Goal: Task Accomplishment & Management: Complete application form

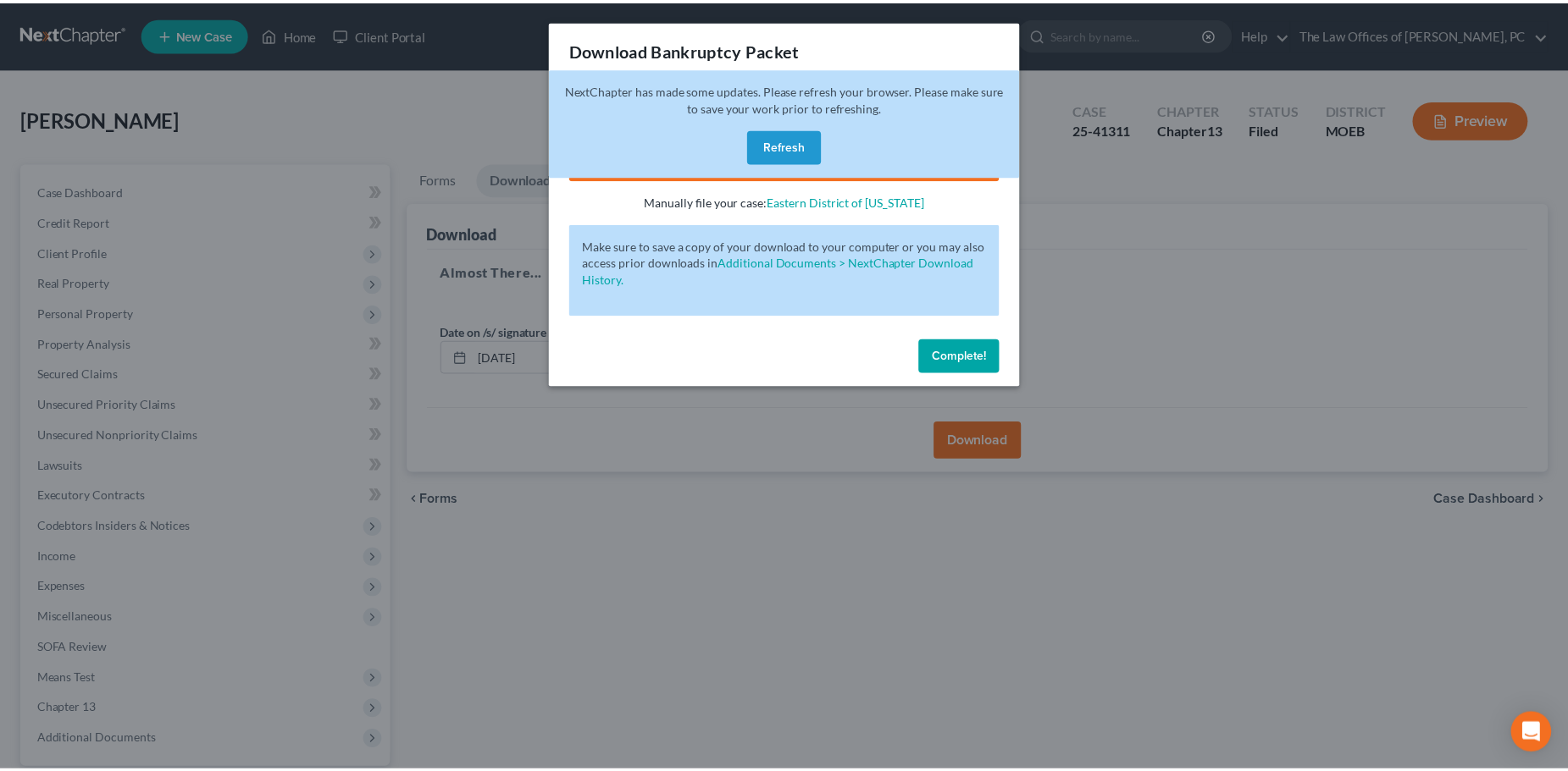
scroll to position [159, 0]
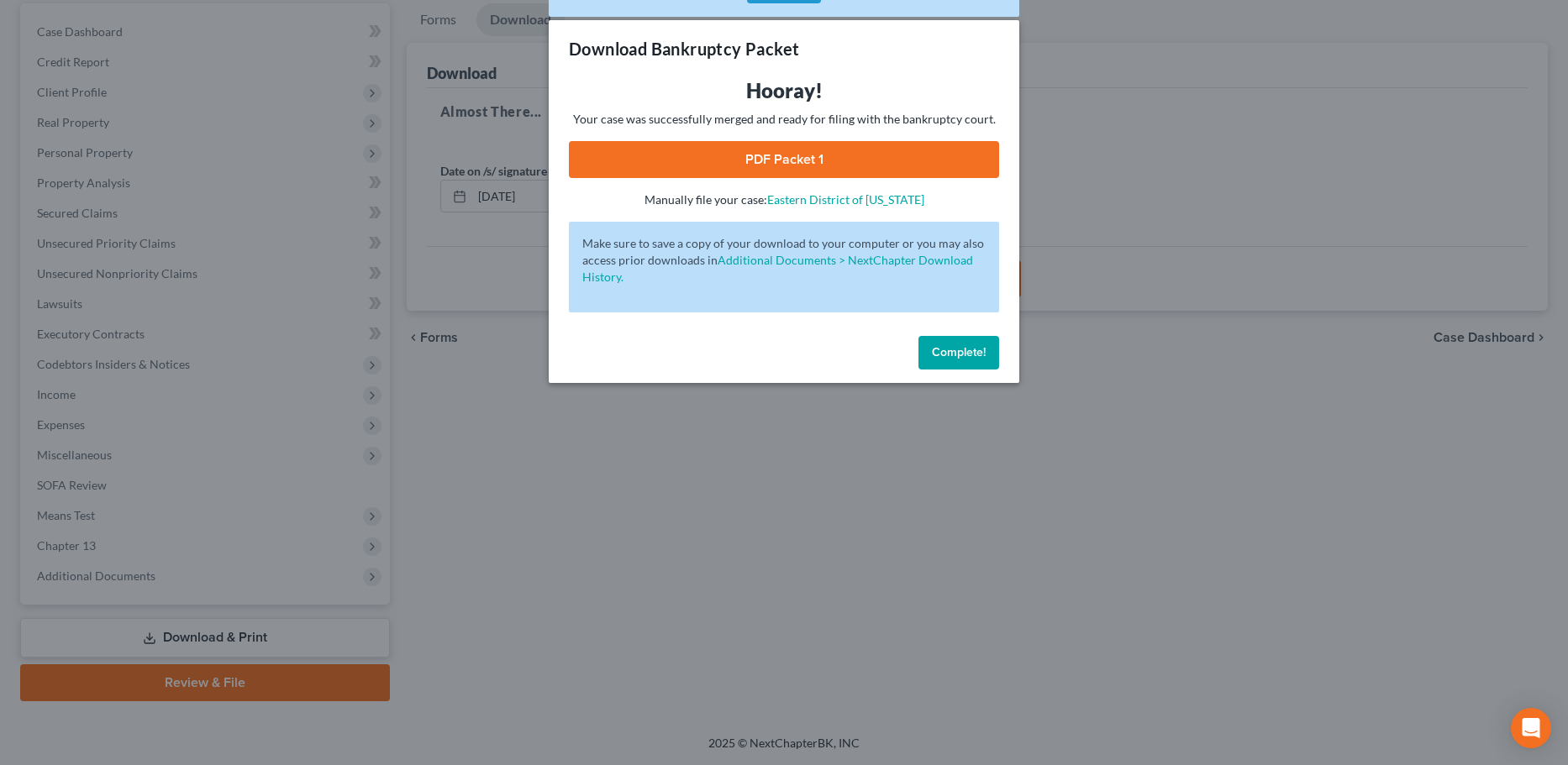
click at [969, 354] on span "Complete!" at bounding box center [958, 352] width 53 height 15
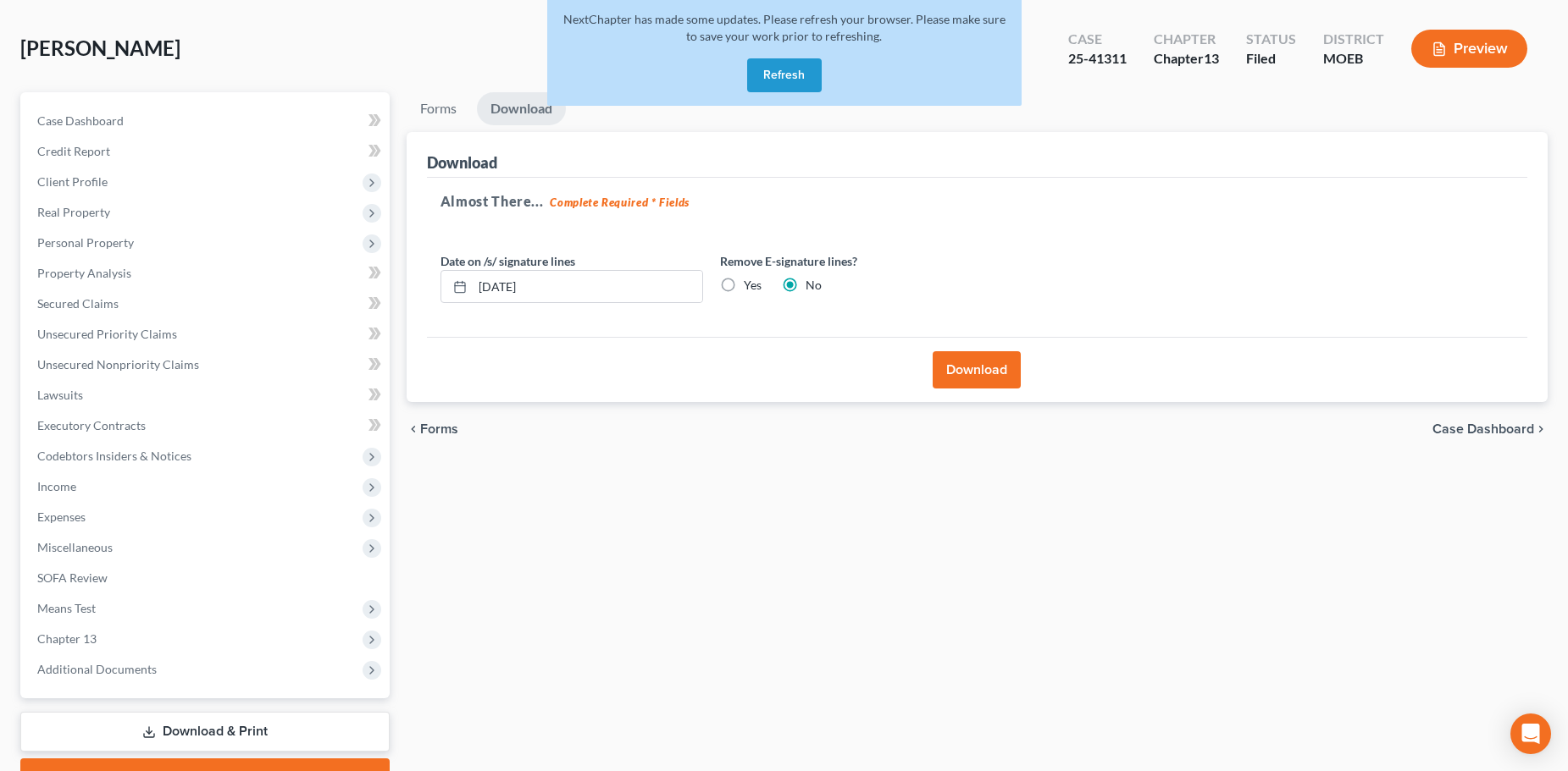
scroll to position [0, 0]
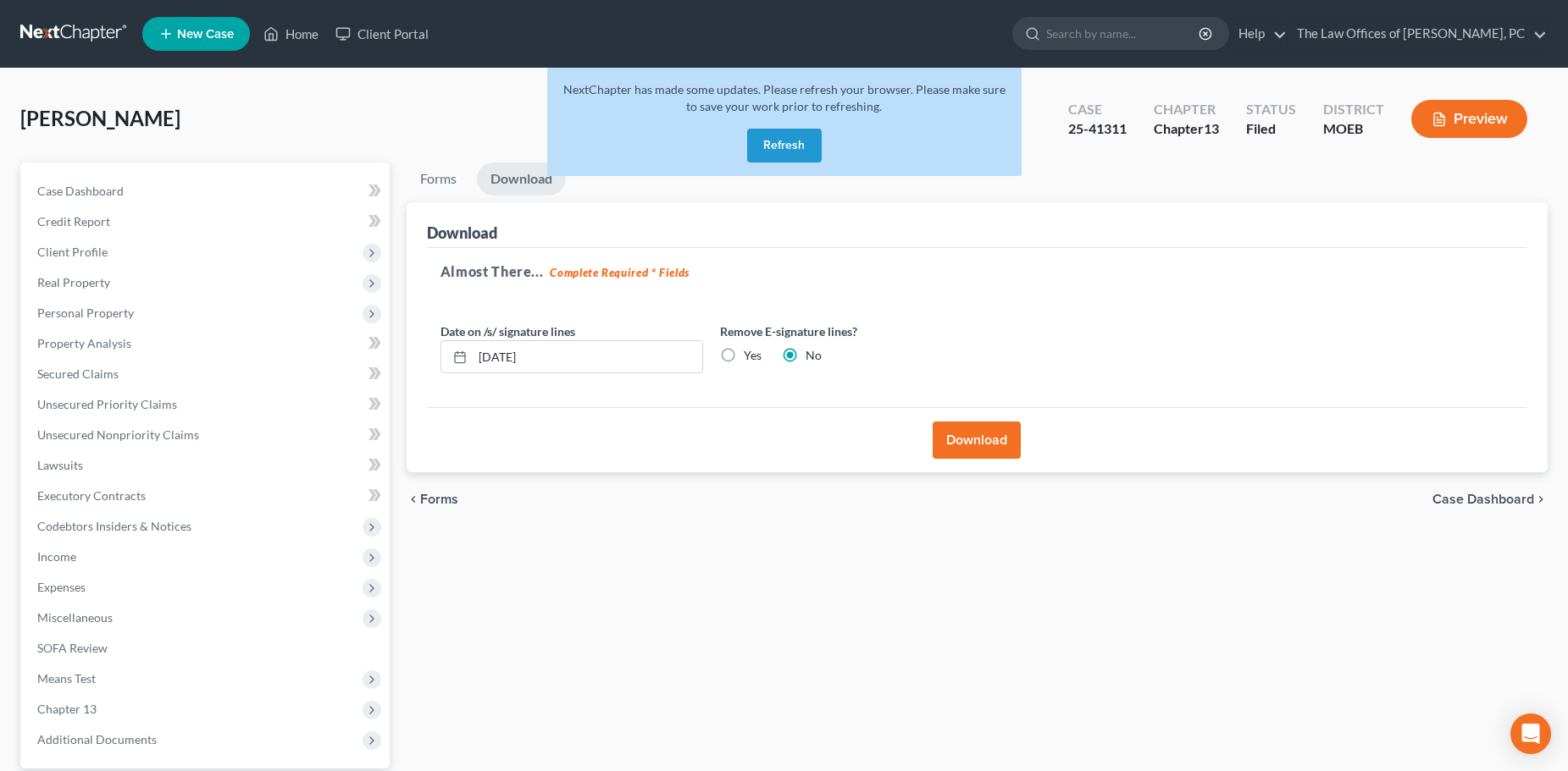
click at [796, 133] on button "Refresh" at bounding box center [784, 145] width 74 height 34
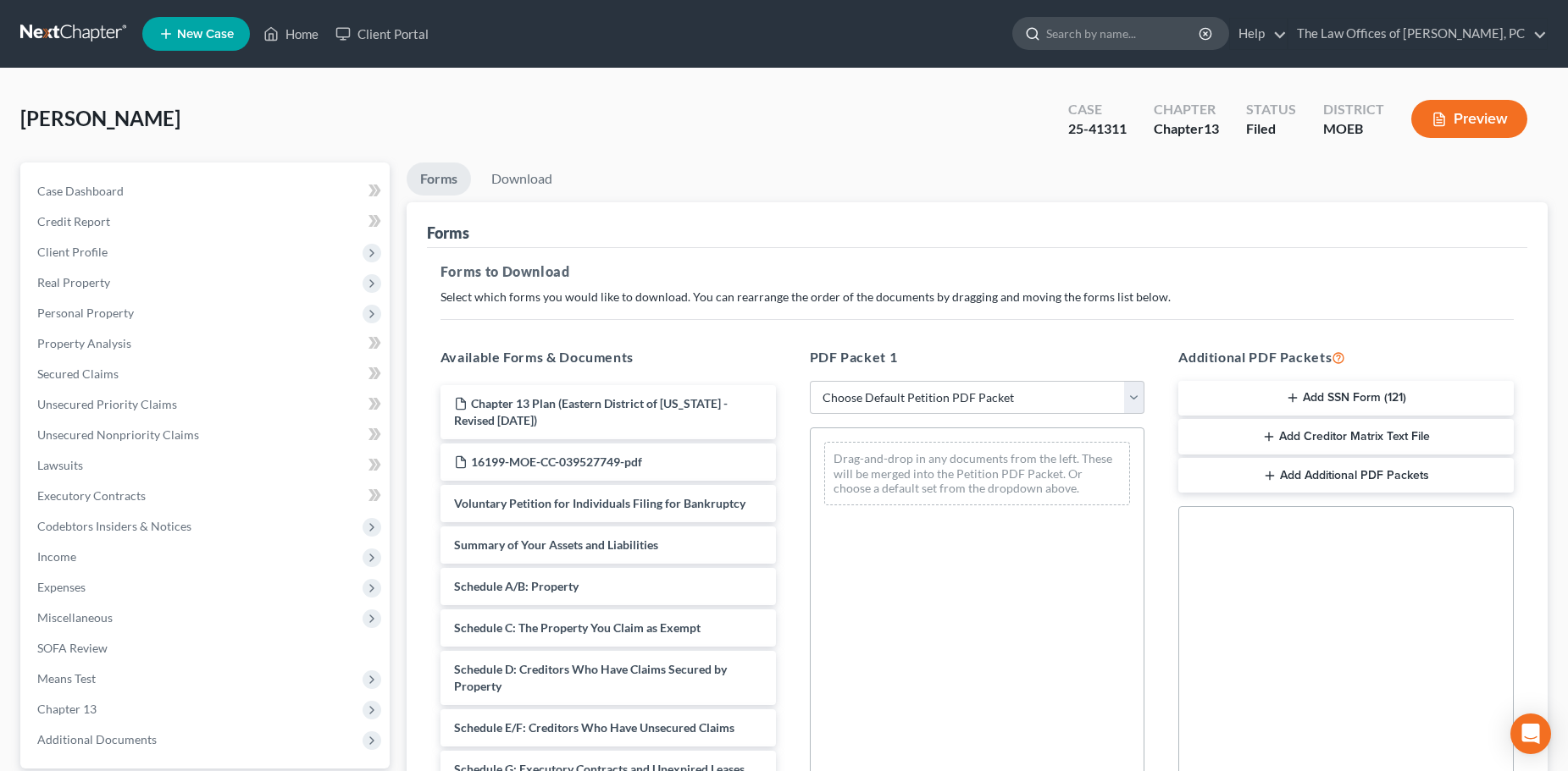
click at [1102, 30] on input "search" at bounding box center [1123, 33] width 155 height 31
type input "[PERSON_NAME]"
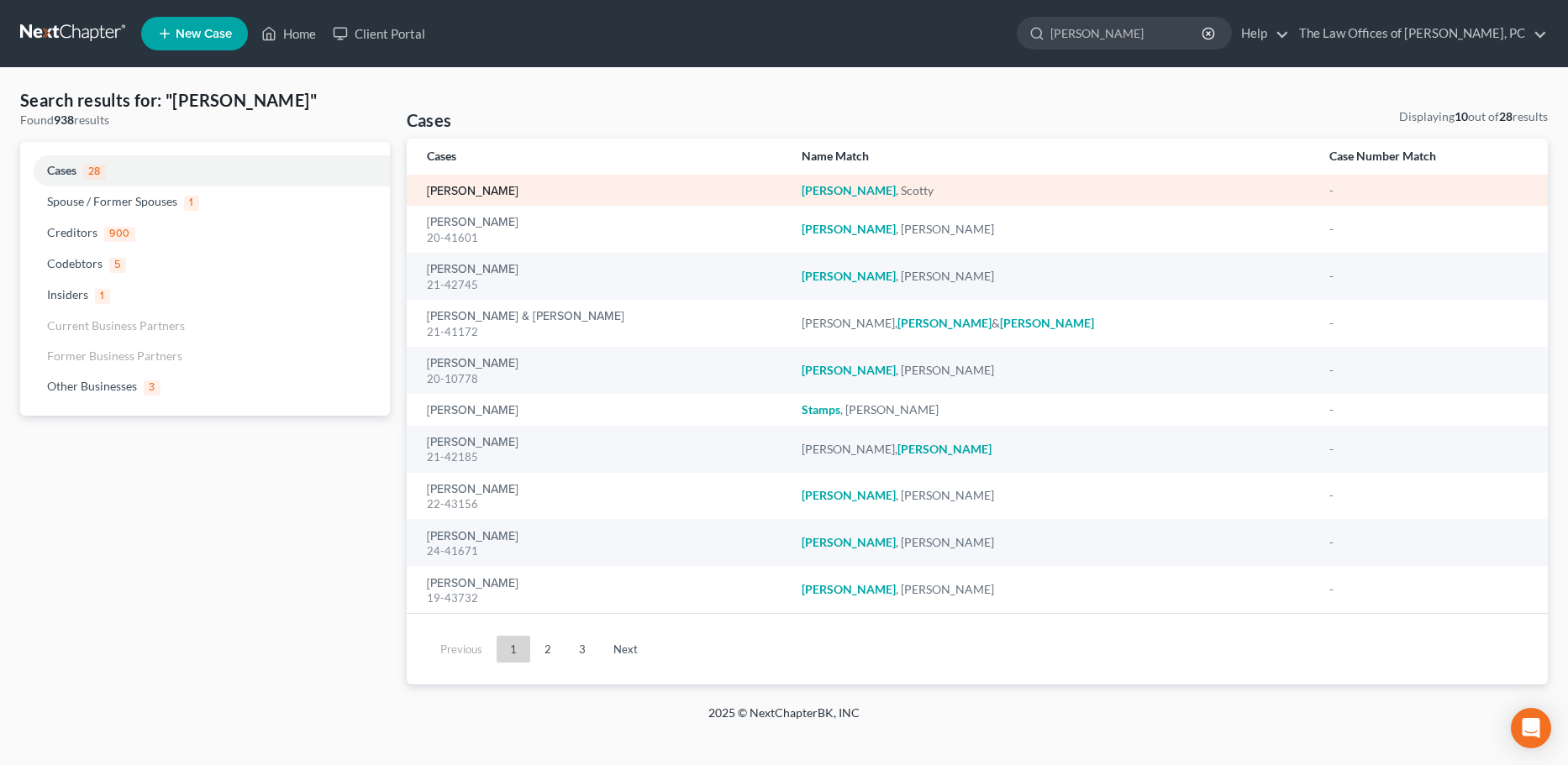
click at [478, 192] on link "[PERSON_NAME]" at bounding box center [472, 191] width 91 height 12
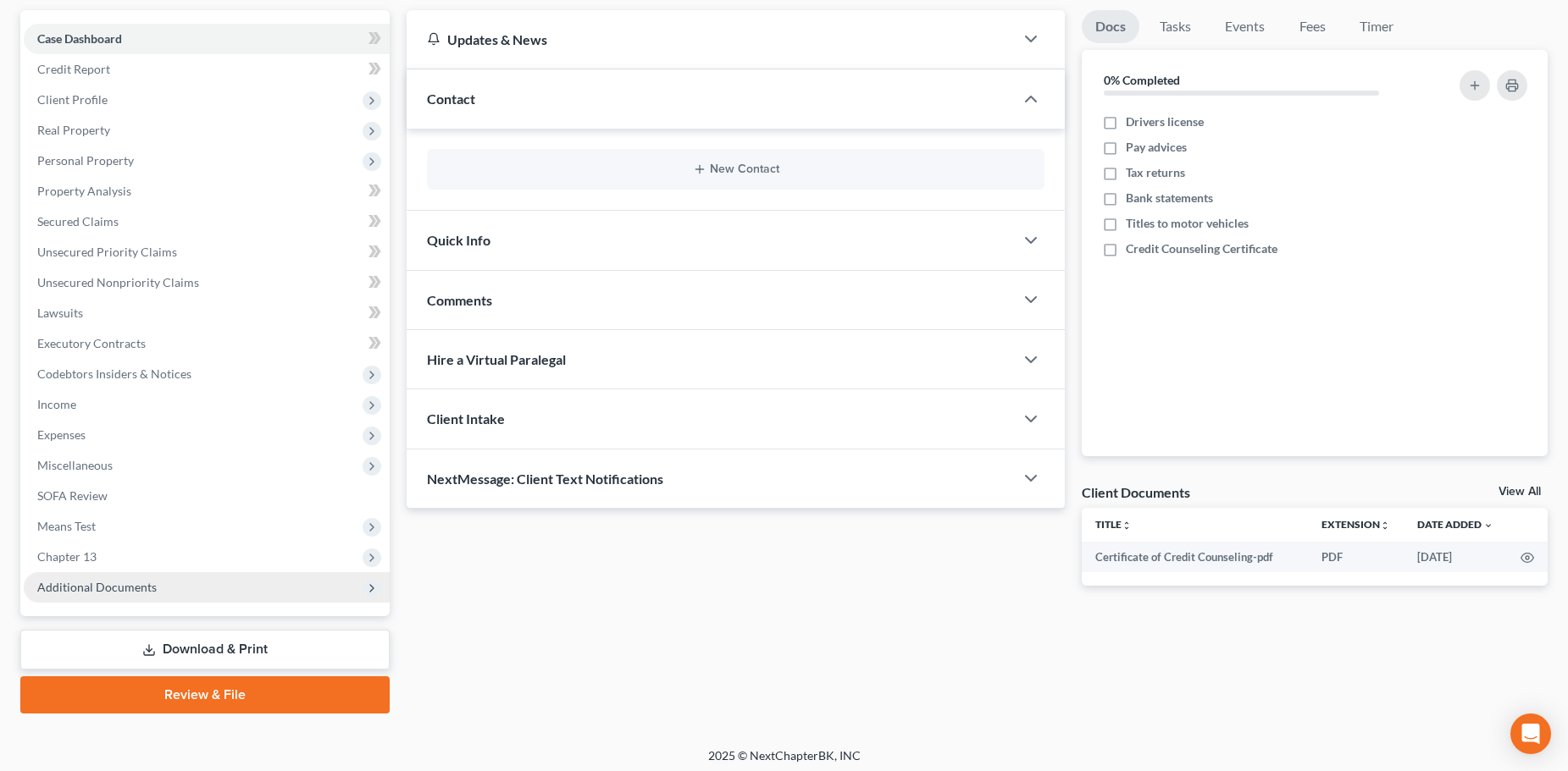
scroll to position [159, 0]
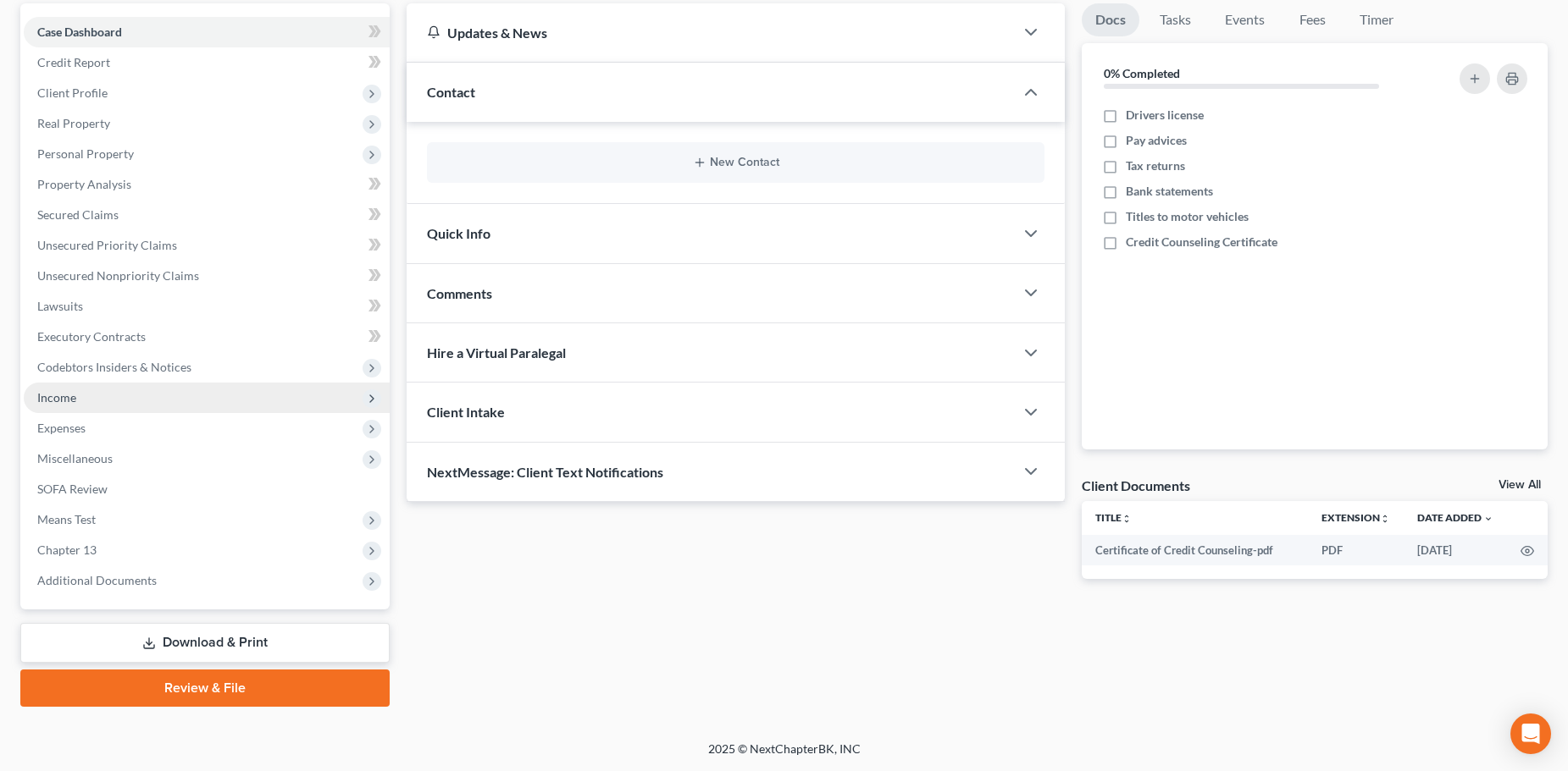
click at [78, 401] on span "Income" at bounding box center [206, 398] width 366 height 30
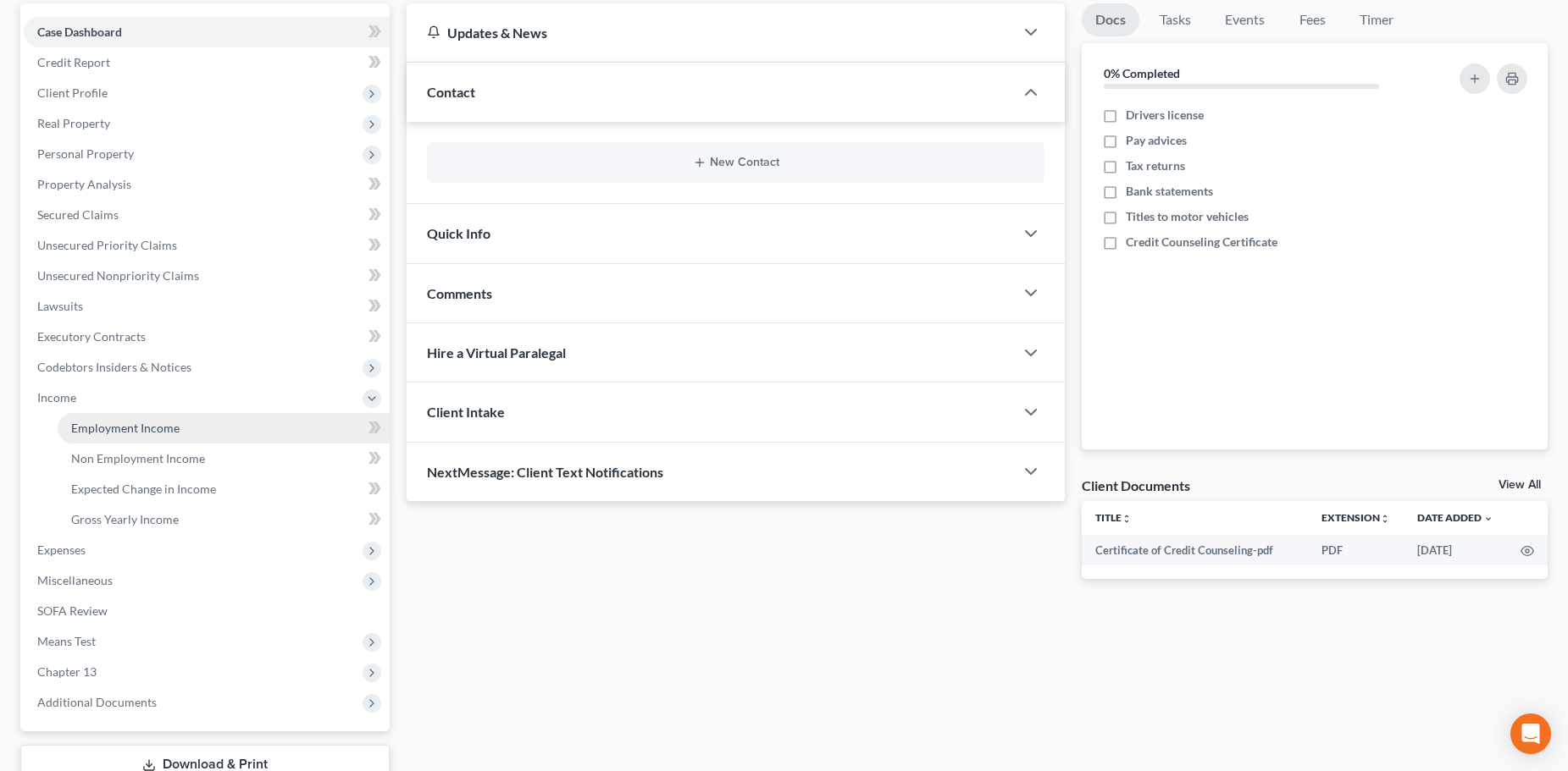
click at [94, 430] on span "Employment Income" at bounding box center [125, 428] width 109 height 15
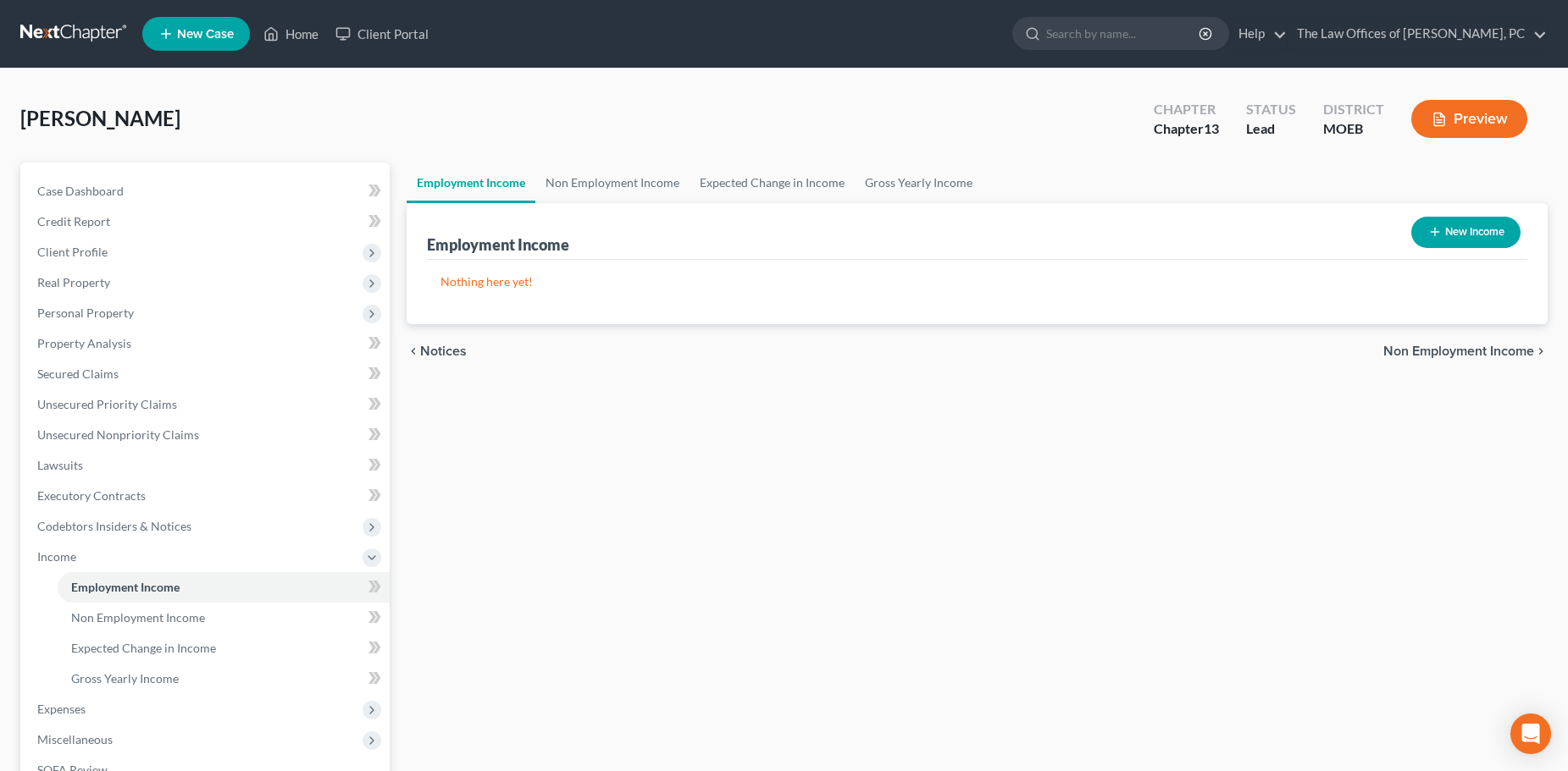
click at [1476, 221] on button "New Income" at bounding box center [1465, 232] width 109 height 31
select select "0"
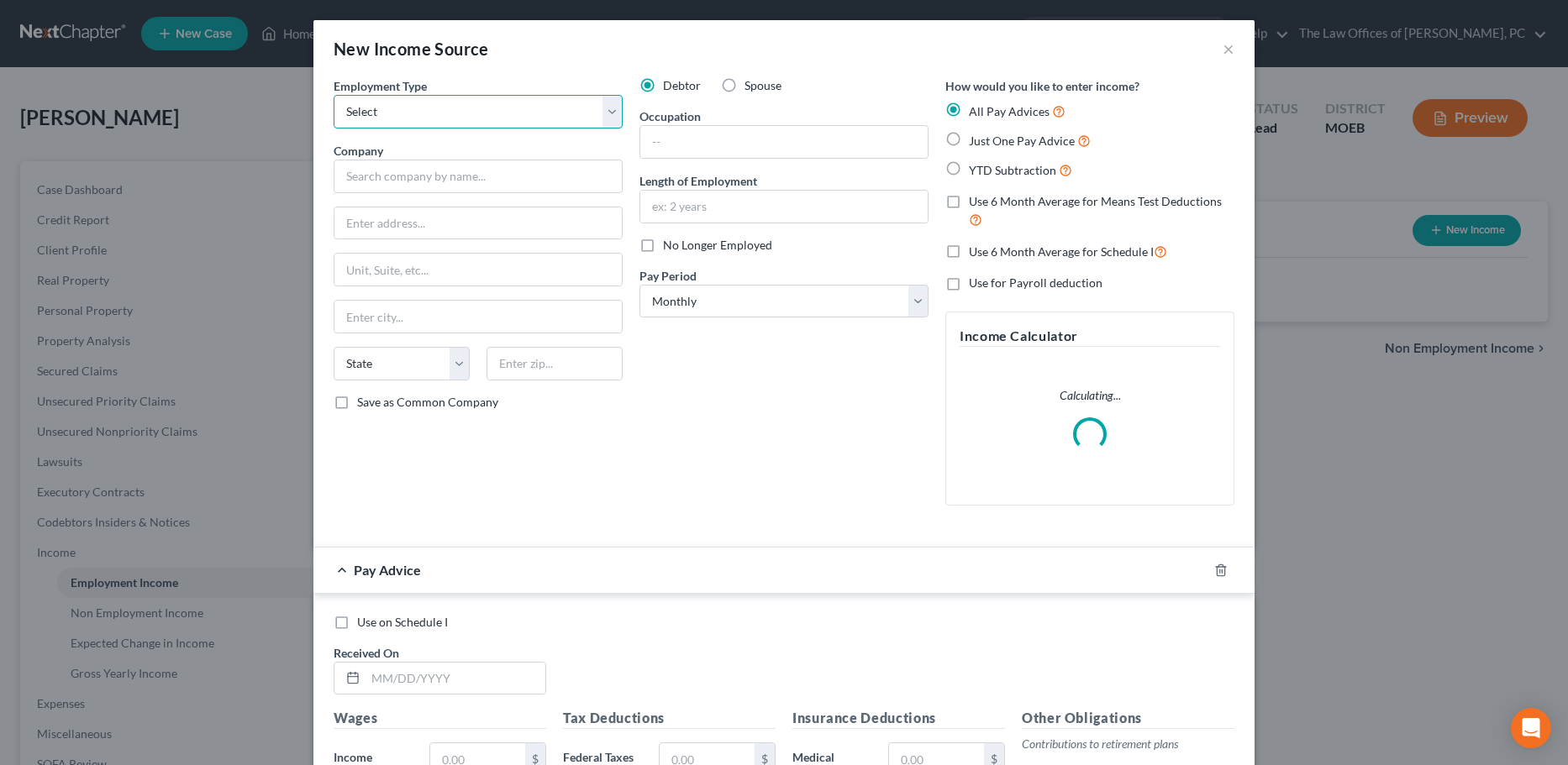
click at [443, 119] on select "Select Full or [DEMOGRAPHIC_DATA] Employment Self Employment" at bounding box center [477, 112] width 289 height 34
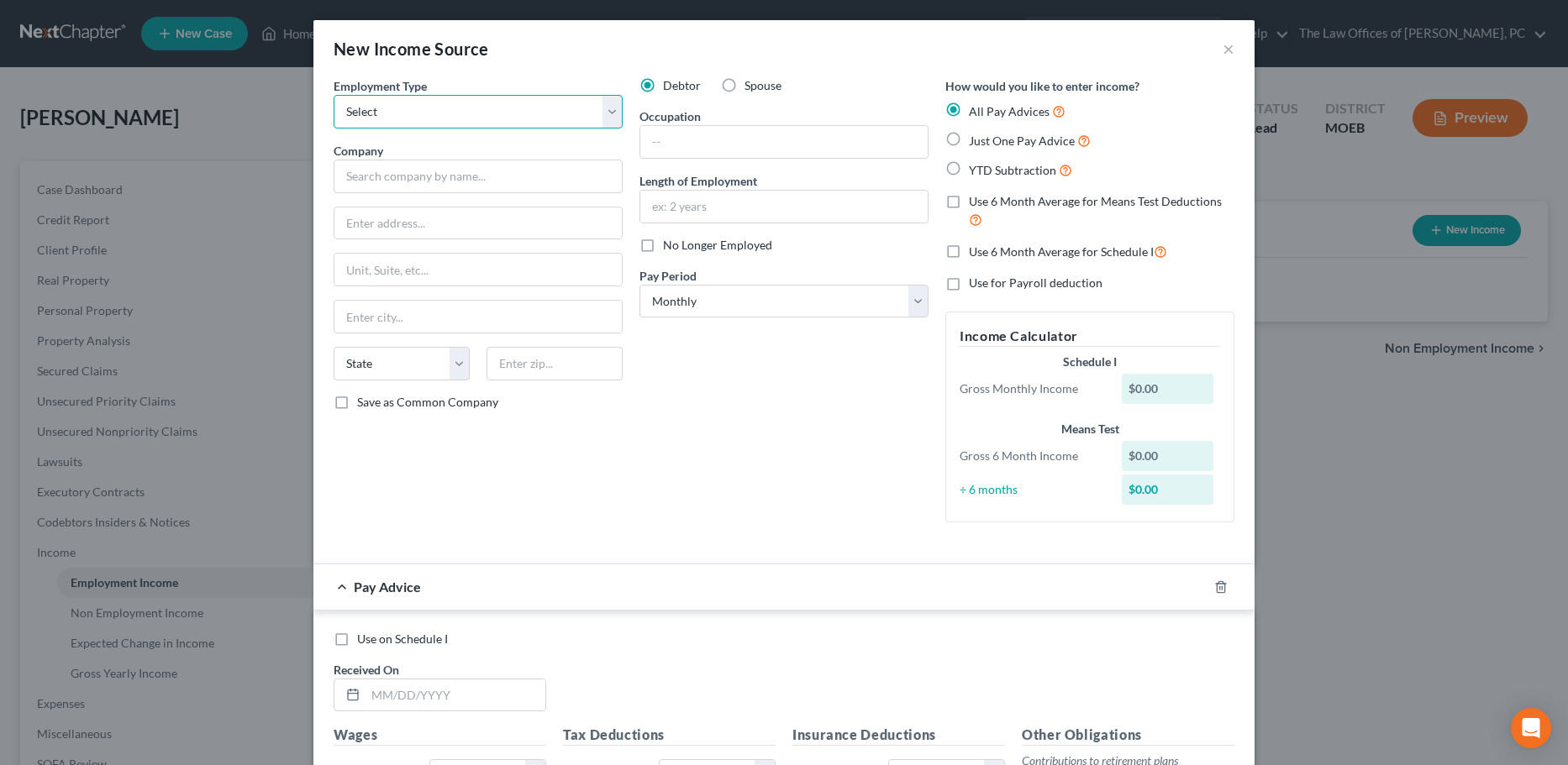
select select "1"
click at [333, 95] on select "Select Full or [DEMOGRAPHIC_DATA] Employment Self Employment" at bounding box center [477, 112] width 289 height 34
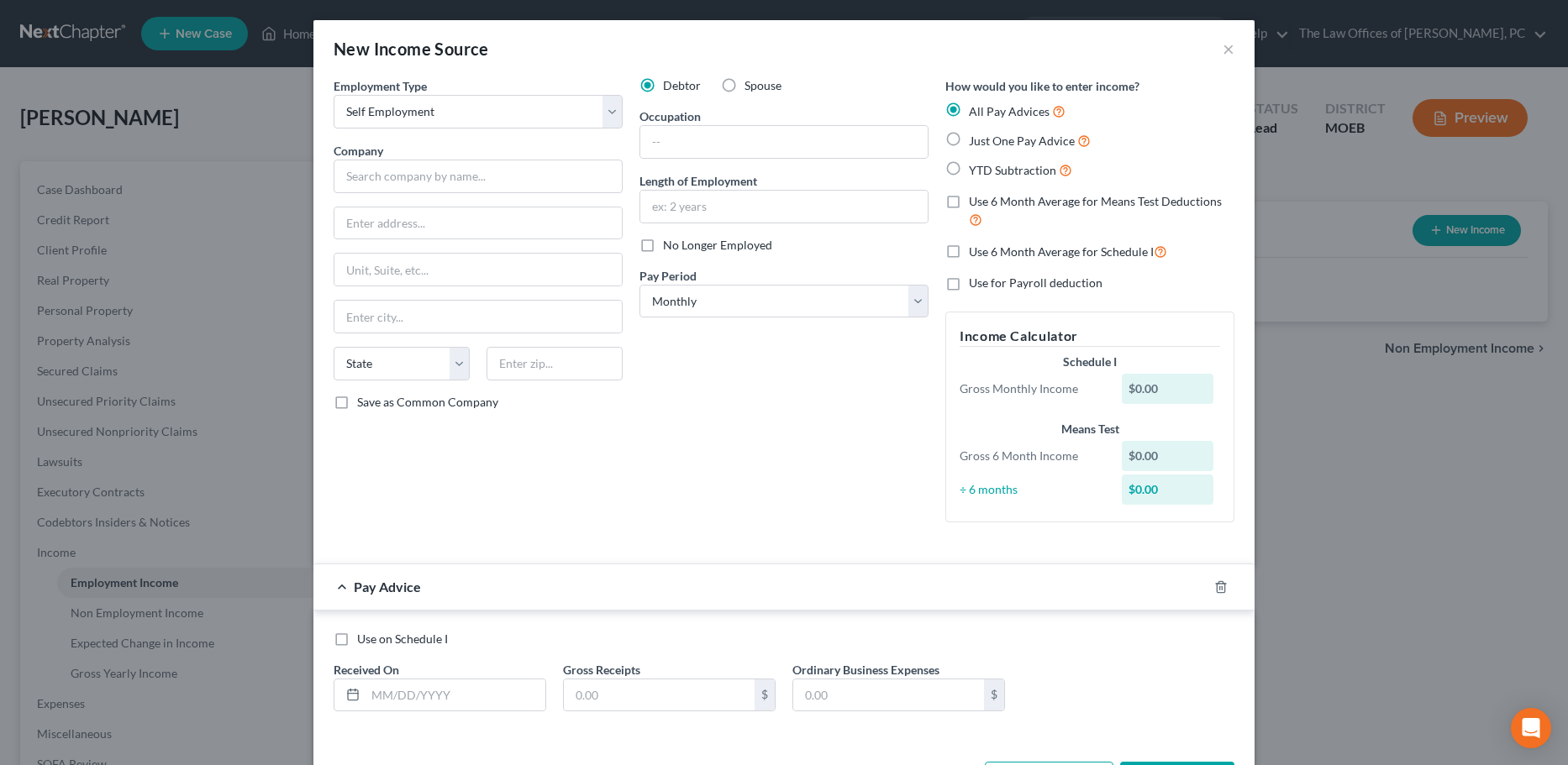
click at [978, 139] on span "Just One Pay Advice" at bounding box center [1022, 140] width 106 height 15
click at [978, 139] on input "Just One Pay Advice" at bounding box center [980, 136] width 11 height 11
radio input "true"
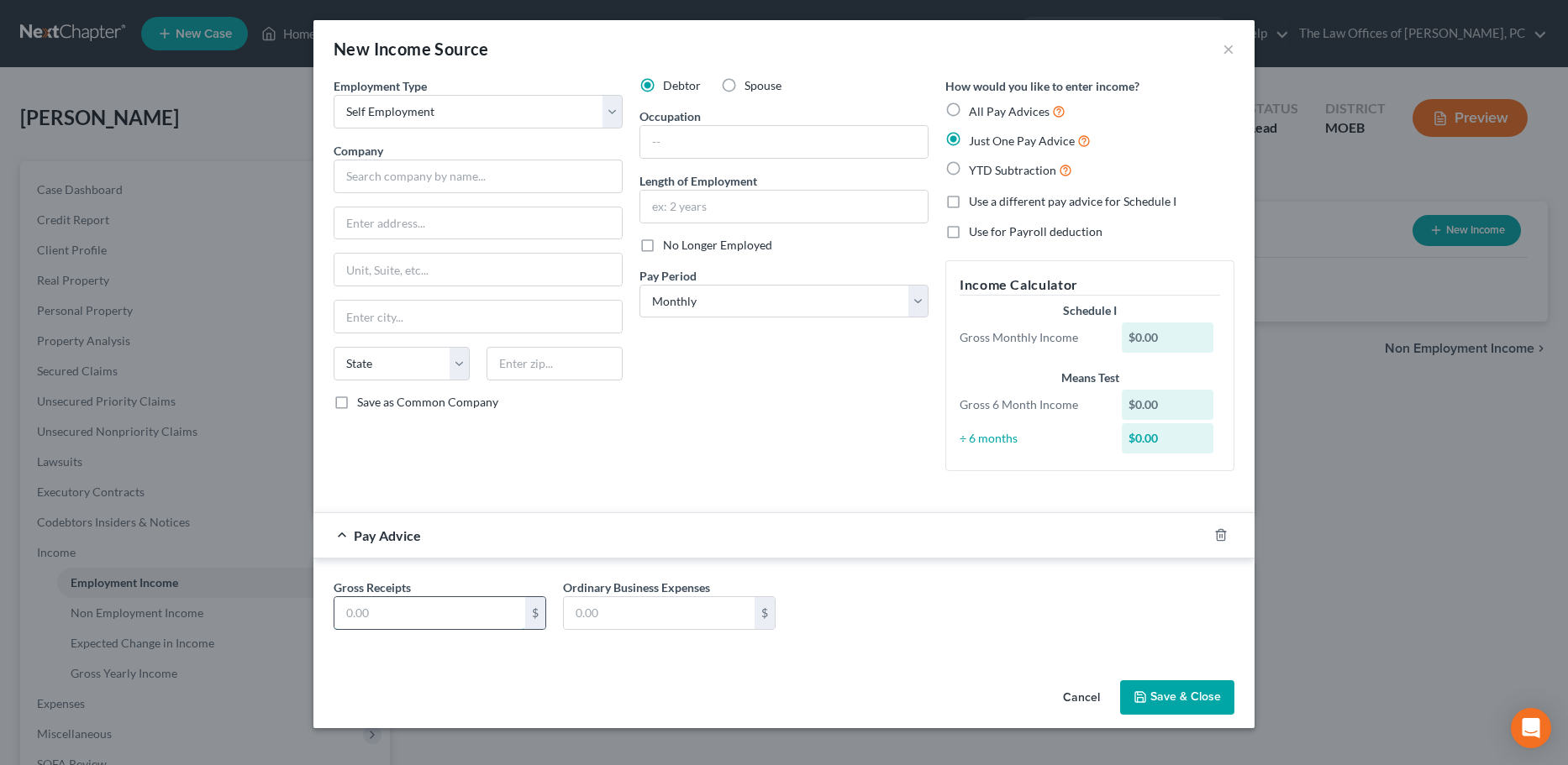
click at [409, 616] on input "text" at bounding box center [430, 613] width 191 height 32
type input "12,963.75"
click at [640, 607] on input "text" at bounding box center [659, 613] width 191 height 32
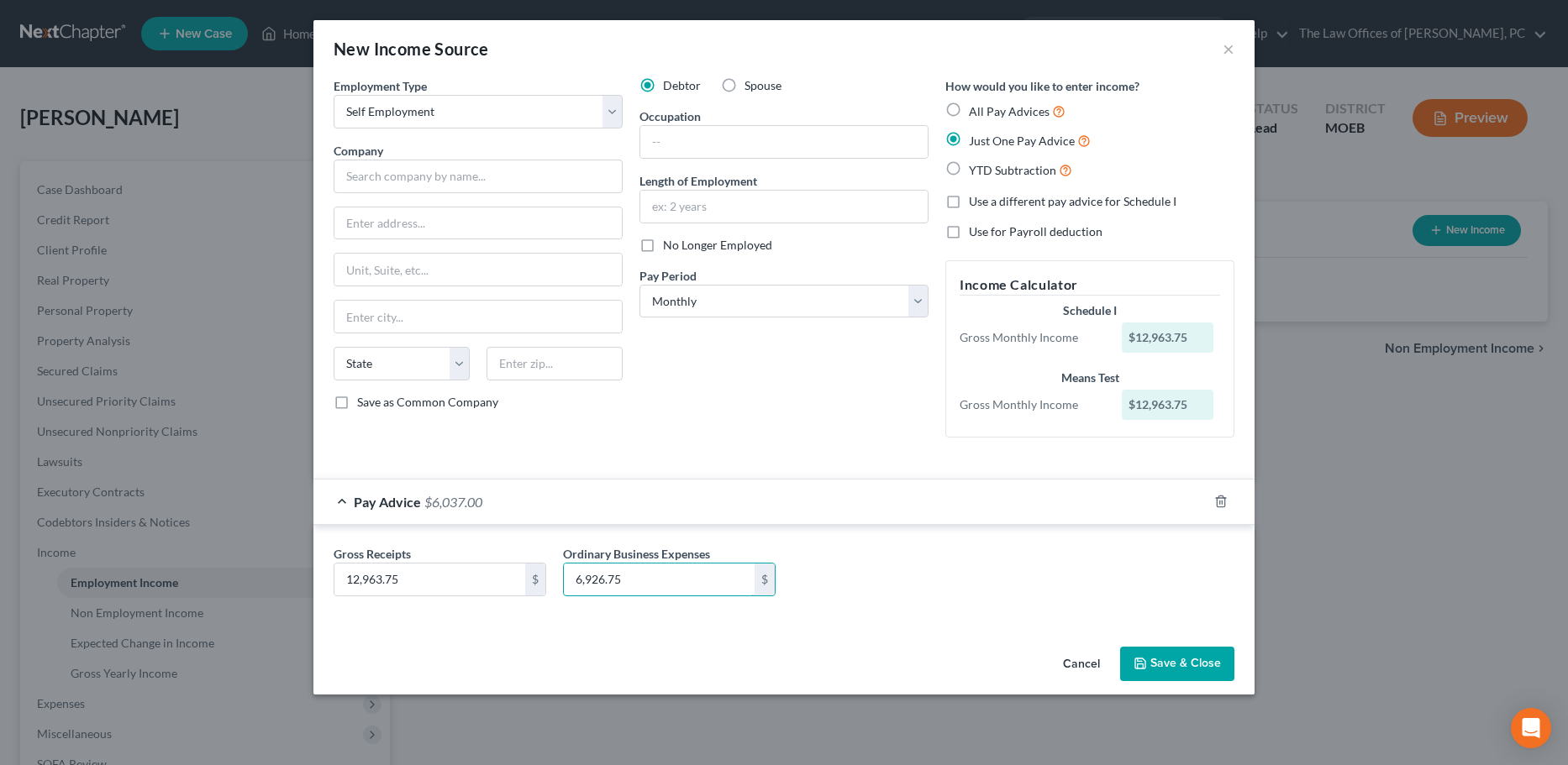
type input "6,926.75"
click at [1214, 663] on button "Save & Close" at bounding box center [1177, 665] width 115 height 35
click at [439, 166] on input "text" at bounding box center [477, 176] width 289 height 34
click at [545, 179] on input "Pro Active [MEDICAL_DATA] Center LLC" at bounding box center [477, 176] width 289 height 34
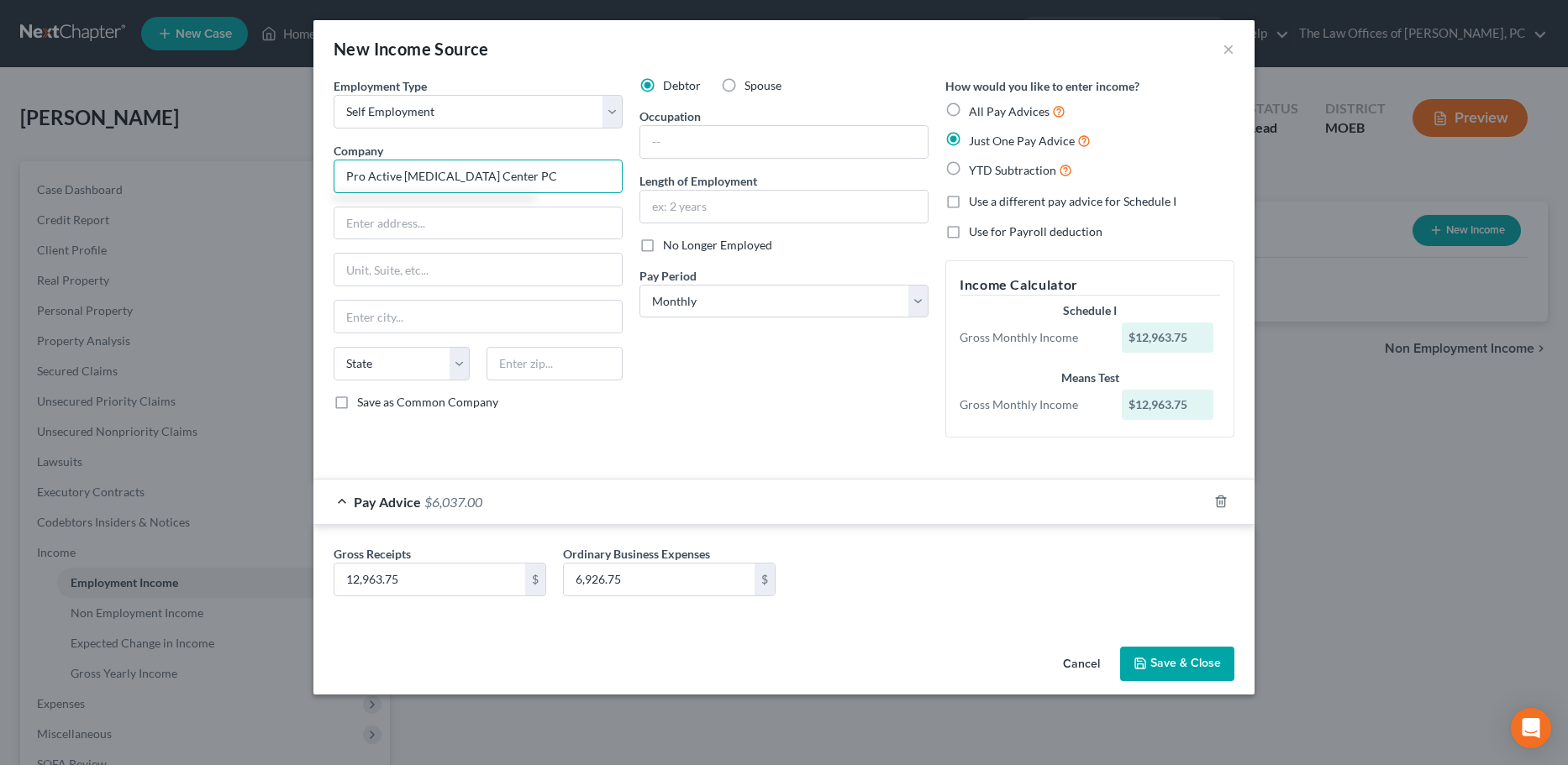
type input "Pro Active [MEDICAL_DATA] Center PC"
click at [1177, 674] on button "Save & Close" at bounding box center [1177, 665] width 115 height 35
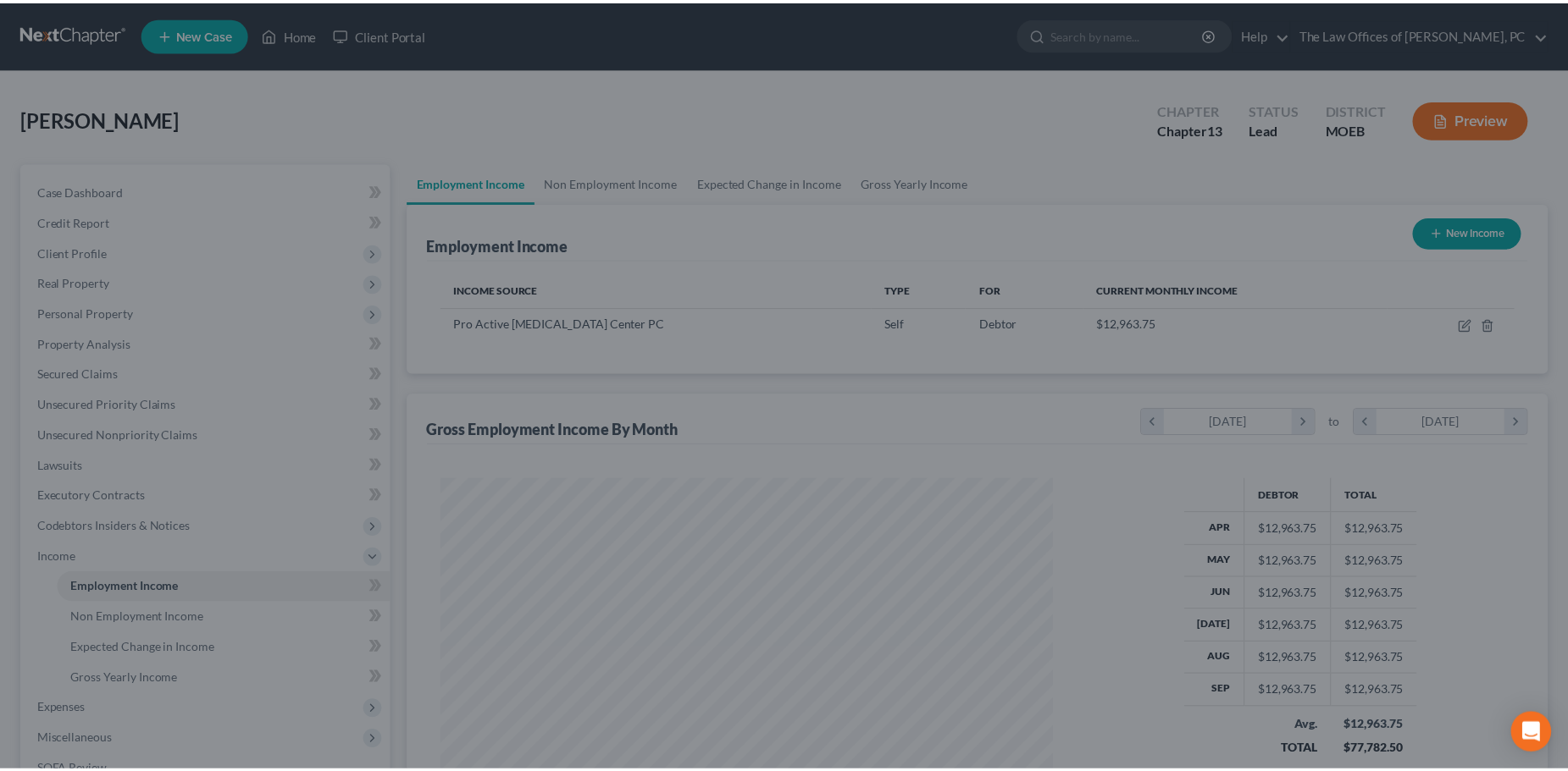
scroll to position [306, 646]
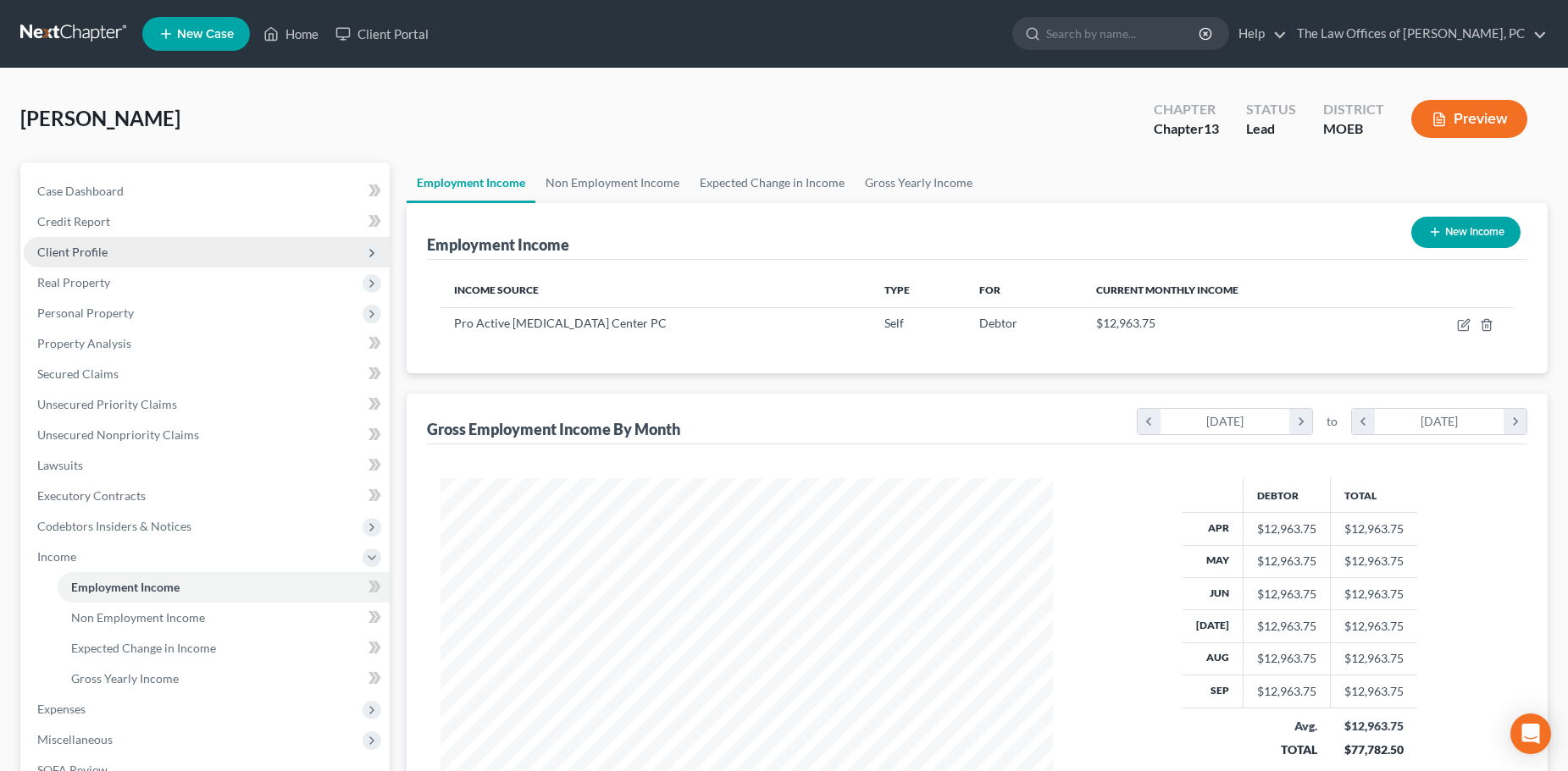
click at [86, 250] on span "Client Profile" at bounding box center [73, 252] width 71 height 15
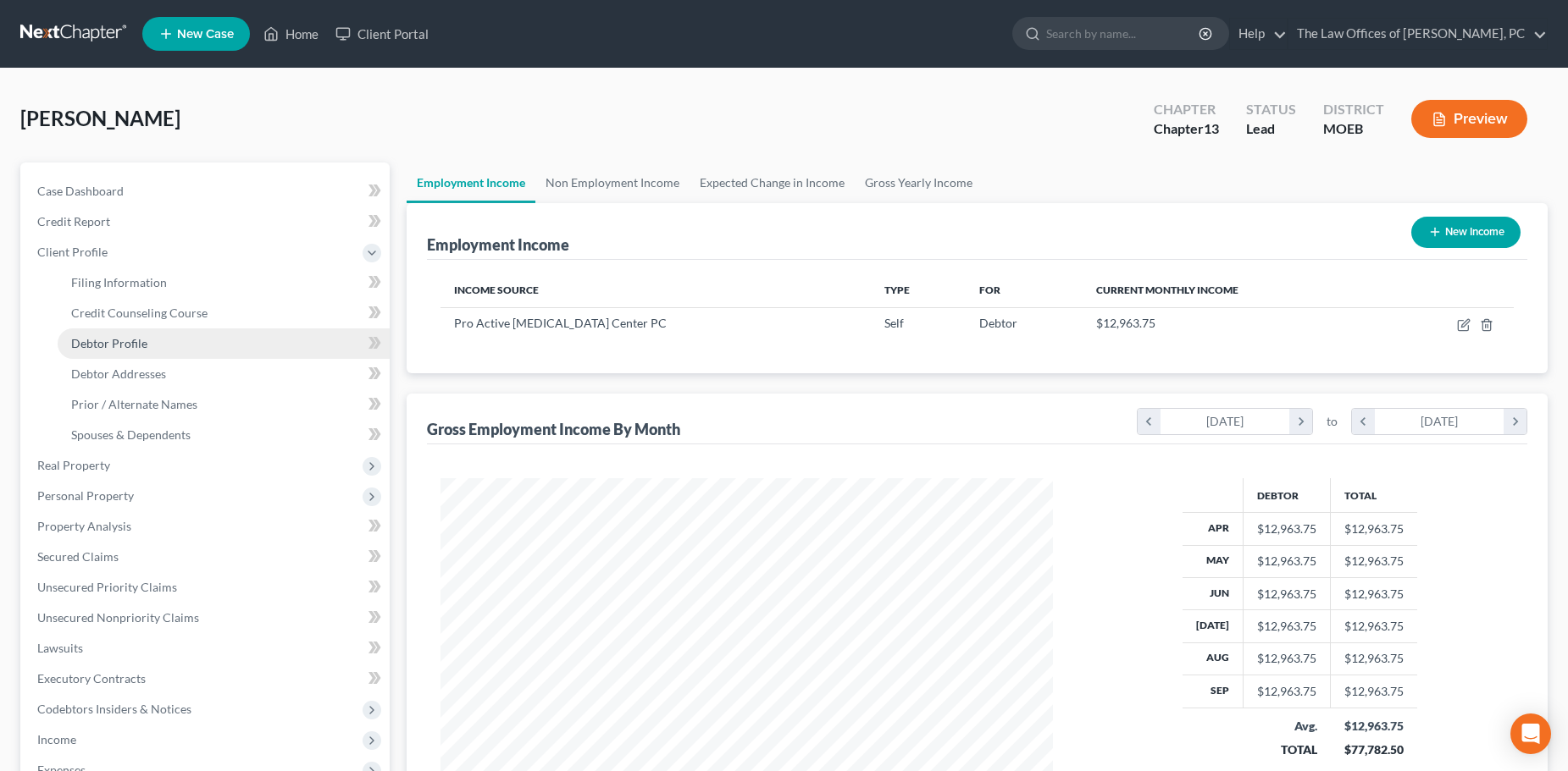
click at [115, 339] on span "Debtor Profile" at bounding box center [110, 343] width 76 height 15
select select "0"
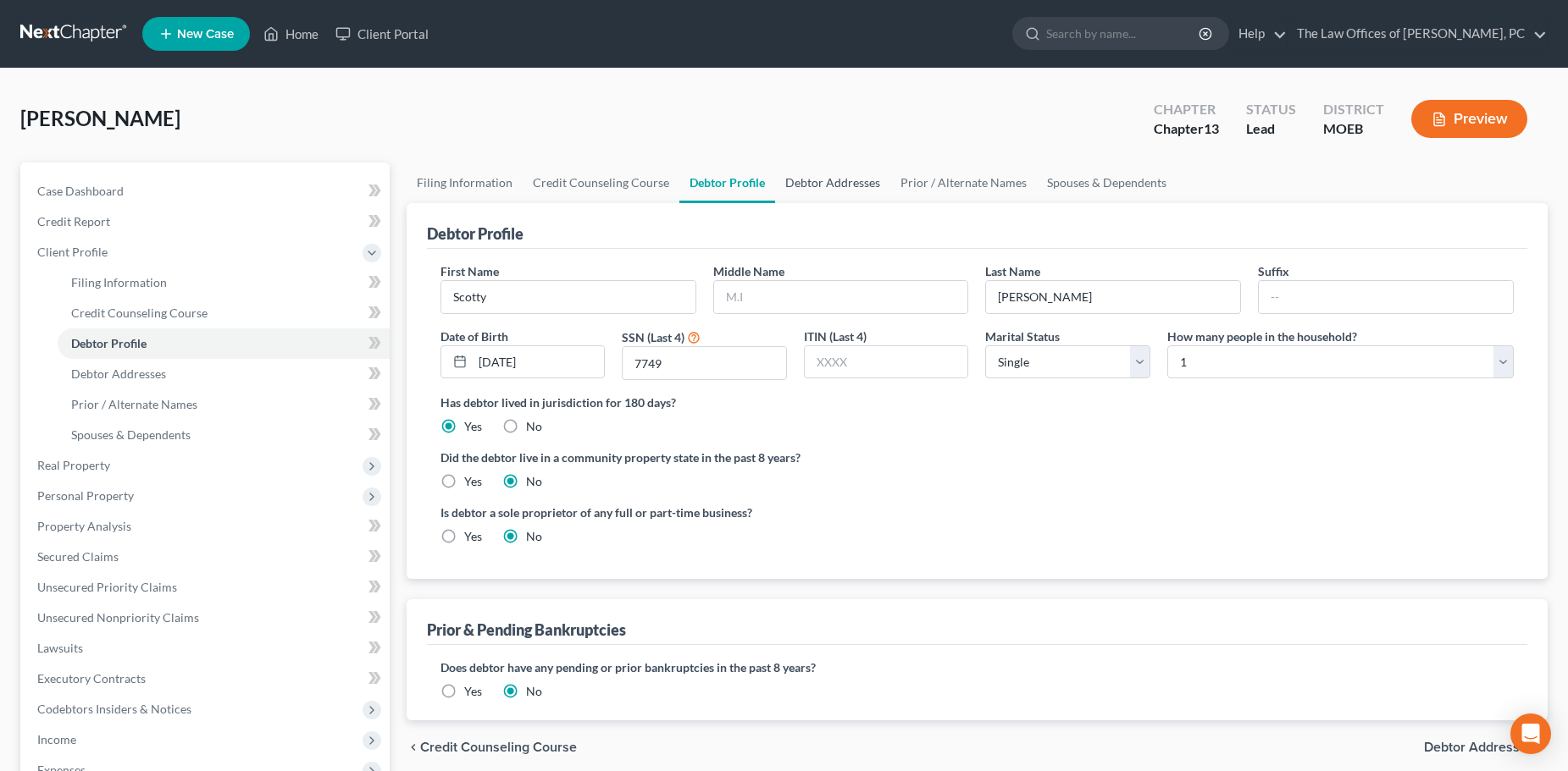
click at [793, 175] on link "Debtor Addresses" at bounding box center [833, 182] width 116 height 40
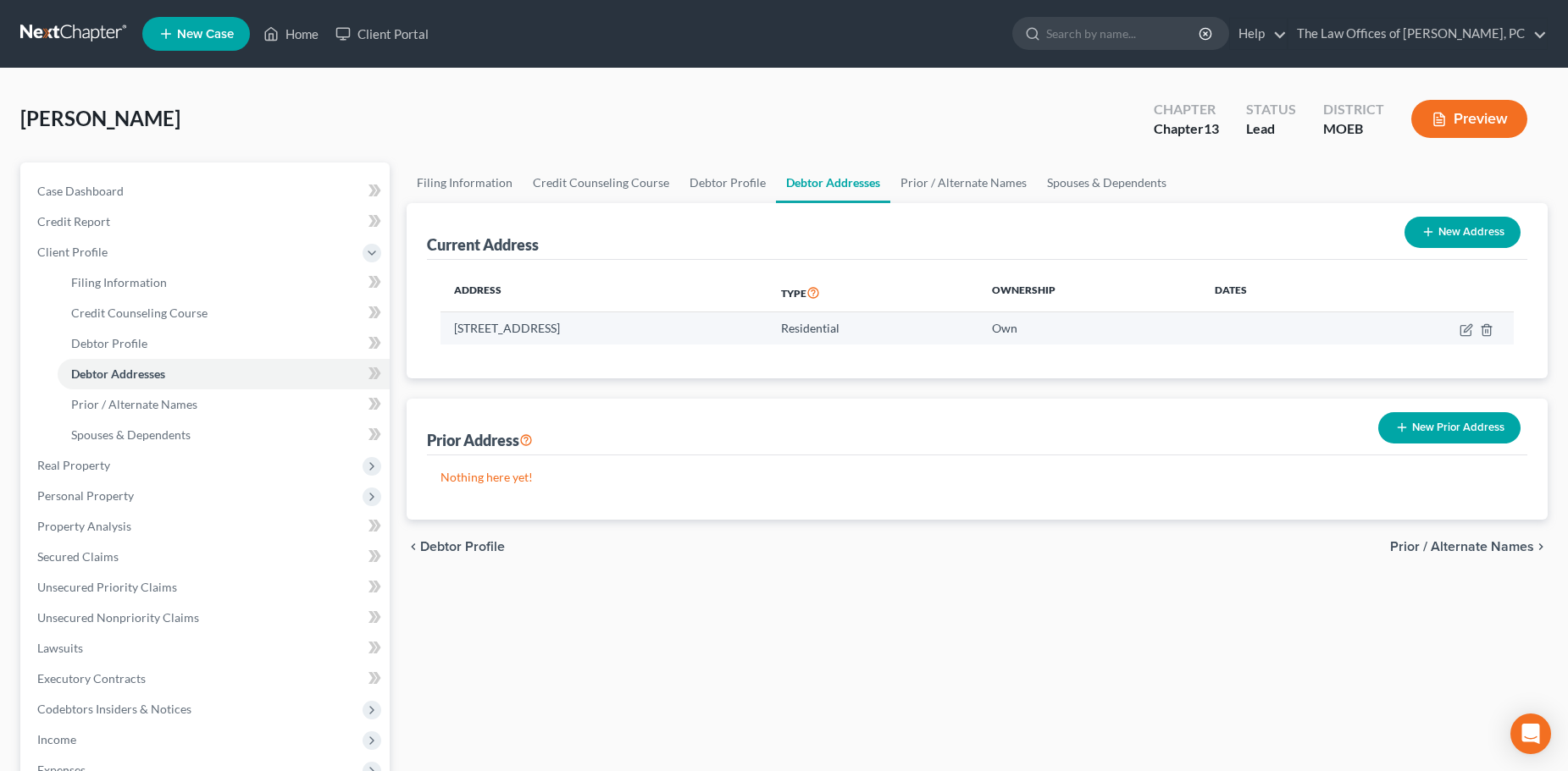
click at [564, 329] on td "[STREET_ADDRESS]" at bounding box center [604, 328] width 327 height 32
copy td "[STREET_ADDRESS]"
drag, startPoint x: 648, startPoint y: 328, endPoint x: 451, endPoint y: 321, distance: 197.1
click at [456, 327] on td "[STREET_ADDRESS]" at bounding box center [604, 328] width 327 height 32
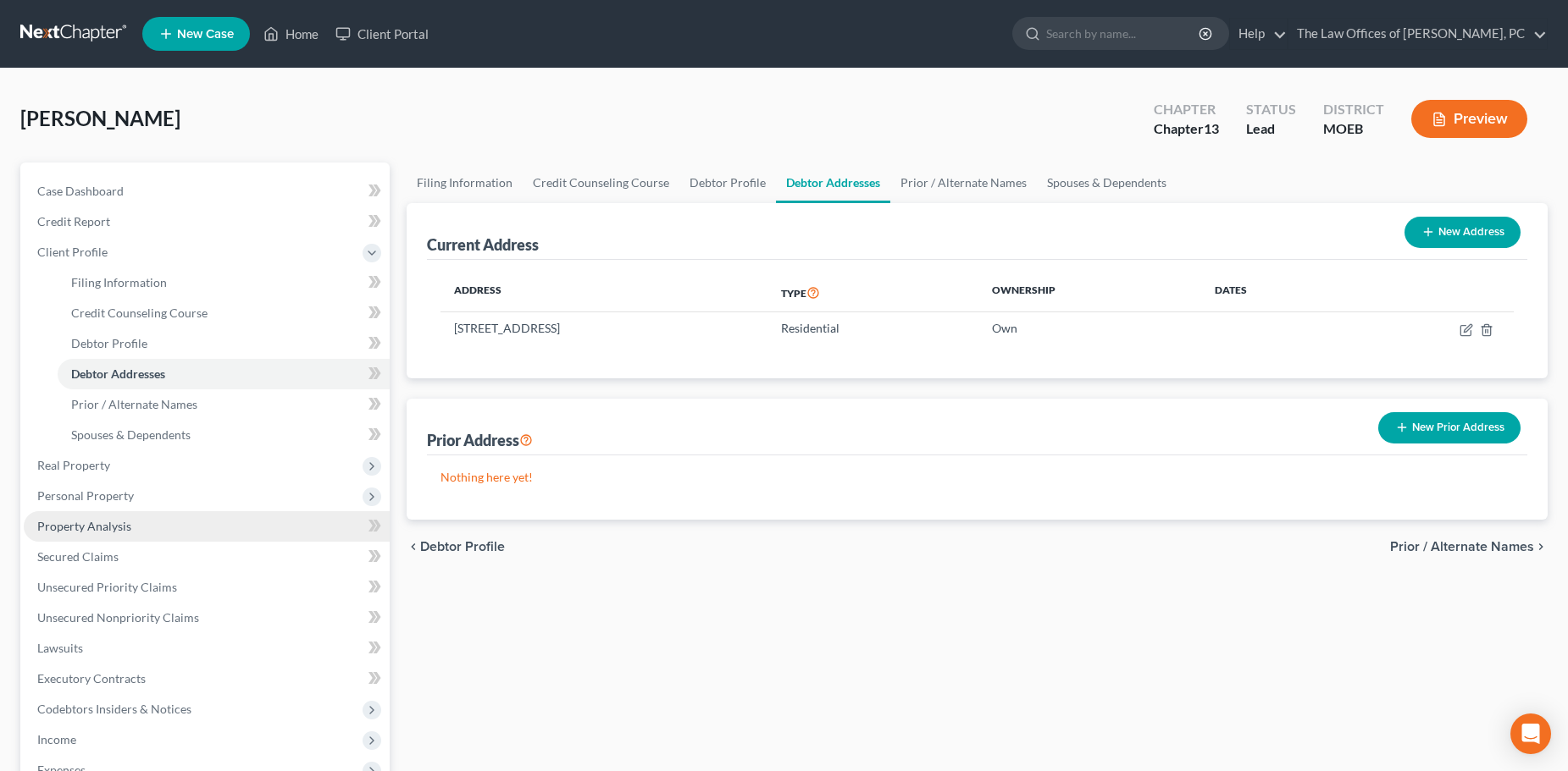
scroll to position [84, 0]
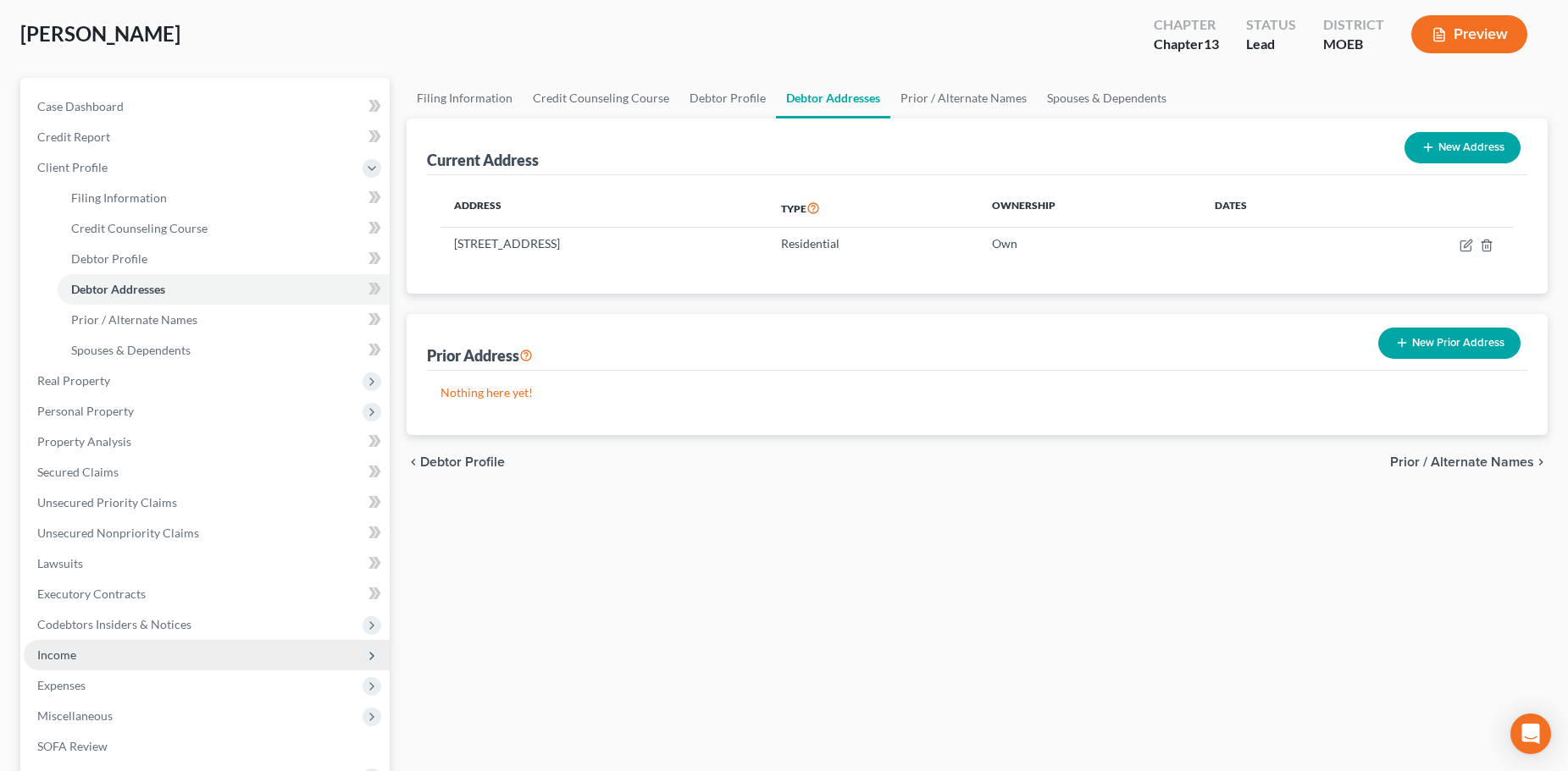
click at [68, 666] on span "Income" at bounding box center [206, 654] width 366 height 30
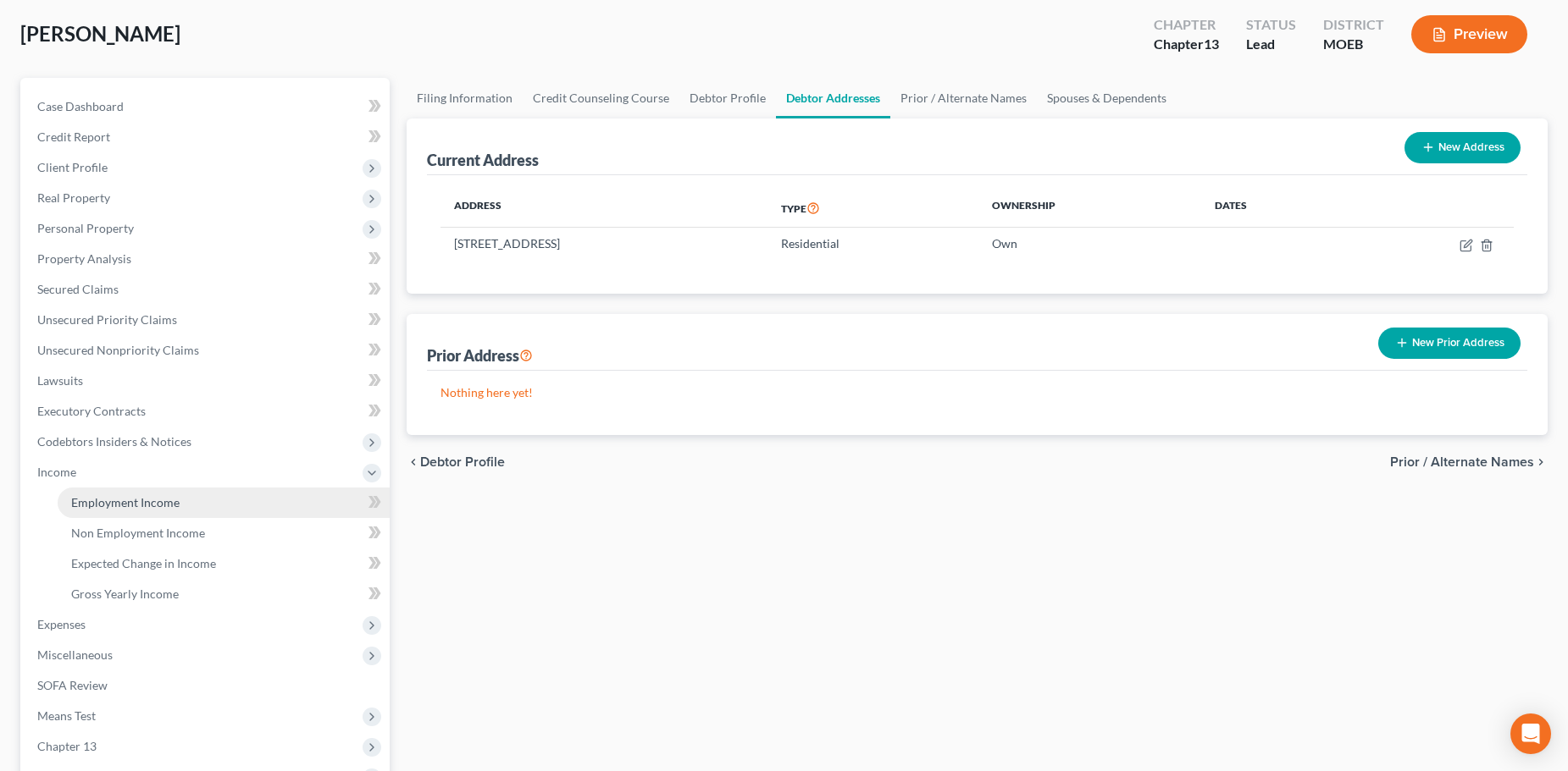
click at [88, 508] on span "Employment Income" at bounding box center [125, 503] width 109 height 15
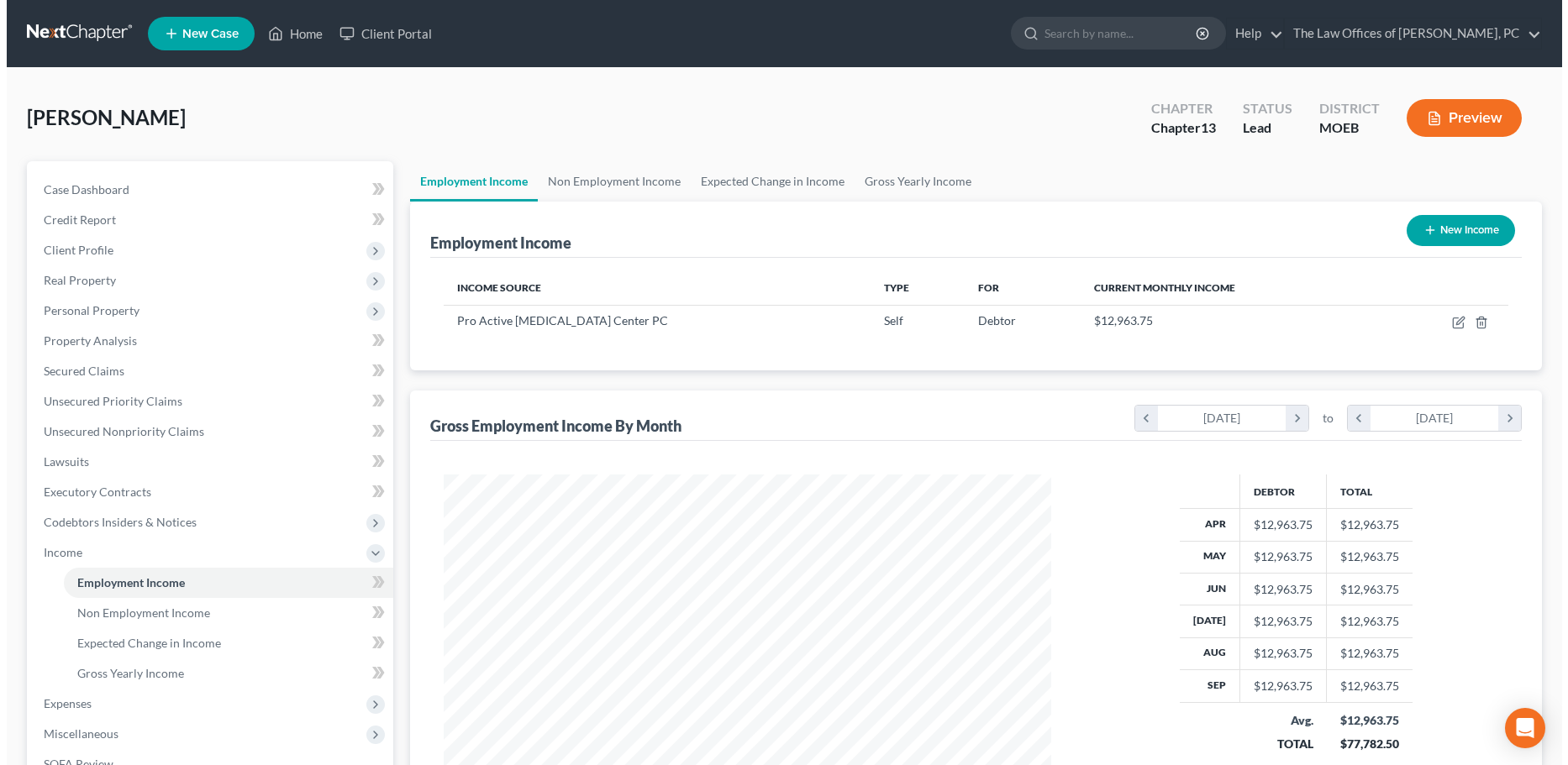
scroll to position [303, 641]
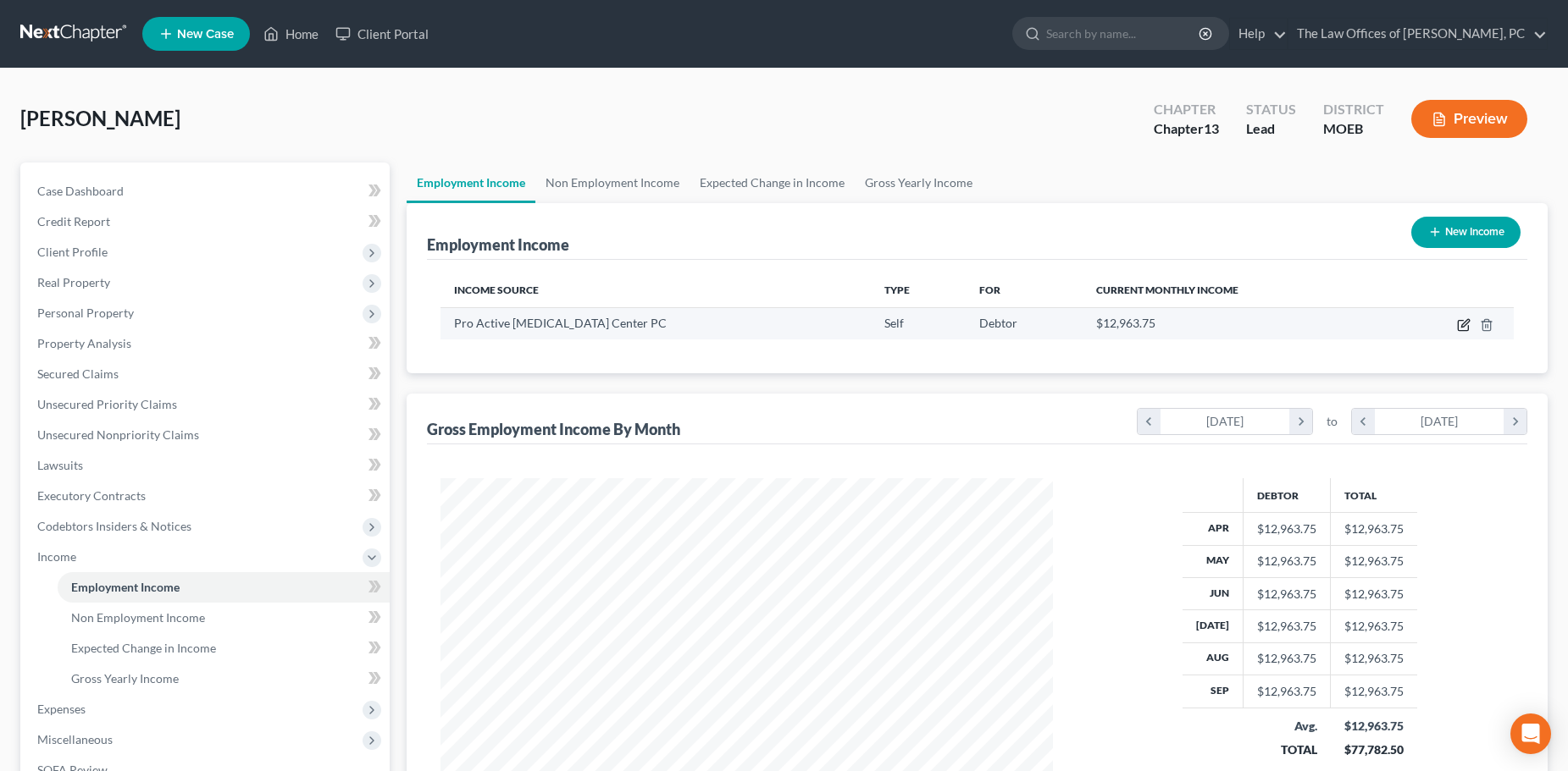
click at [1463, 330] on icon "button" at bounding box center [1462, 326] width 10 height 10
select select "1"
select select "0"
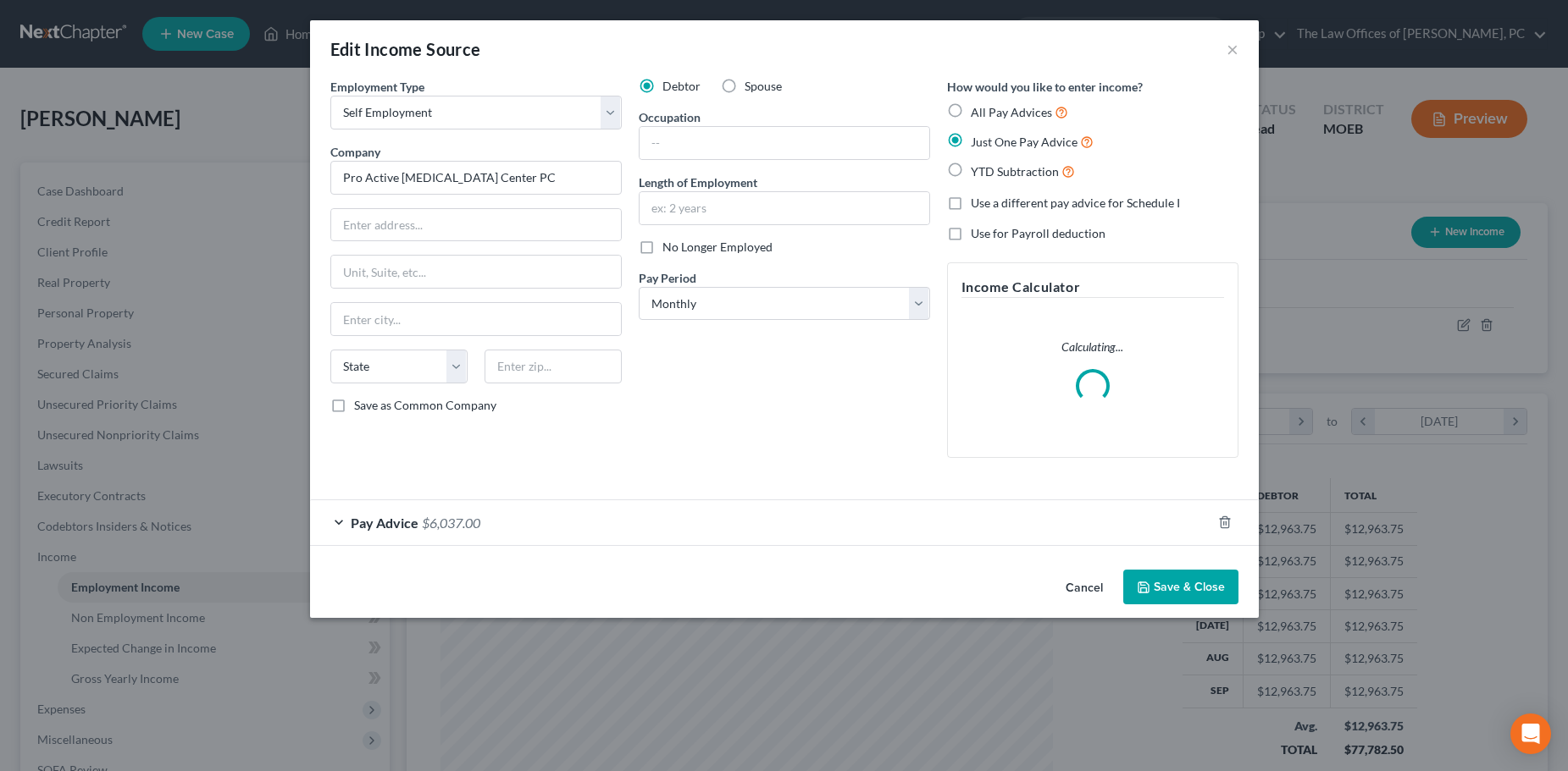
scroll to position [309, 652]
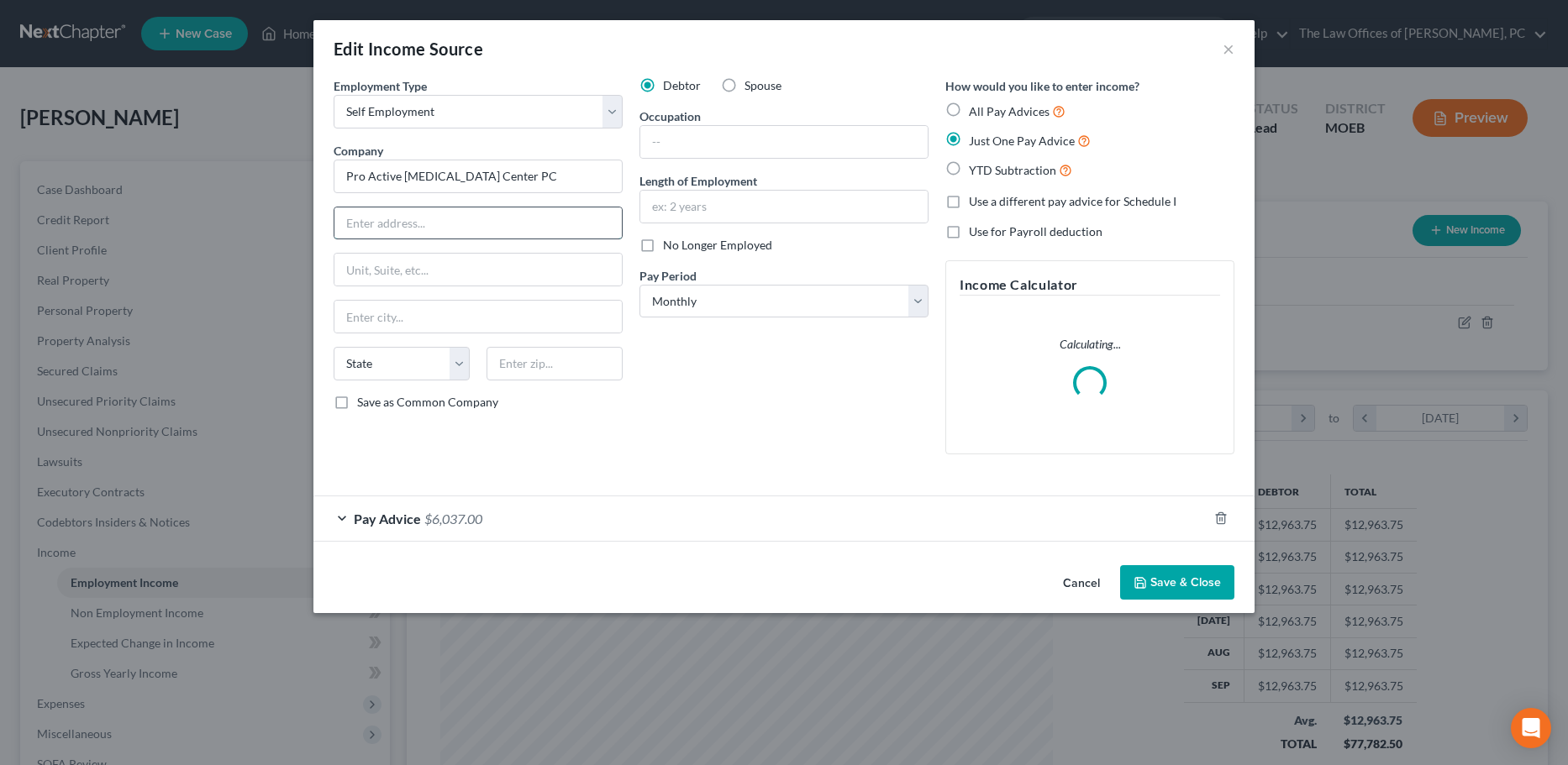
click at [403, 215] on input "text" at bounding box center [478, 223] width 288 height 32
paste input "[STREET_ADDRESS]"
type input "[STREET_ADDRESS]"
click at [528, 374] on input "text" at bounding box center [554, 364] width 136 height 34
type input "63641"
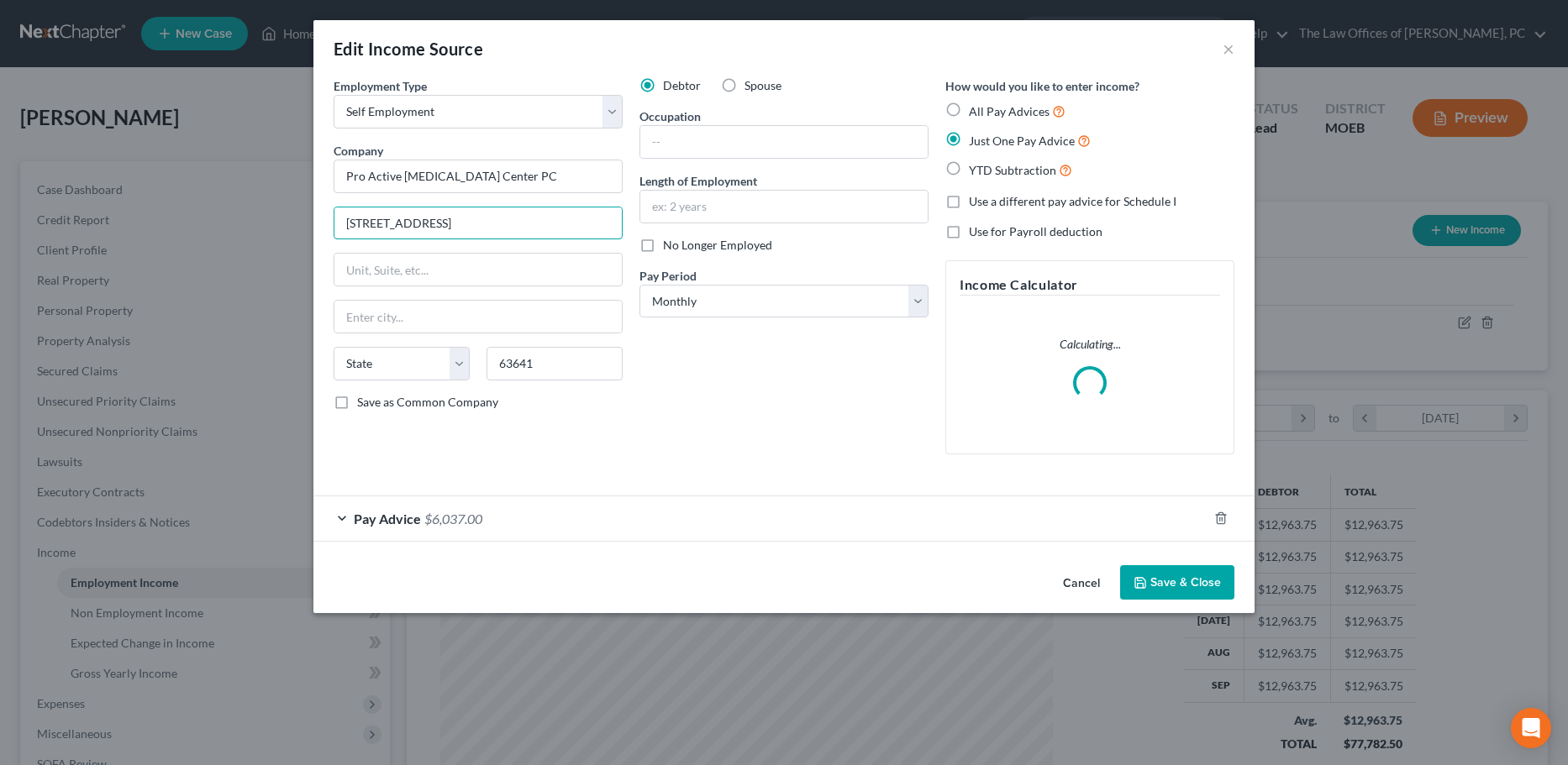
drag, startPoint x: 470, startPoint y: 224, endPoint x: 838, endPoint y: 227, distance: 368.0
click at [792, 233] on div "Employment Type * Select Full or [DEMOGRAPHIC_DATA] Employment Self Employment …" at bounding box center [784, 280] width 918 height 405
type input "[STREET_ADDRESS]"
click at [551, 358] on input "63641" at bounding box center [554, 364] width 136 height 34
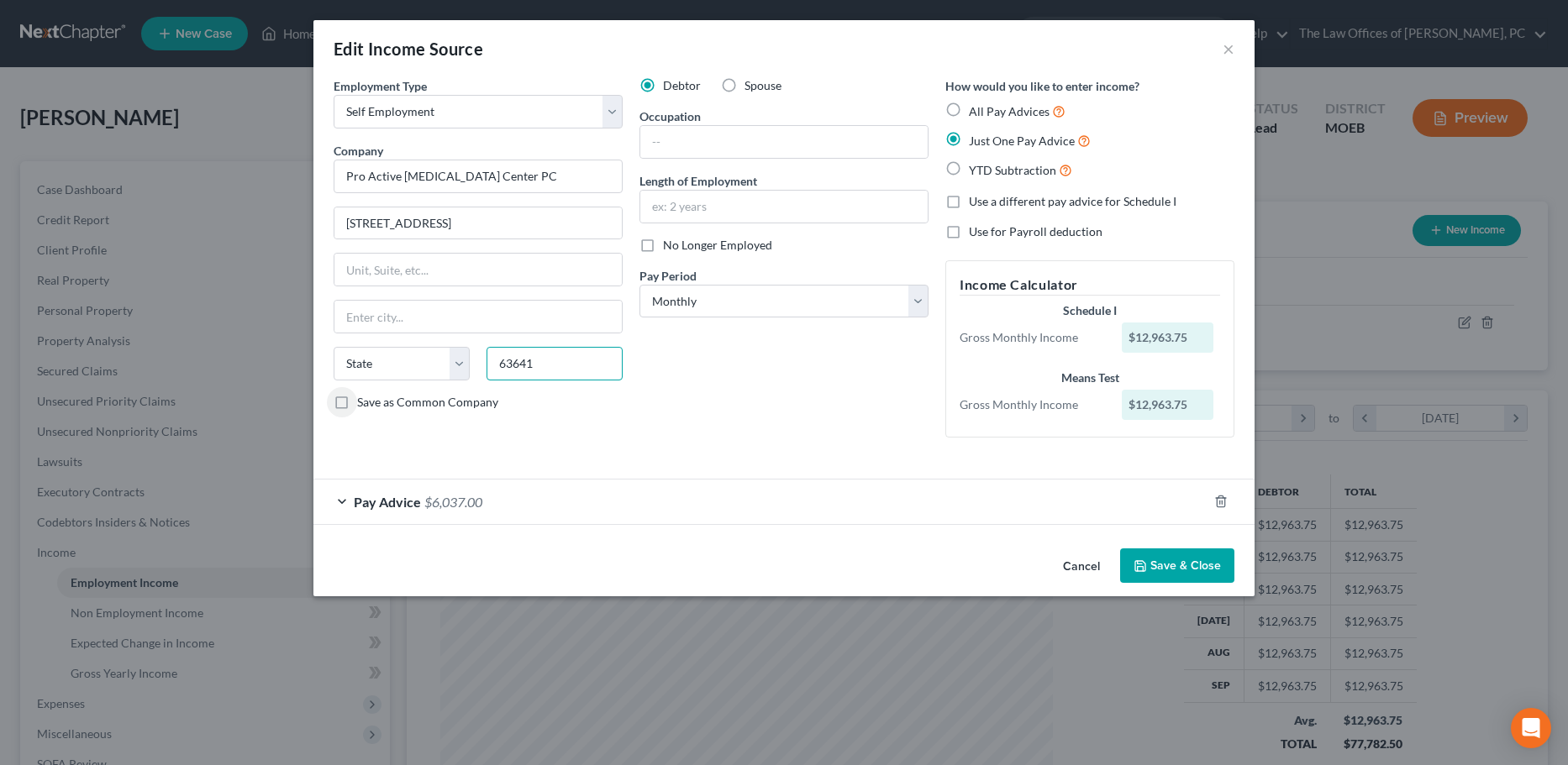
click at [562, 360] on input "63641" at bounding box center [554, 364] width 136 height 34
type input "63641"
click at [433, 226] on input "[STREET_ADDRESS]" at bounding box center [478, 223] width 288 height 32
click at [536, 221] on input "[STREET_ADDRESS]" at bounding box center [478, 223] width 288 height 32
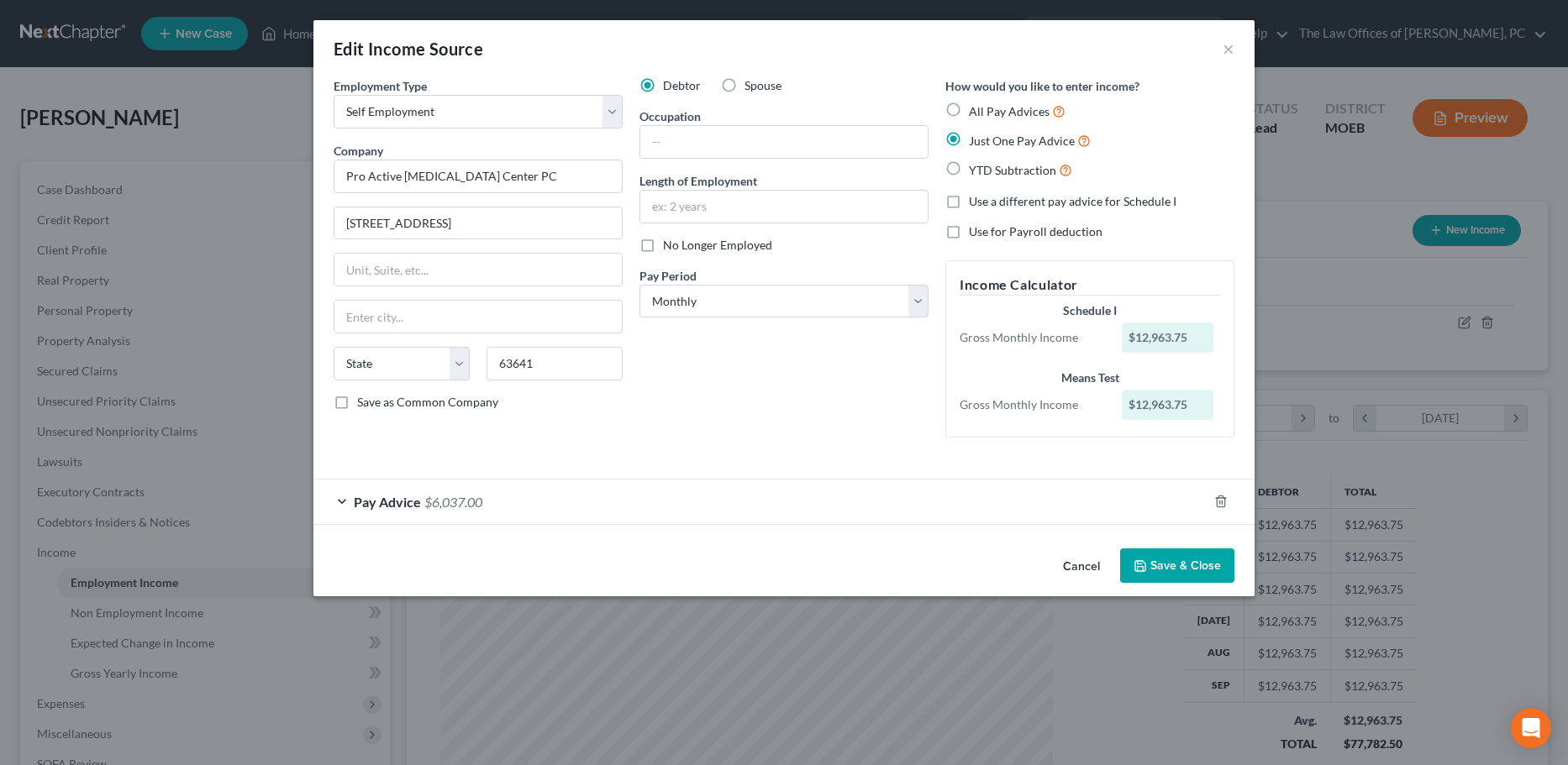
click at [797, 523] on div "Pay Advice $6,037.00" at bounding box center [760, 503] width 894 height 45
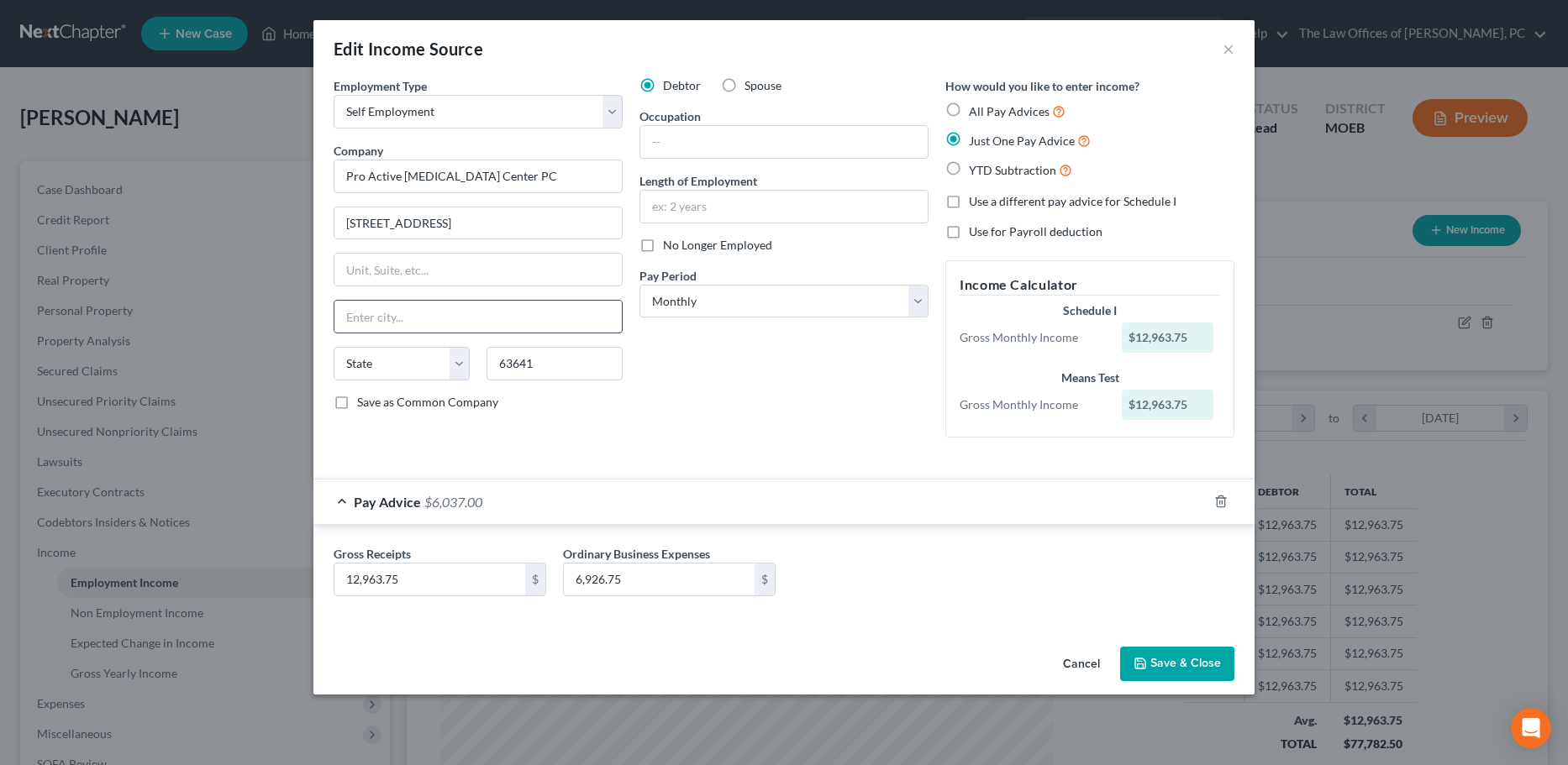
click at [406, 316] on input "text" at bounding box center [478, 316] width 288 height 32
type input "Palmyra"
select select "26"
click at [712, 141] on input "text" at bounding box center [784, 142] width 288 height 32
type input "Chiropractor"
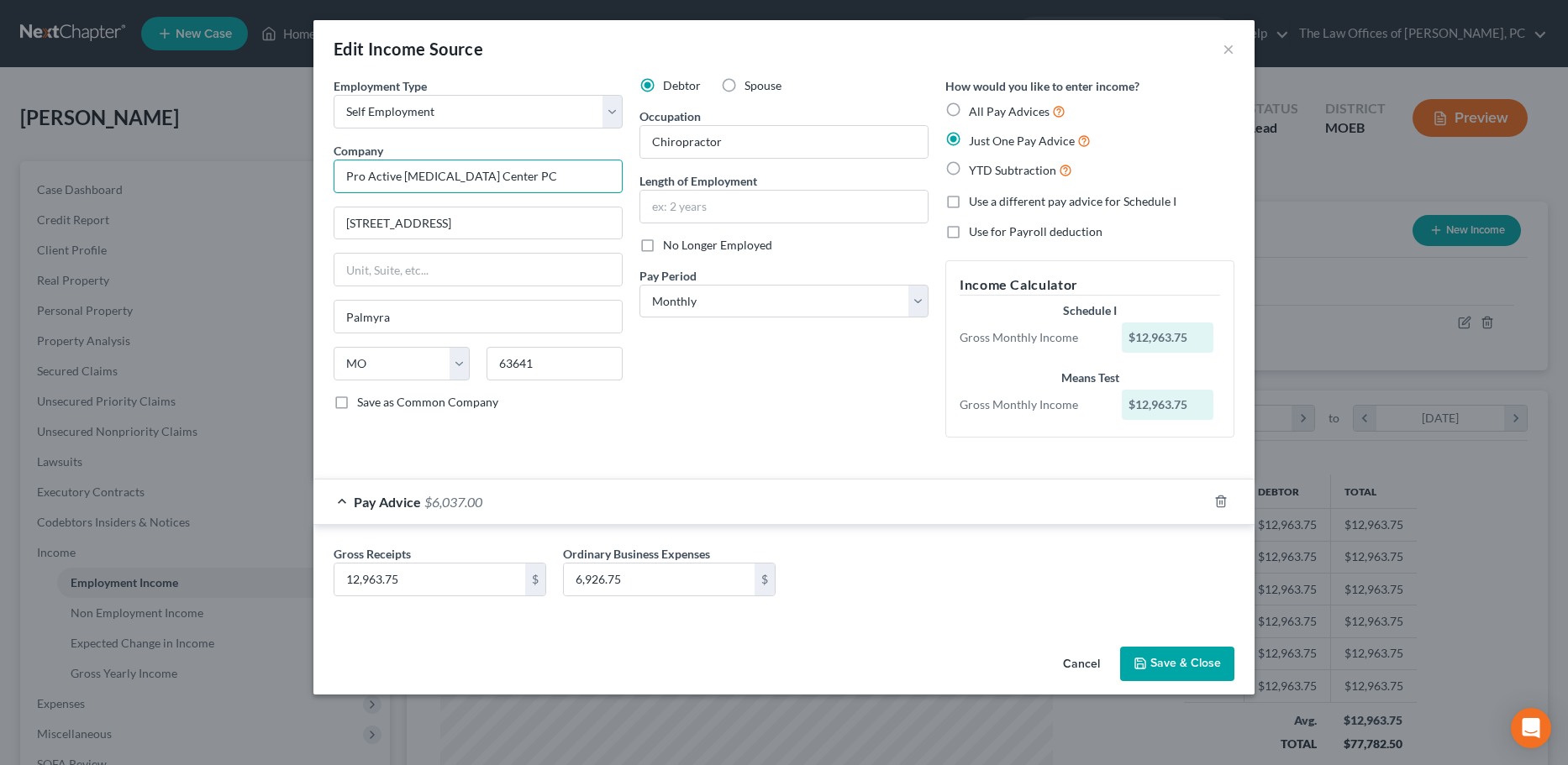
drag, startPoint x: 548, startPoint y: 173, endPoint x: 113, endPoint y: 173, distance: 435.0
click at [113, 173] on div "Edit Income Source × Employment Type * Select Full or [DEMOGRAPHIC_DATA] Employ…" at bounding box center [784, 382] width 1568 height 765
click at [705, 201] on input "text" at bounding box center [784, 206] width 288 height 32
type input "20 years"
click at [1172, 672] on button "Save & Close" at bounding box center [1177, 665] width 115 height 35
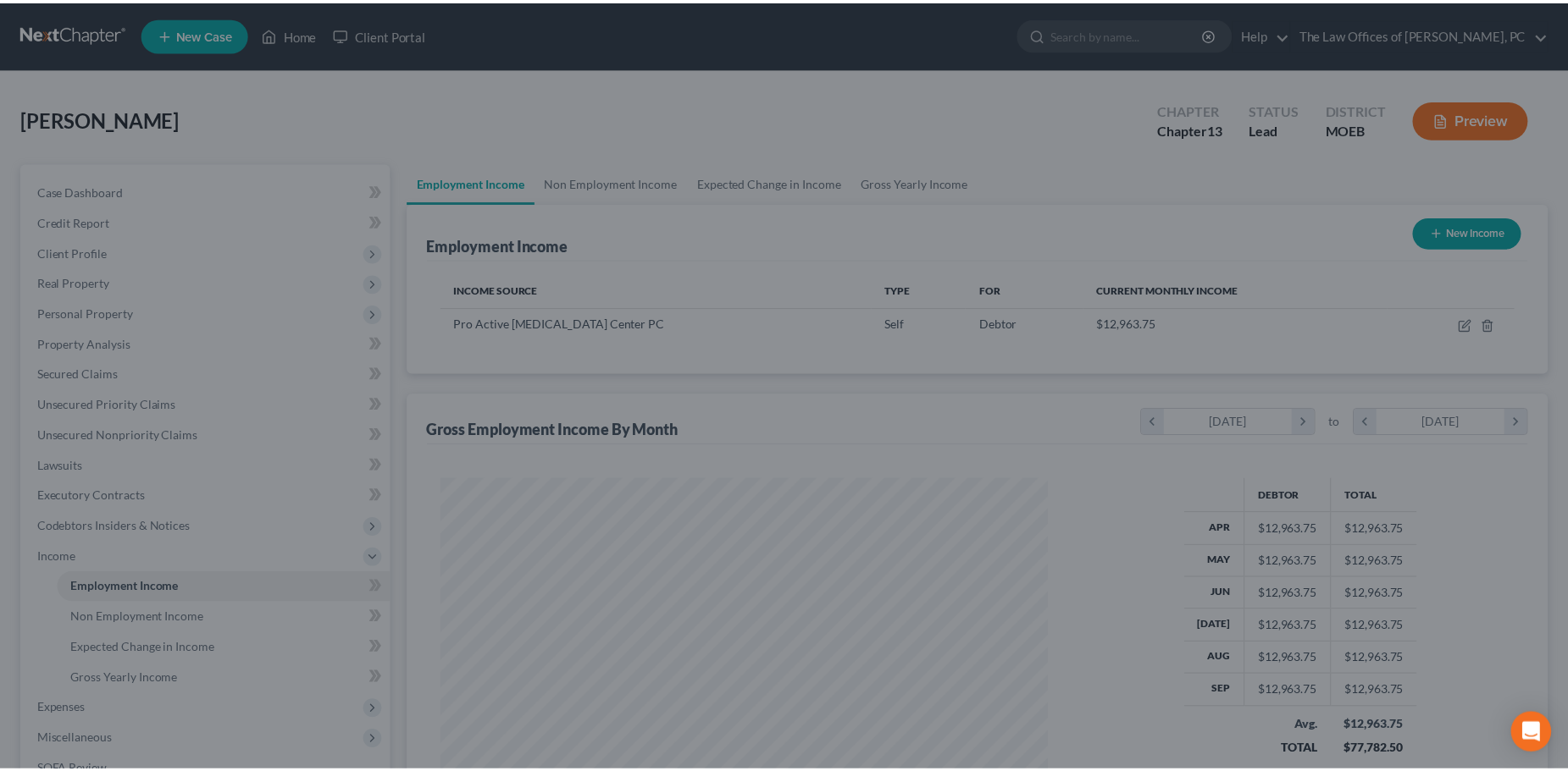
scroll to position [846437, 846382]
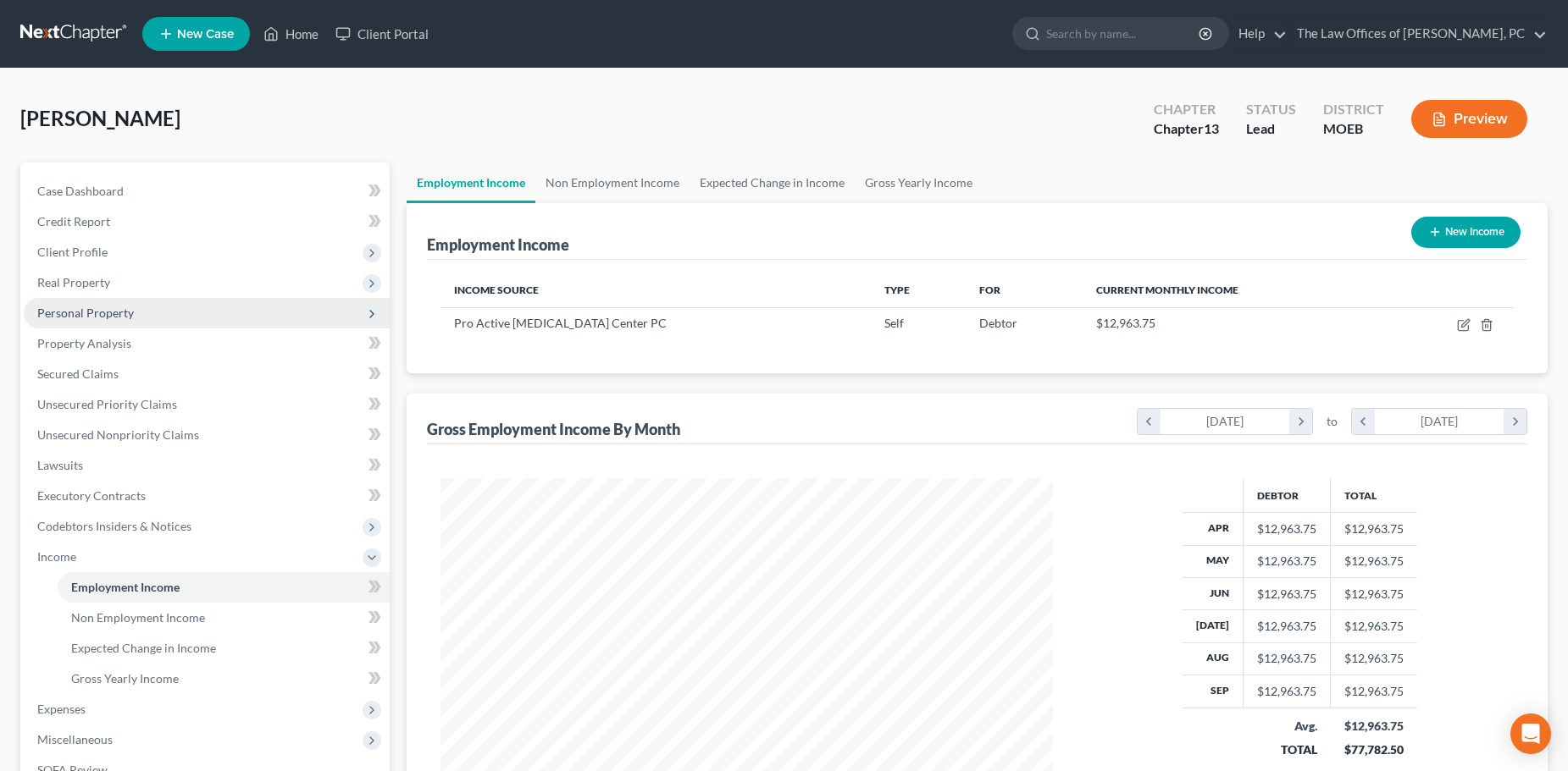
click at [109, 298] on span "Personal Property" at bounding box center [206, 313] width 366 height 30
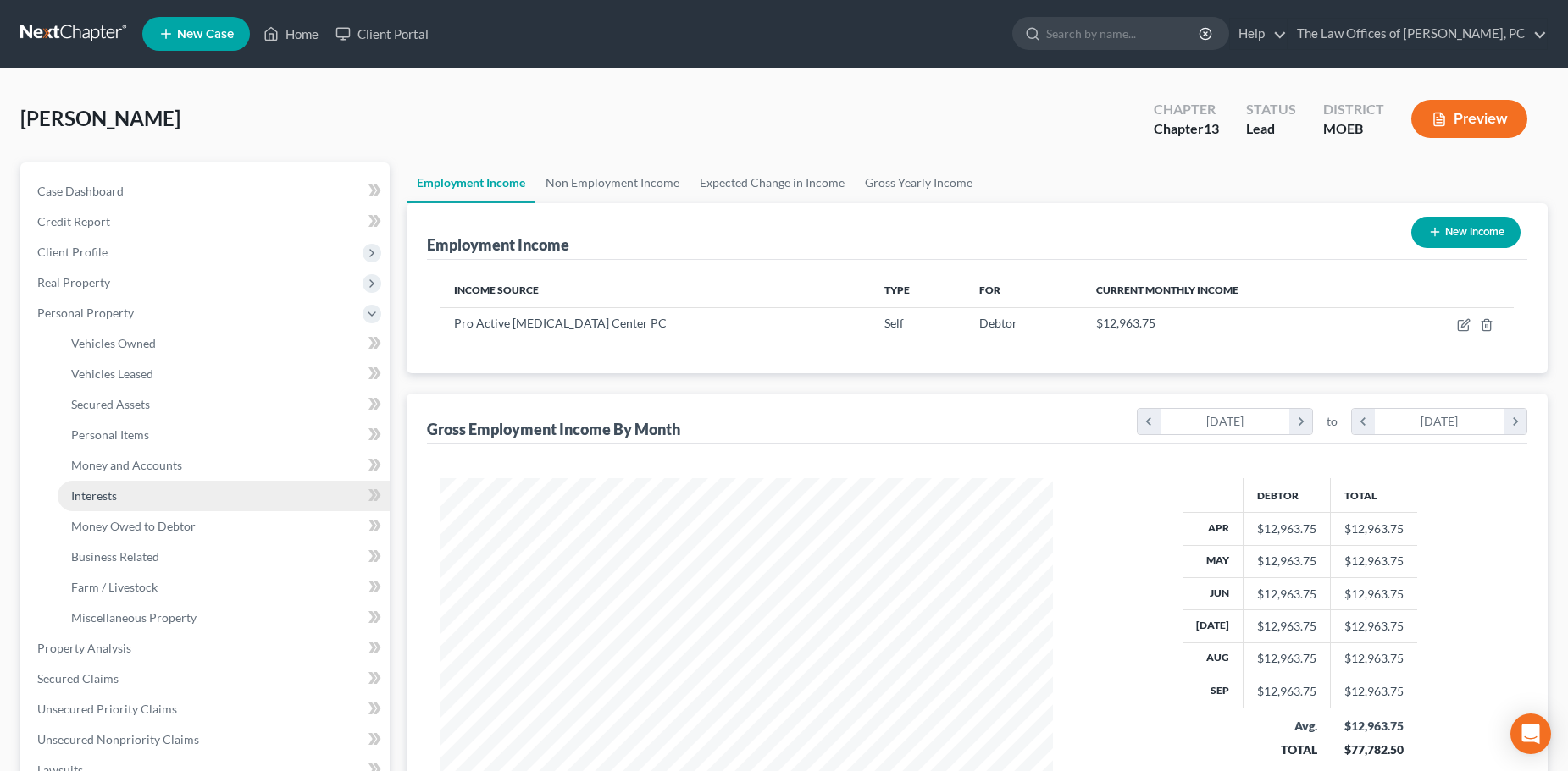
click at [145, 506] on link "Interests" at bounding box center [223, 496] width 332 height 30
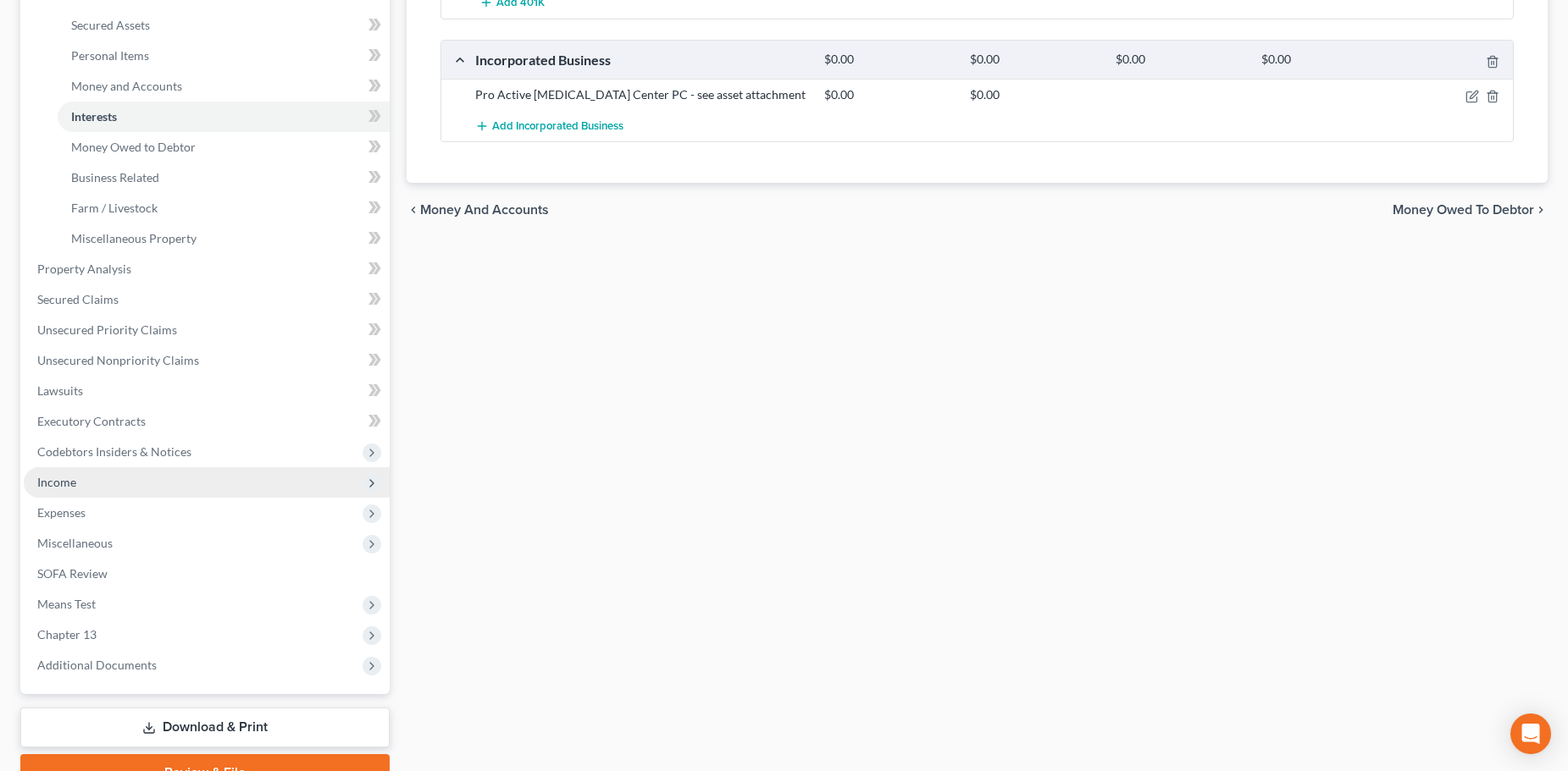
scroll to position [295, 0]
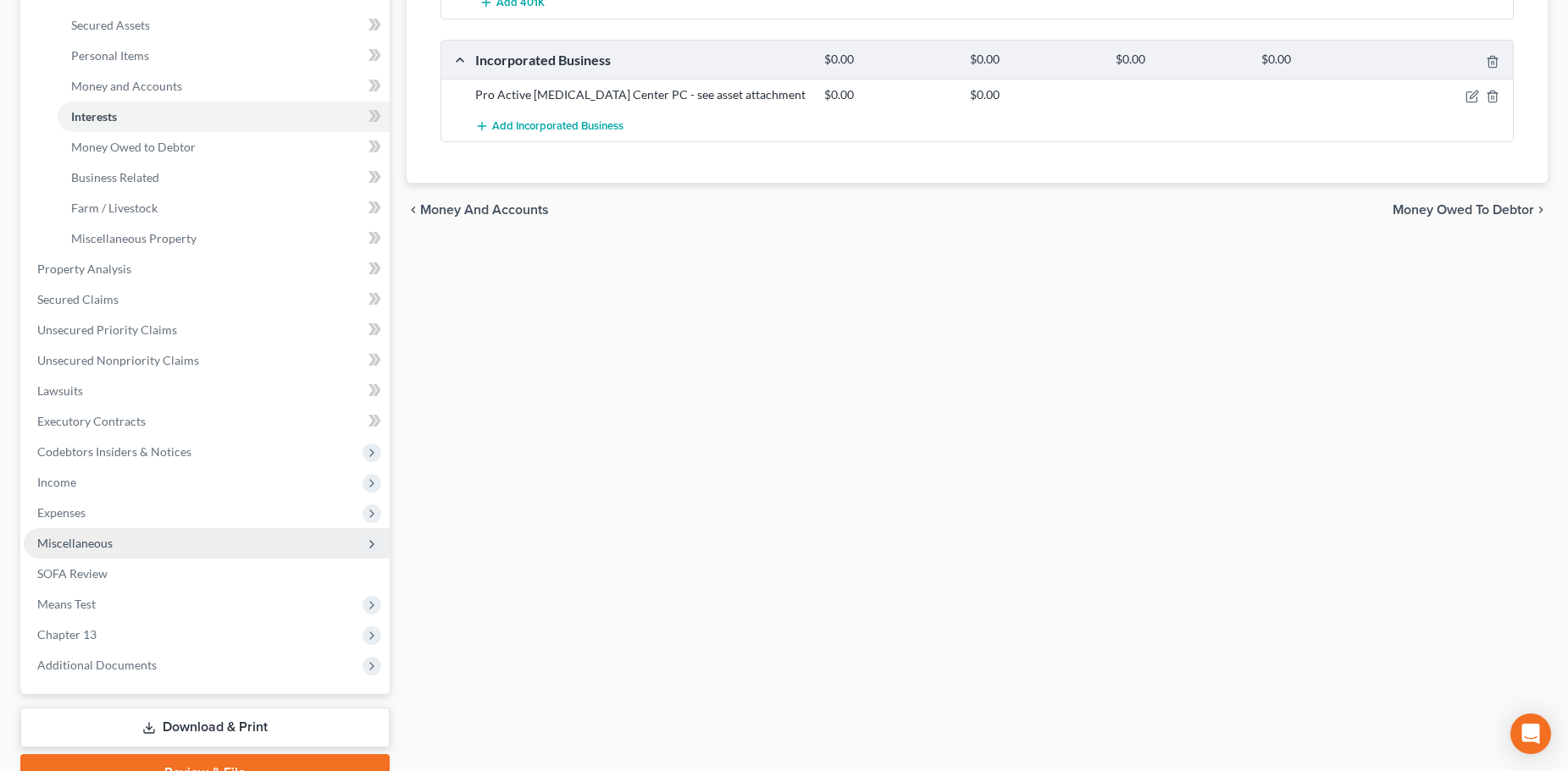
click at [116, 544] on span "Miscellaneous" at bounding box center [206, 543] width 366 height 30
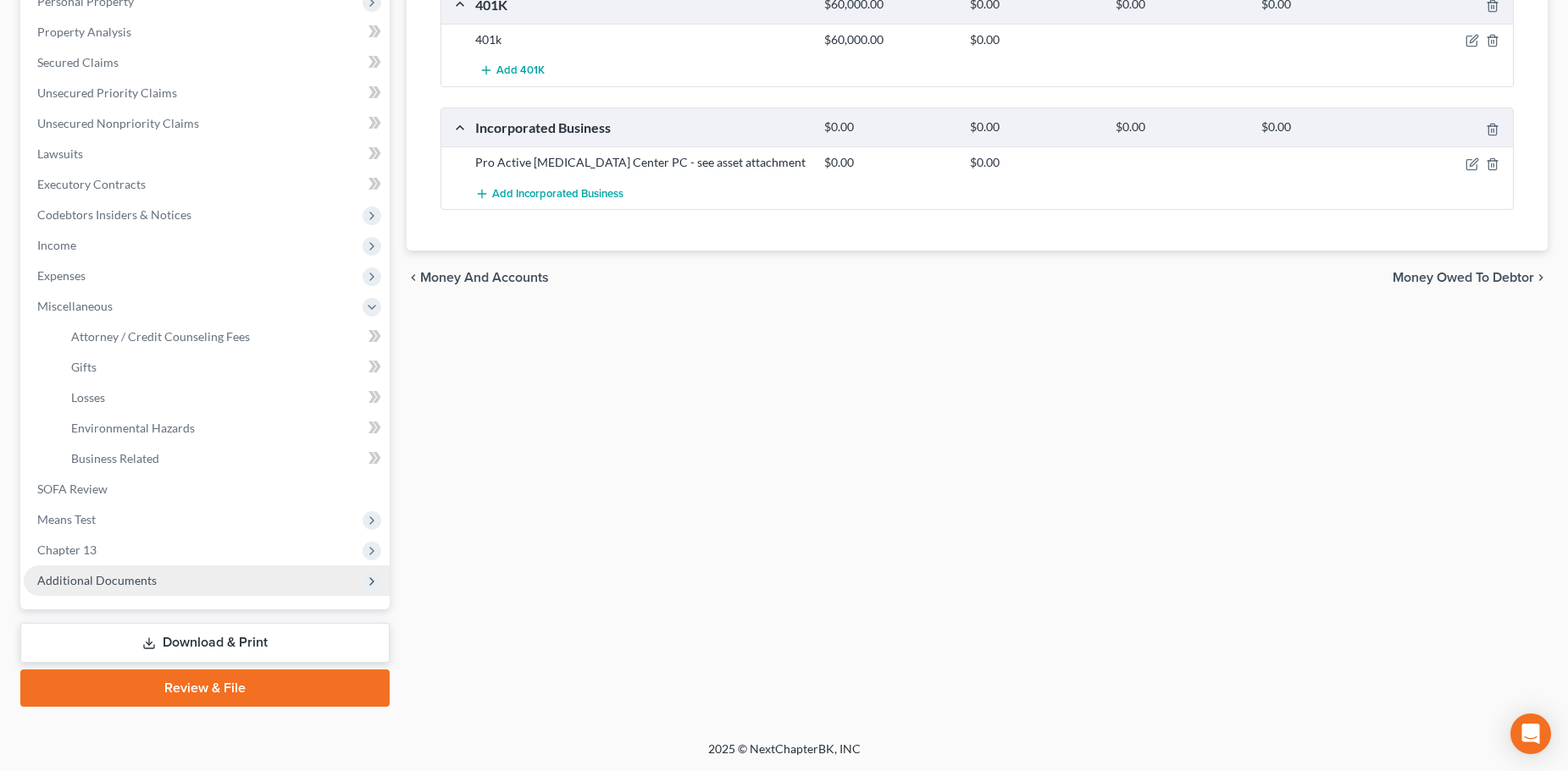
scroll to position [312, 0]
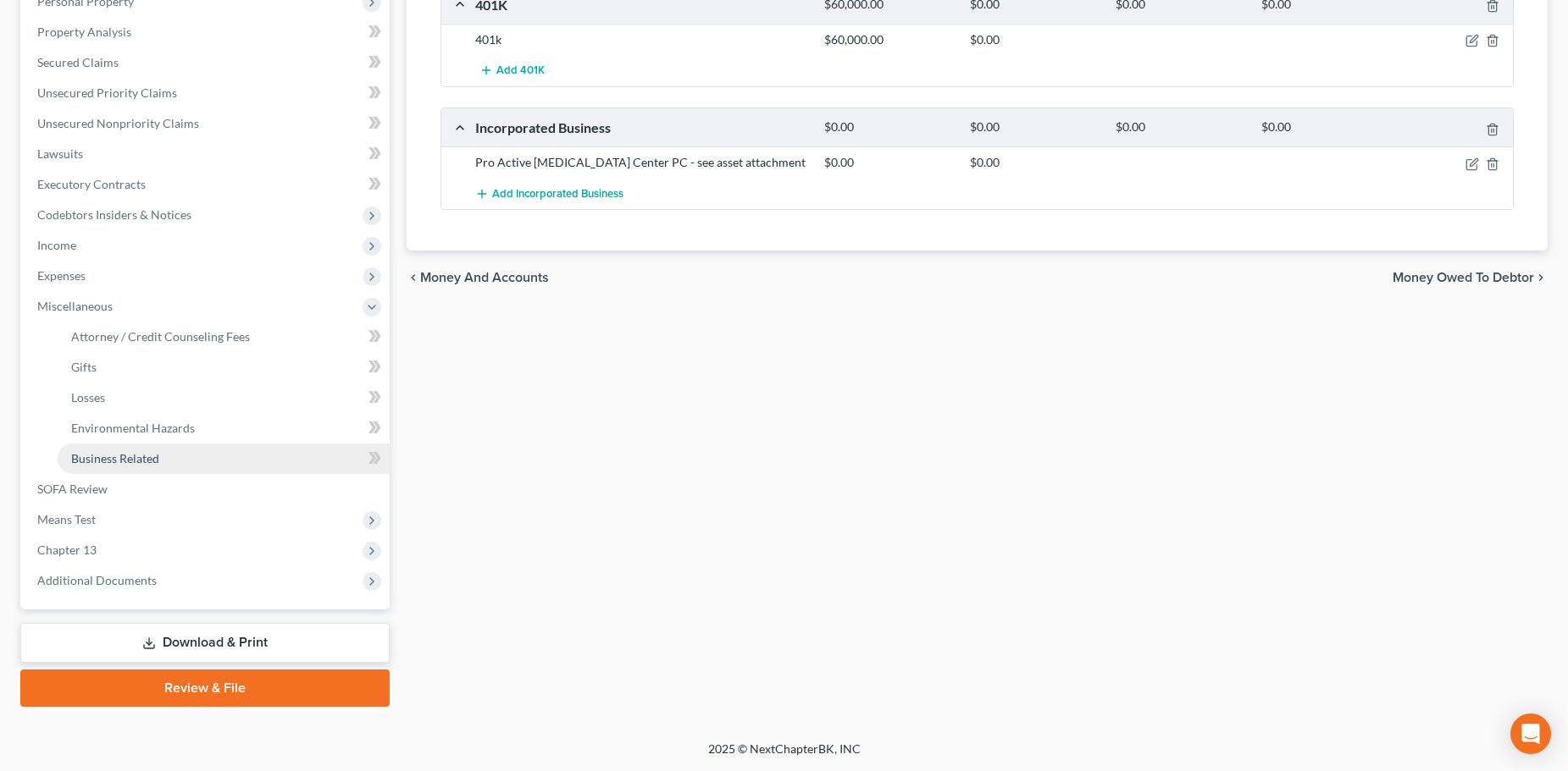
click at [134, 465] on link "Business Related" at bounding box center [223, 458] width 332 height 30
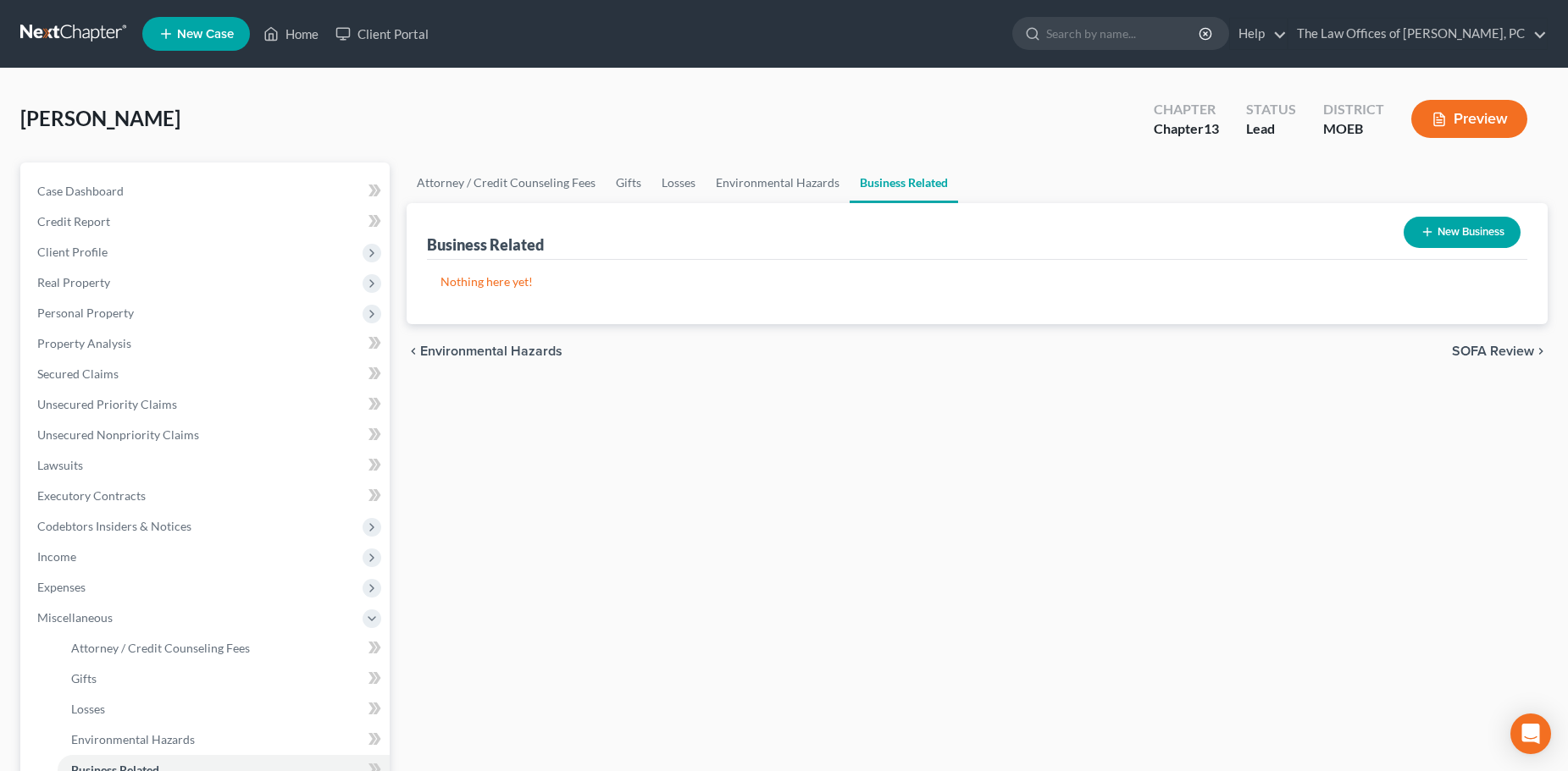
click at [1459, 228] on button "New Business" at bounding box center [1461, 232] width 117 height 31
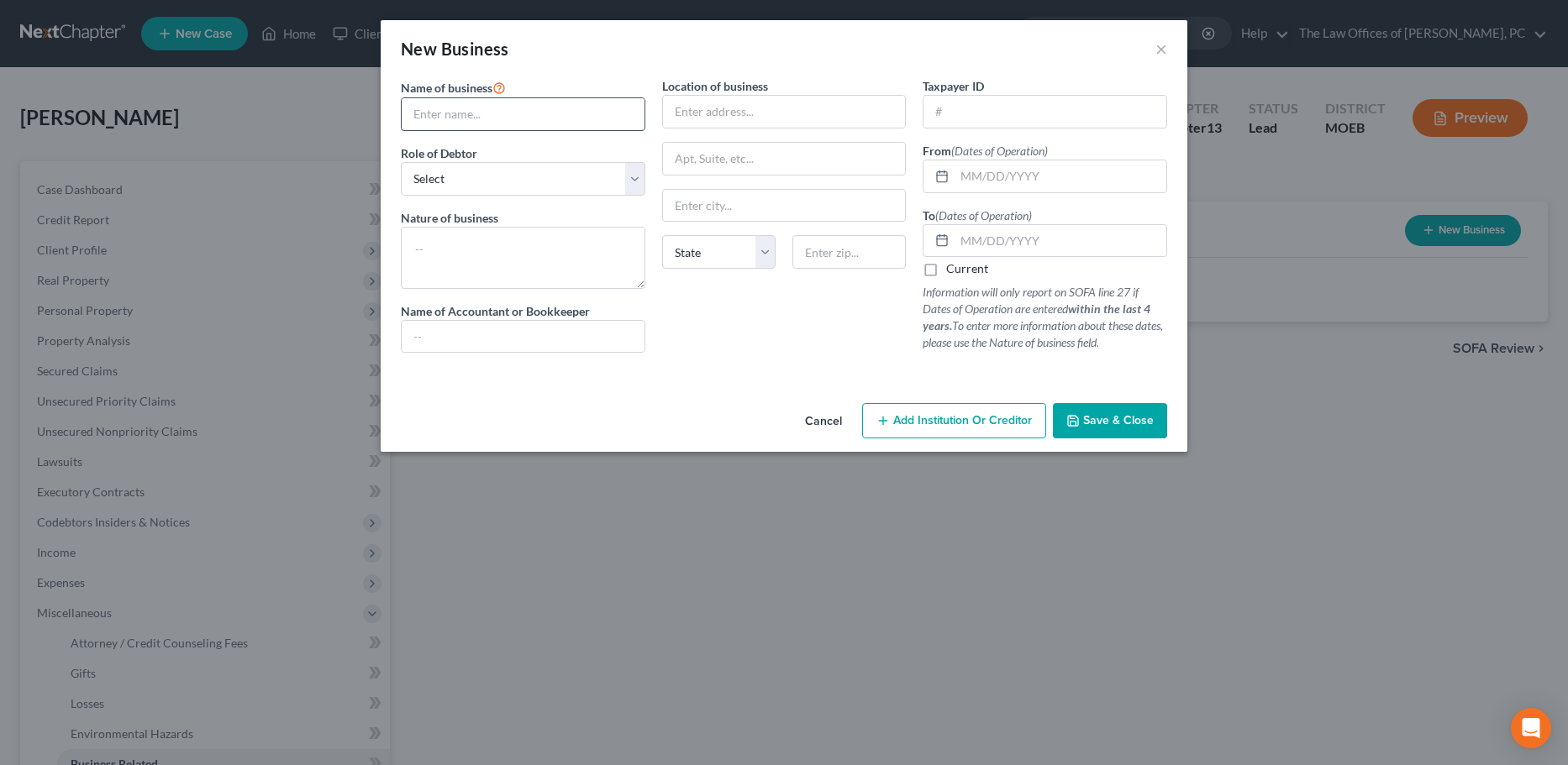
click at [530, 122] on input "text" at bounding box center [523, 114] width 243 height 32
paste input "Pro Active [MEDICAL_DATA] Center PC"
type input "Pro Active [MEDICAL_DATA] Center PC"
click at [460, 170] on select "Select A member of a limited liability company (LLC) or limited liability partn…" at bounding box center [523, 179] width 245 height 34
select select "officer"
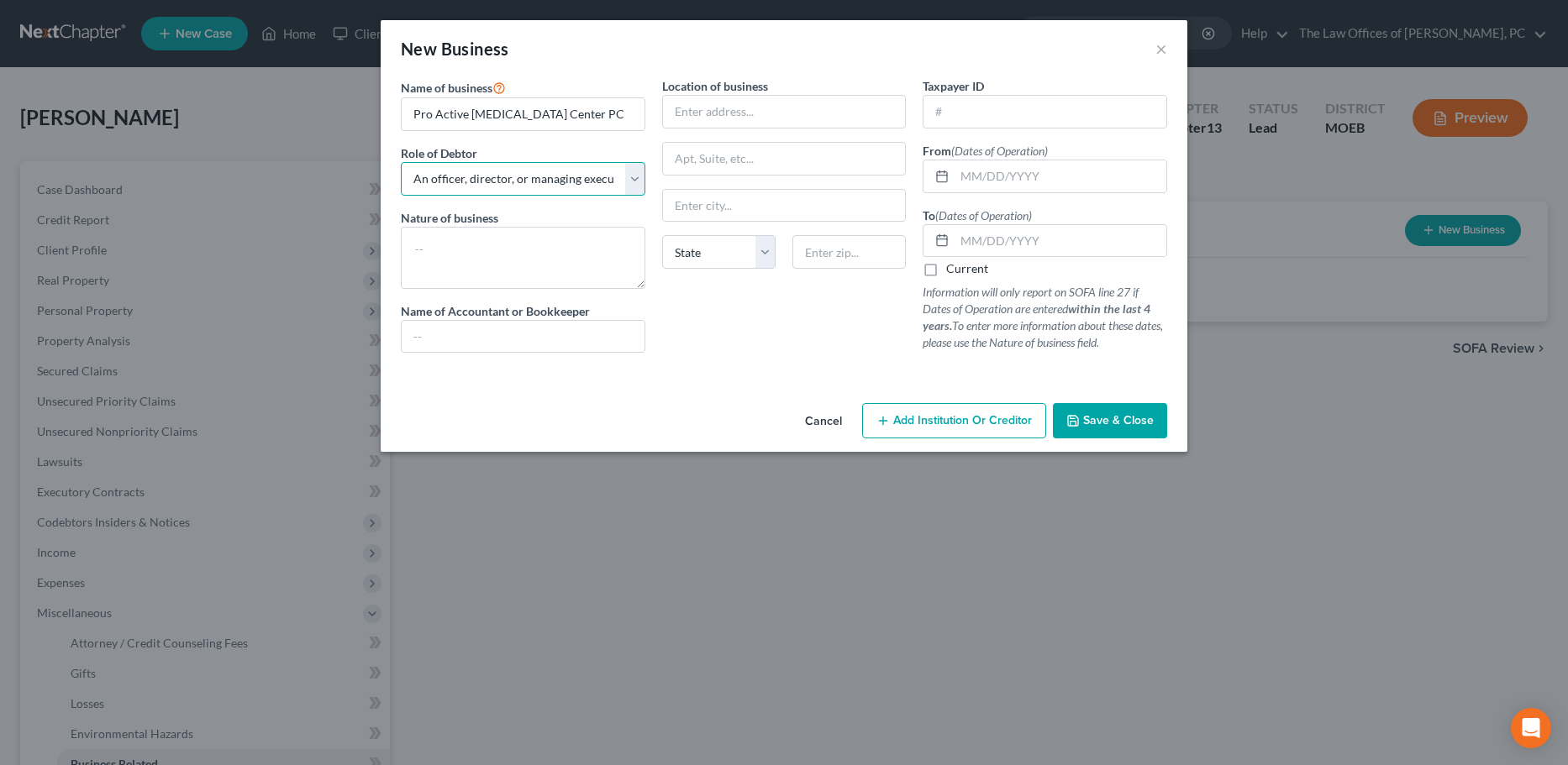
click at [401, 162] on select "Select A member of a limited liability company (LLC) or limited liability partn…" at bounding box center [523, 179] width 245 height 34
click at [505, 255] on textarea at bounding box center [523, 258] width 245 height 62
type textarea "[MEDICAL_DATA] center"
click at [720, 117] on input "text" at bounding box center [784, 112] width 243 height 32
click at [469, 339] on input "text" at bounding box center [523, 336] width 243 height 32
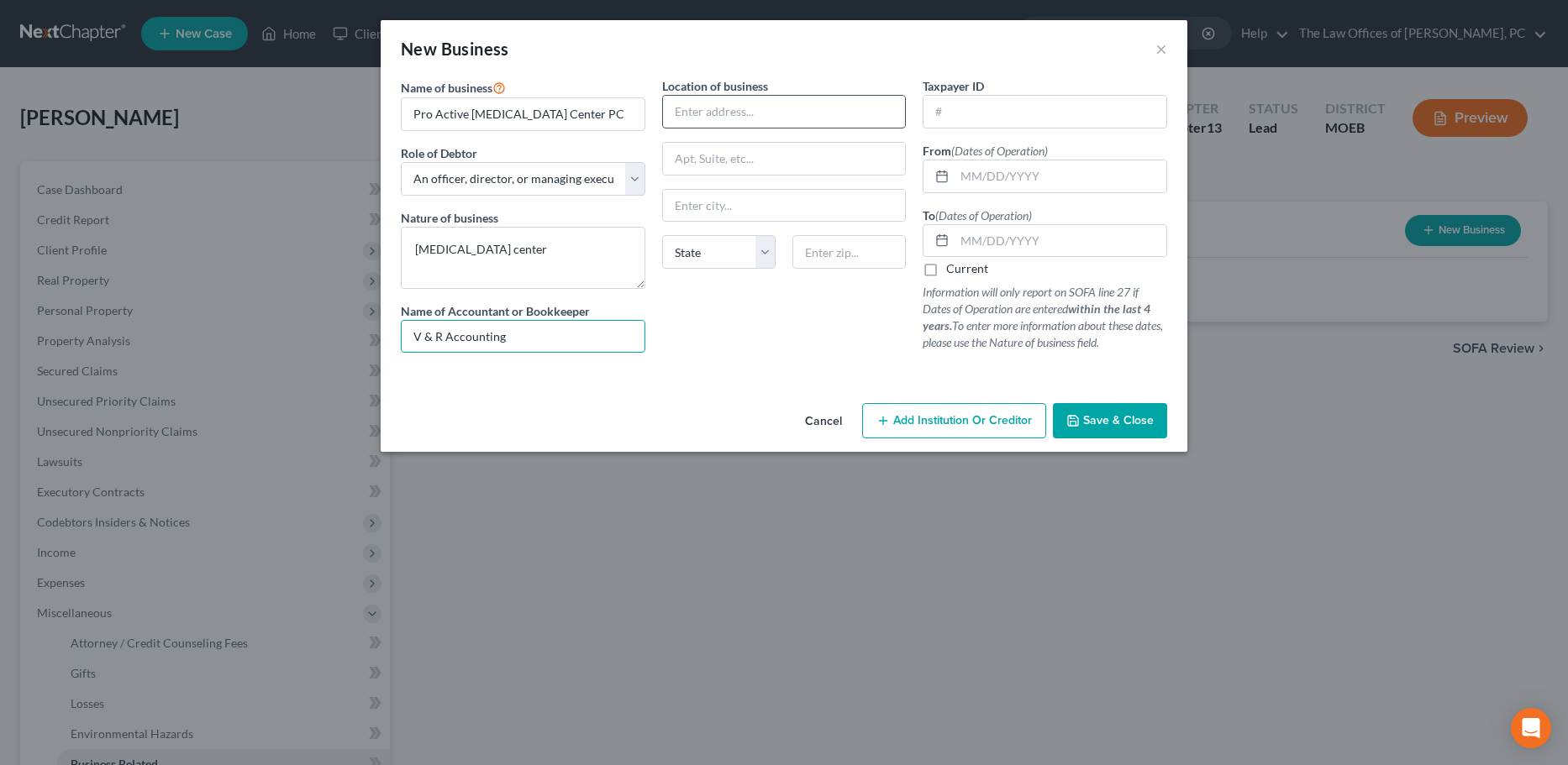
type input "V & R Accounting"
click at [715, 107] on input "text" at bounding box center [784, 112] width 243 height 32
click at [736, 108] on input "text" at bounding box center [784, 112] width 243 height 32
paste input "[STREET_ADDRESS]"
type input "[STREET_ADDRESS]"
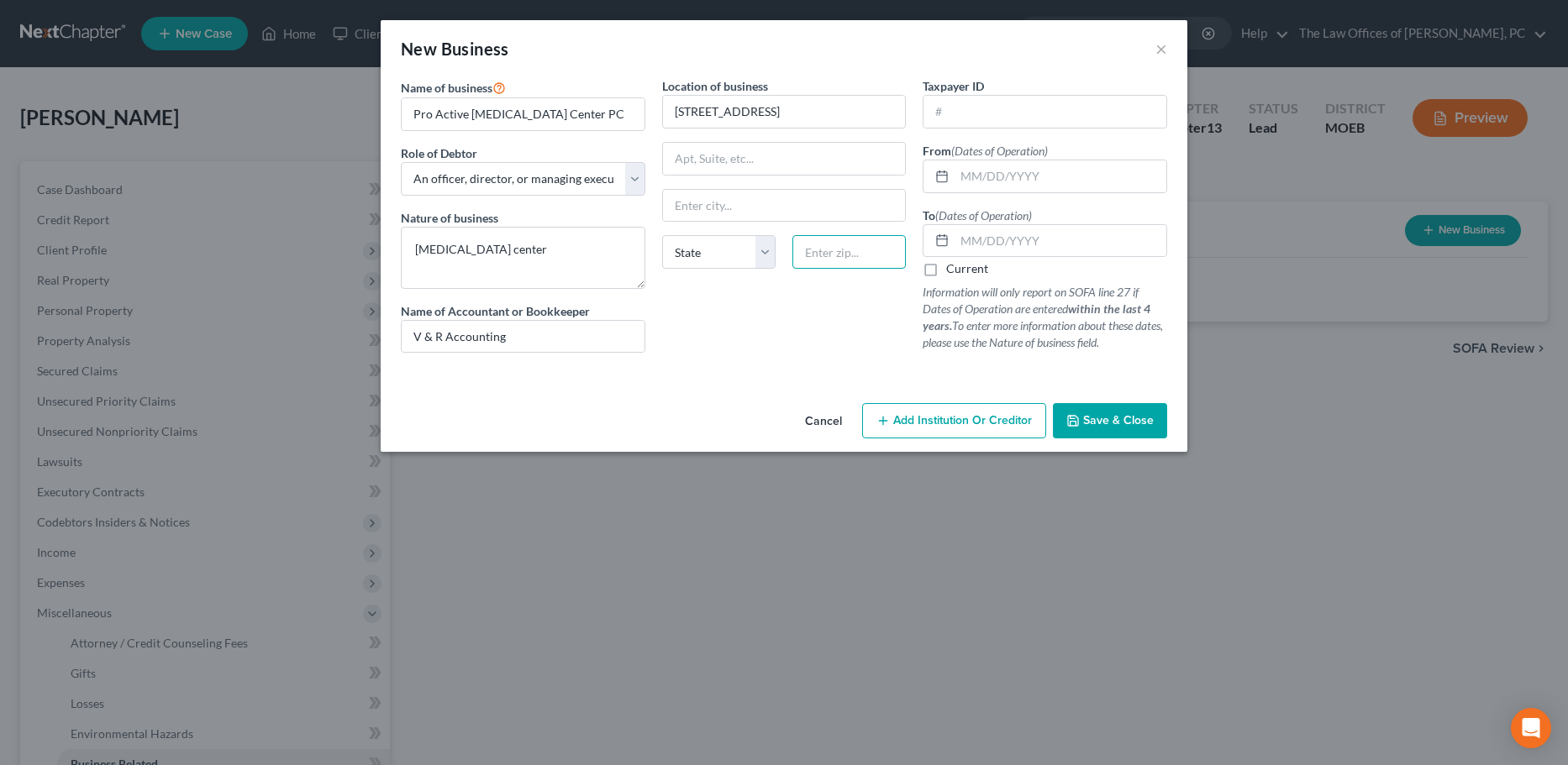
click at [821, 259] on input "text" at bounding box center [849, 252] width 114 height 34
type input "63641"
drag, startPoint x: 751, startPoint y: 113, endPoint x: 1416, endPoint y: 121, distance: 665.0
click at [1416, 121] on div "New Business × Name of business * Pro Active [MEDICAL_DATA] Center PC Role of D…" at bounding box center [784, 382] width 1568 height 765
type input "[STREET_ADDRESS]"
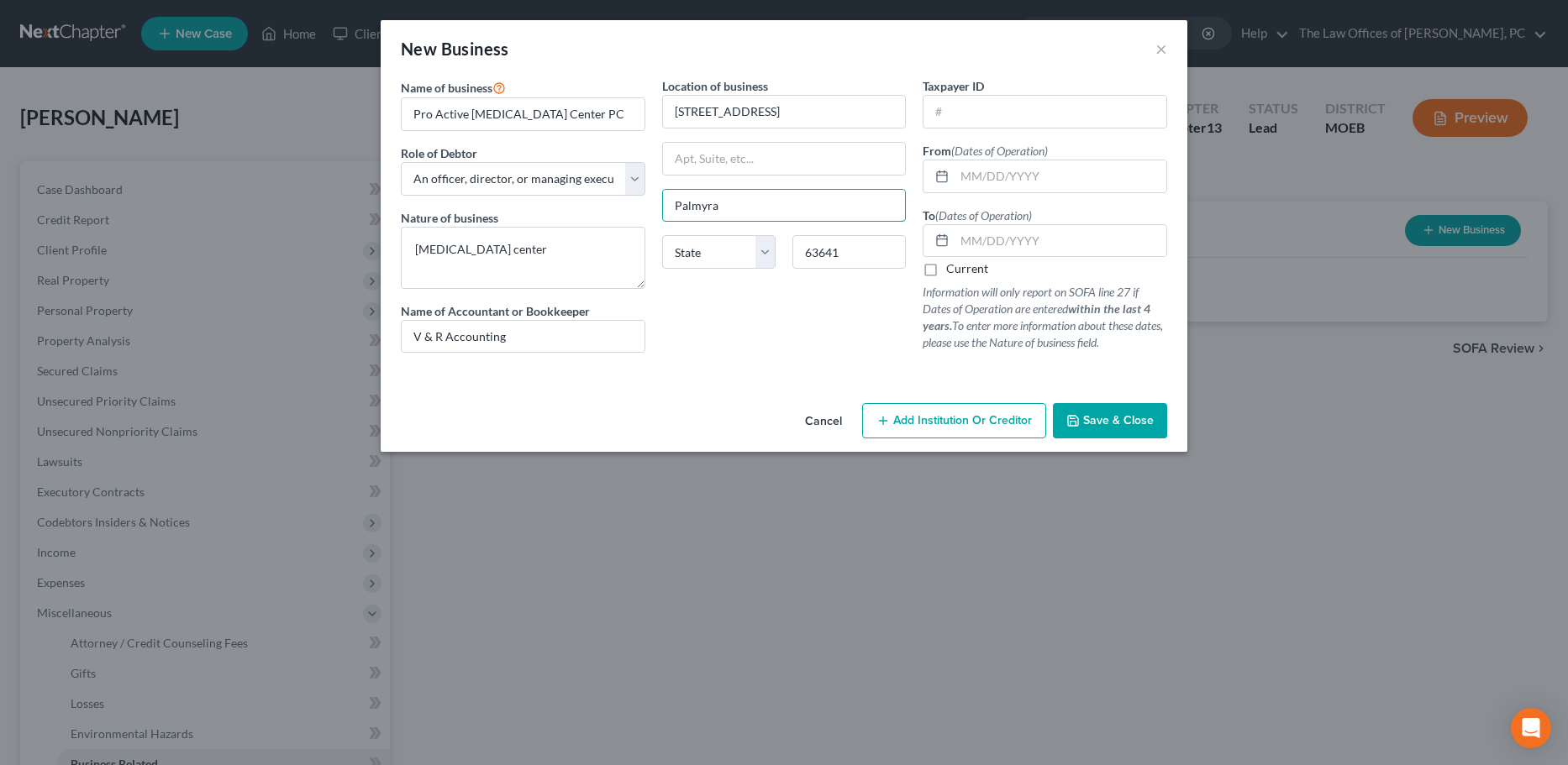
type input "Palmyra"
select select "26"
click at [975, 119] on input "text" at bounding box center [1045, 112] width 243 height 32
type input "[US_EMPLOYER_IDENTIFICATION_NUMBER]"
click at [988, 177] on input "text" at bounding box center [1061, 176] width 212 height 32
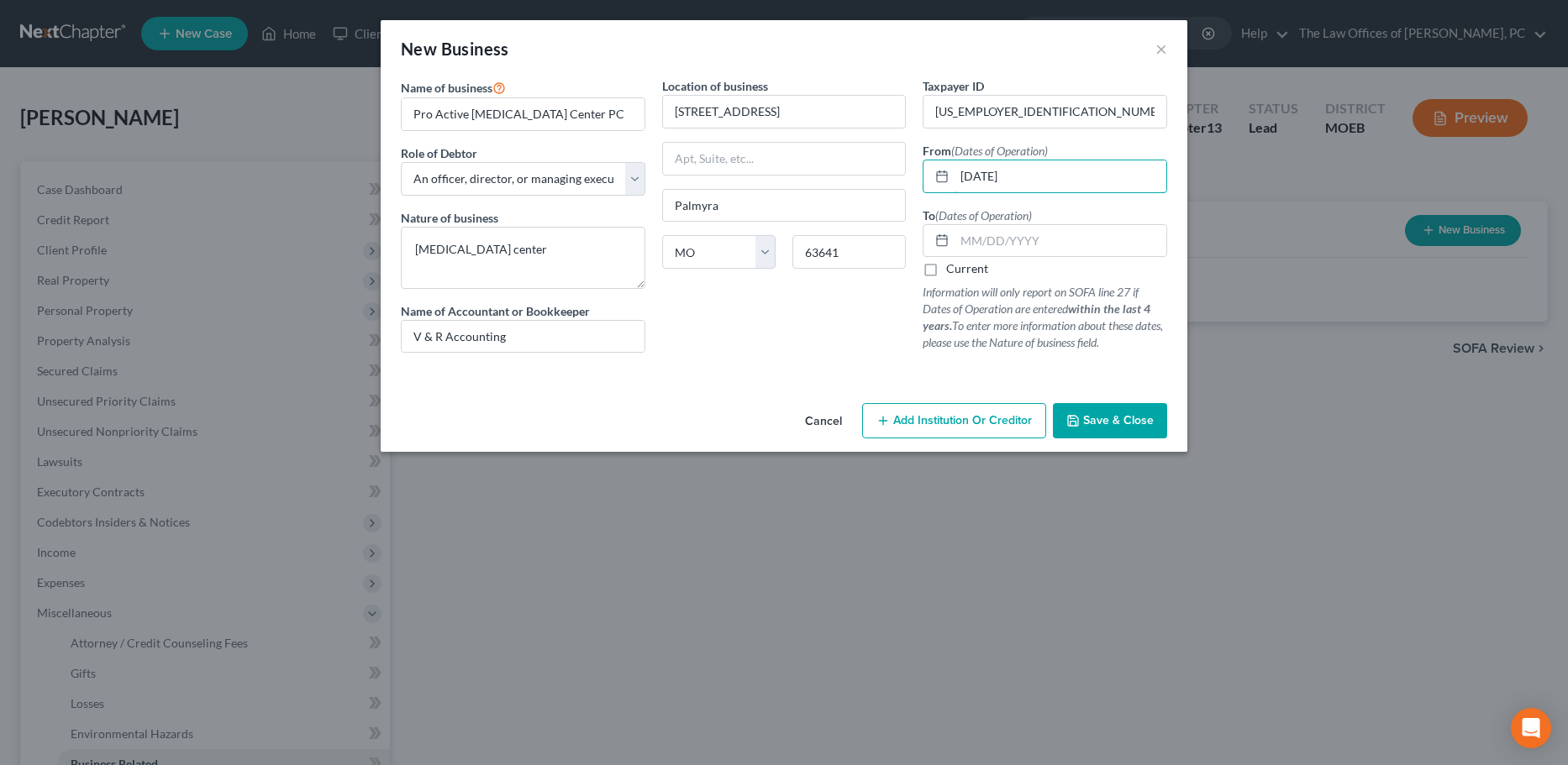
type input "[DATE]"
click at [946, 268] on label "Current" at bounding box center [966, 268] width 42 height 17
click at [953, 268] on input "Current" at bounding box center [958, 265] width 11 height 11
checkbox input "true"
click at [1125, 419] on span "Save & Close" at bounding box center [1118, 420] width 71 height 15
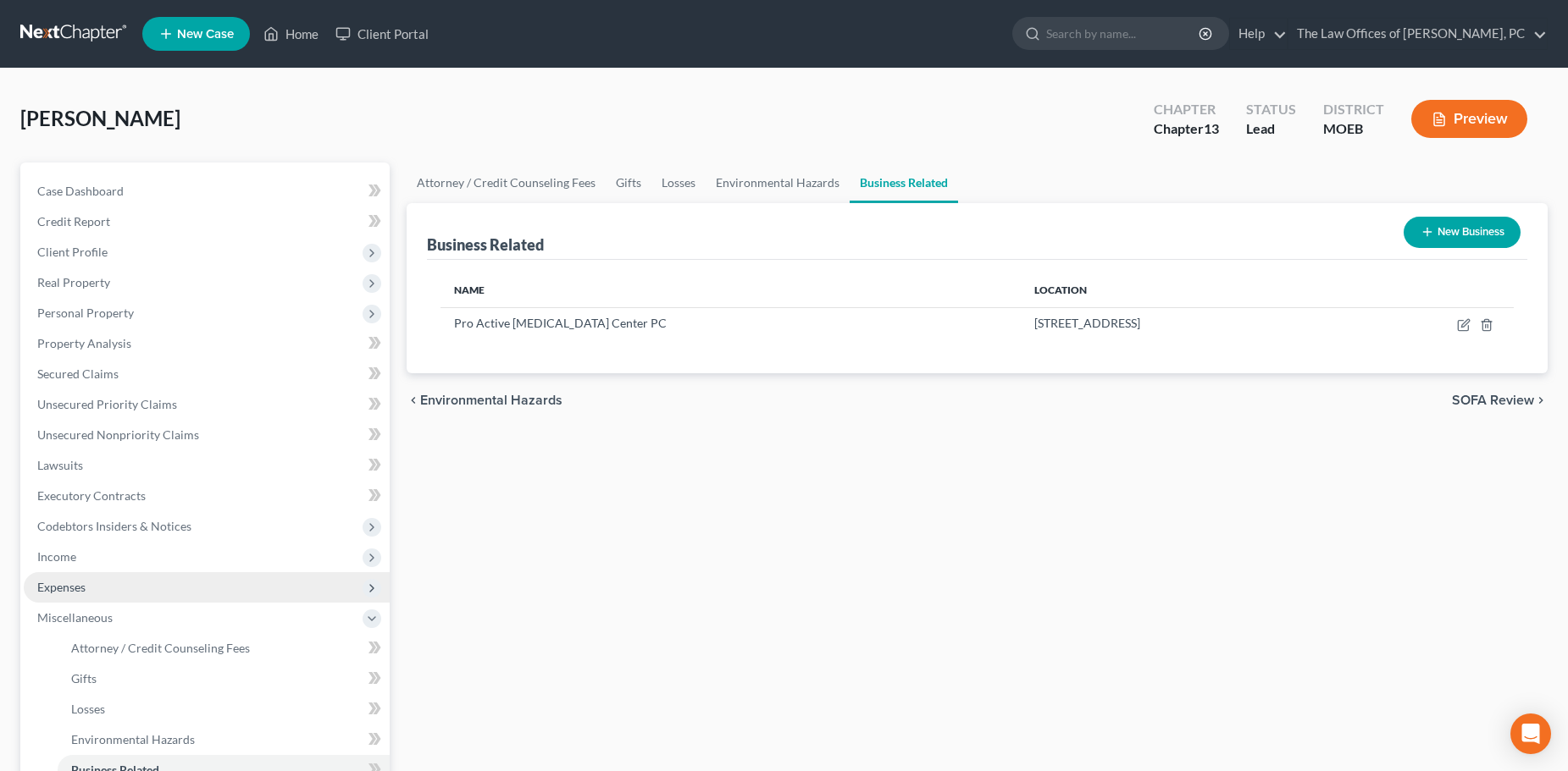
click at [122, 598] on span "Expenses" at bounding box center [206, 587] width 366 height 30
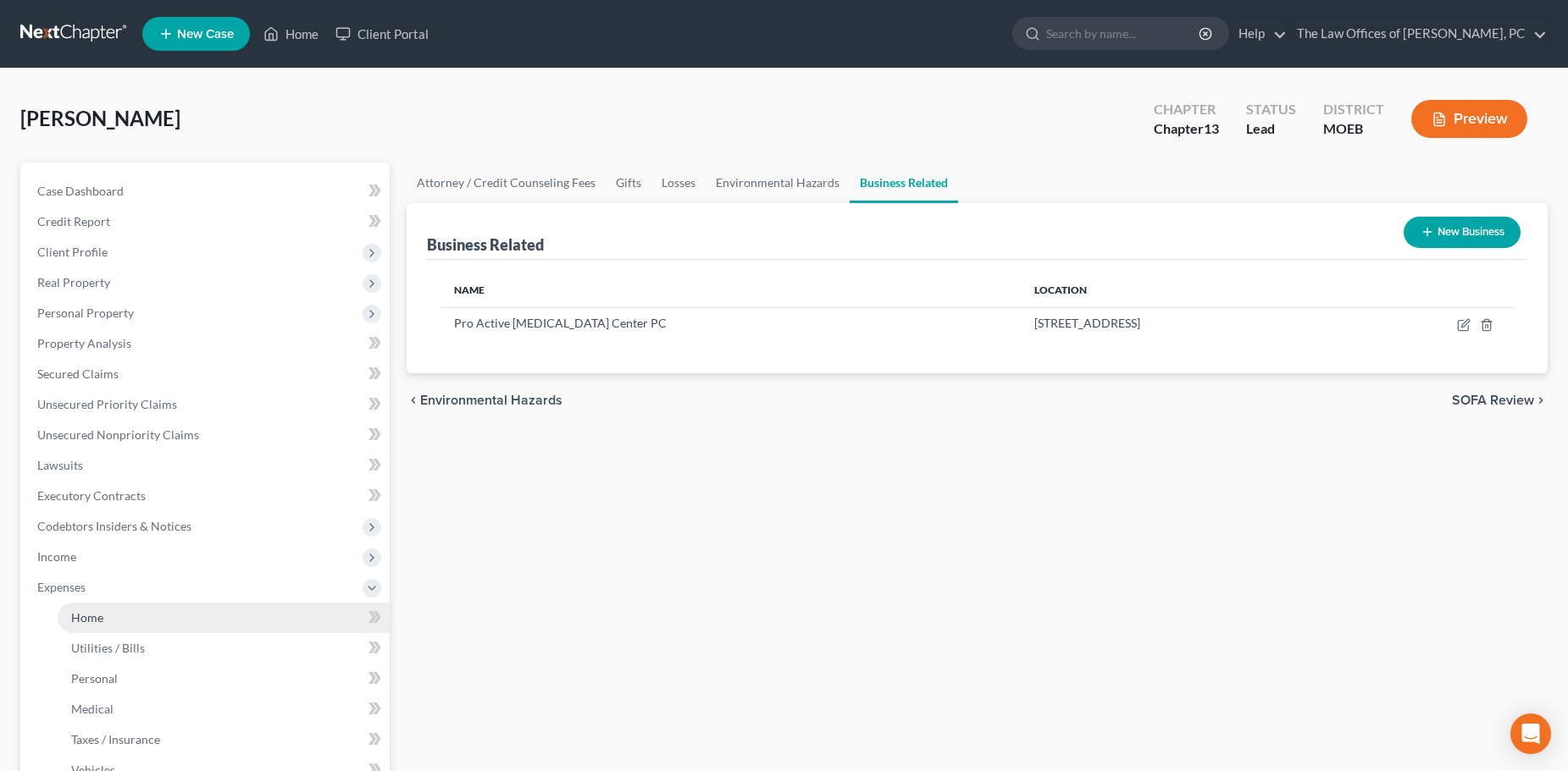
click at [97, 614] on span "Home" at bounding box center [87, 617] width 32 height 15
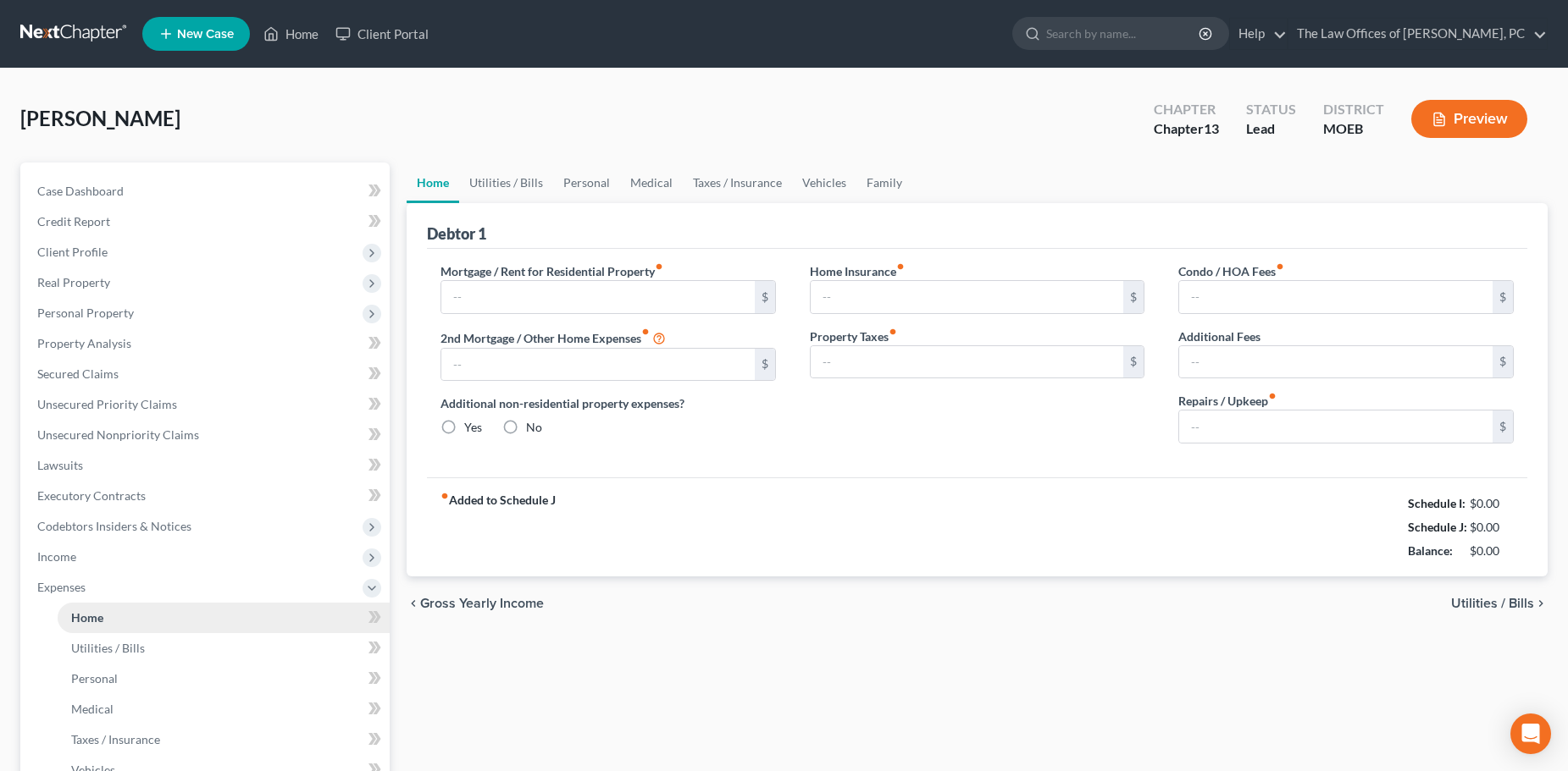
type input "1,500.00"
type input "0.00"
radio input "true"
type input "0.00"
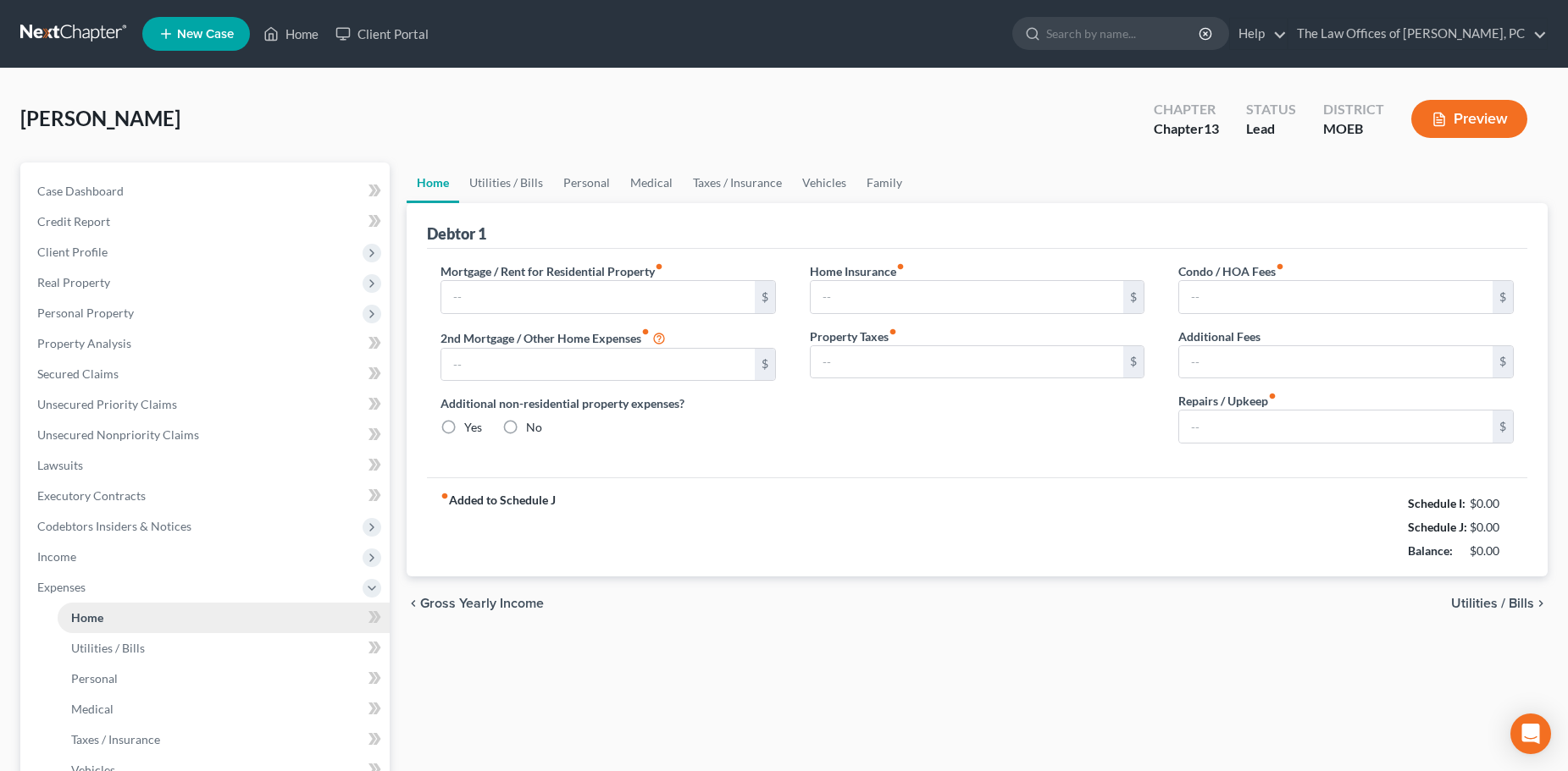
type input "0.00"
type input "100.00"
click at [521, 180] on link "Utilities / Bills" at bounding box center [506, 182] width 94 height 40
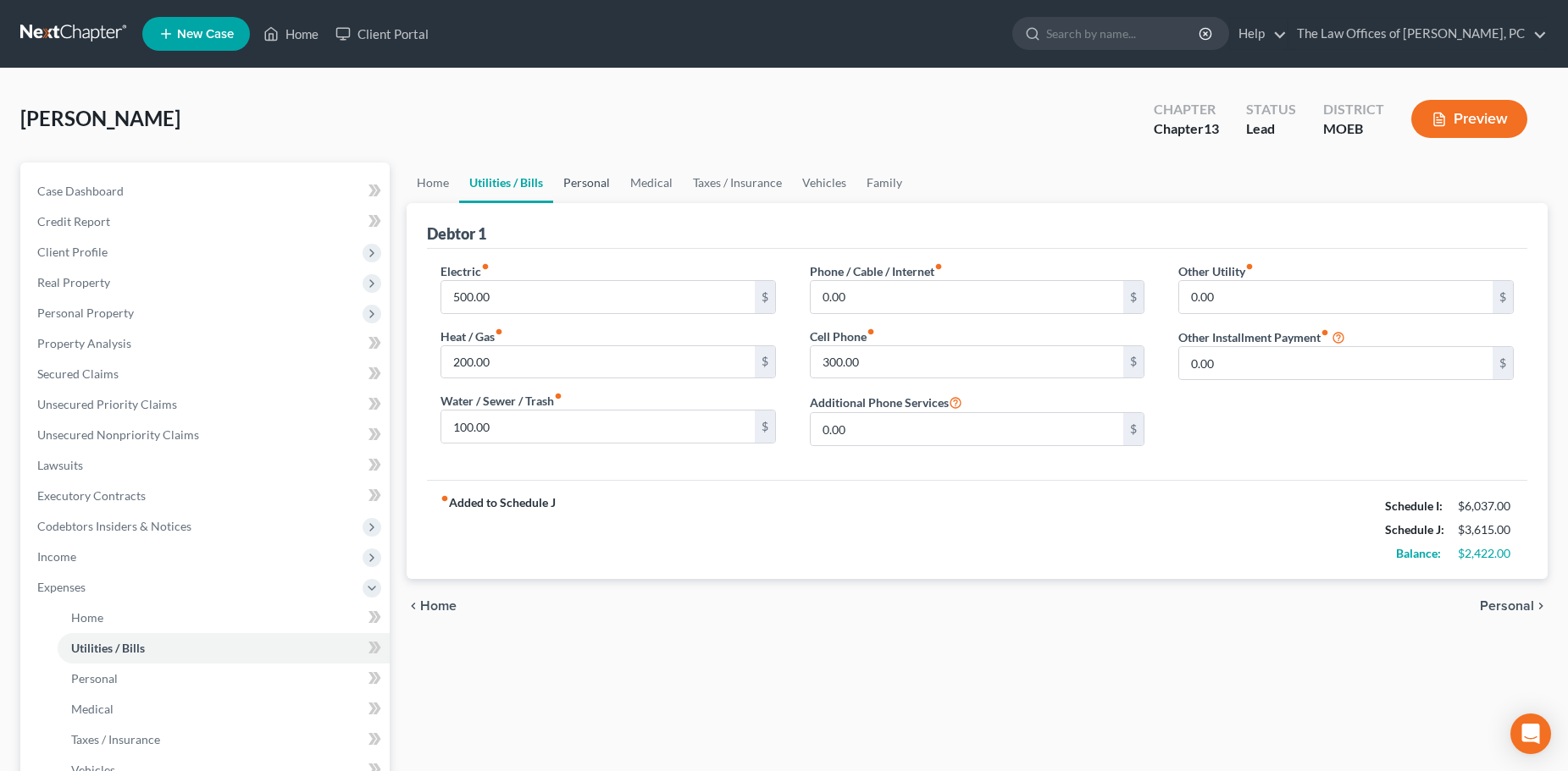
click at [588, 178] on link "Personal" at bounding box center [586, 182] width 67 height 40
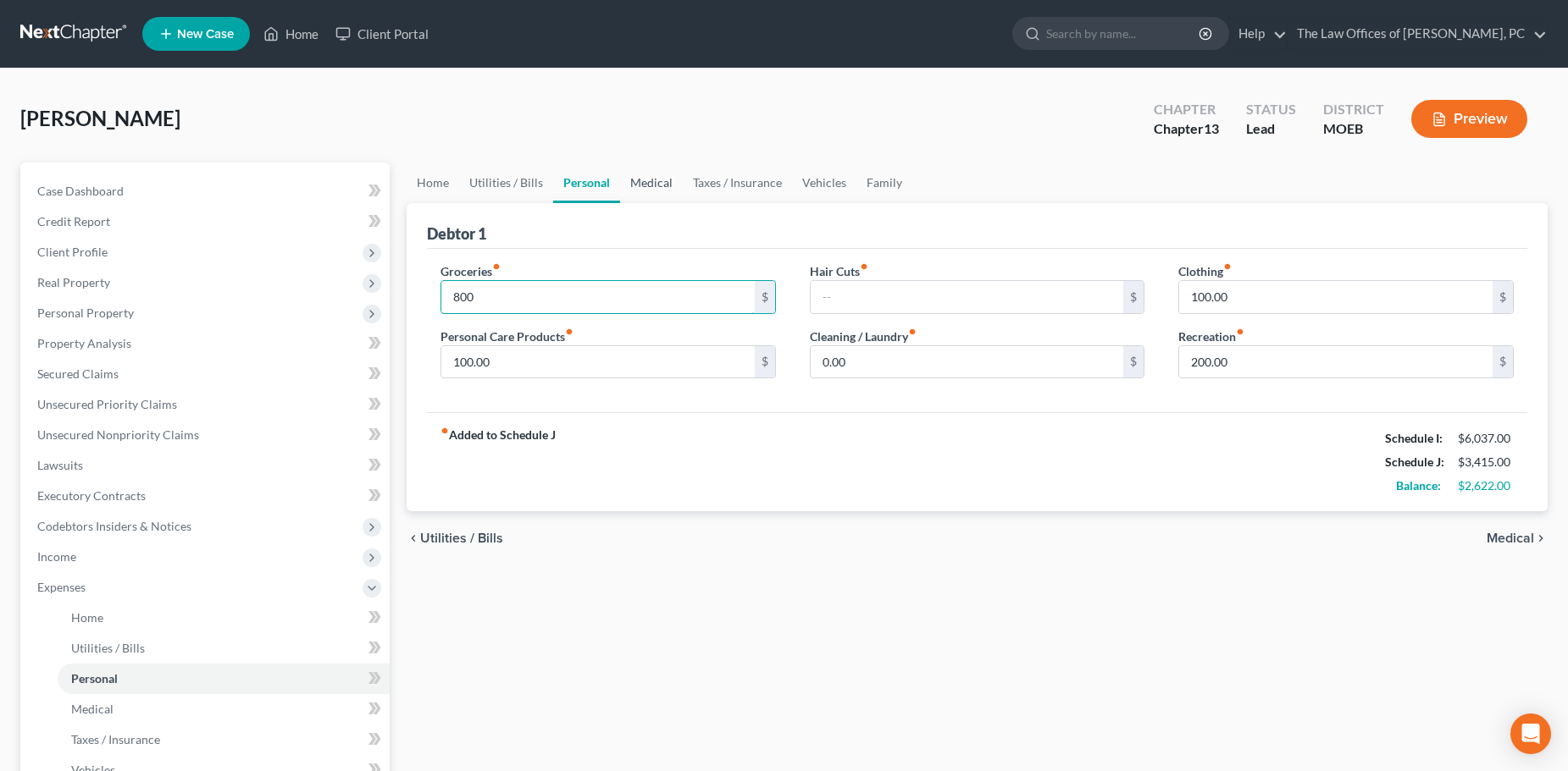
type input "800"
click at [630, 180] on link "Medical" at bounding box center [652, 182] width 63 height 40
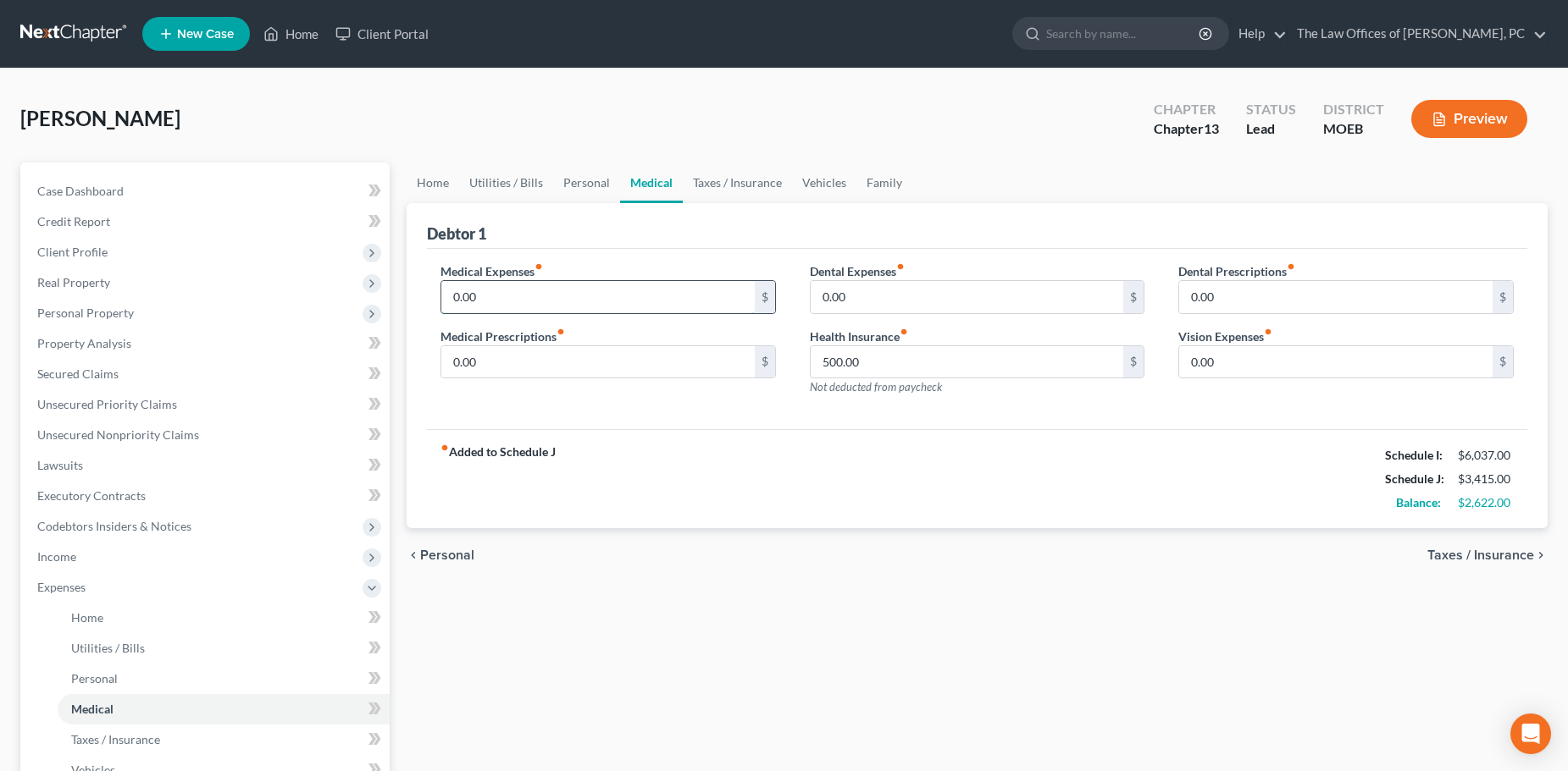
click at [516, 291] on input "0.00" at bounding box center [598, 297] width 314 height 32
type input "50"
click at [740, 190] on link "Taxes / Insurance" at bounding box center [737, 182] width 109 height 40
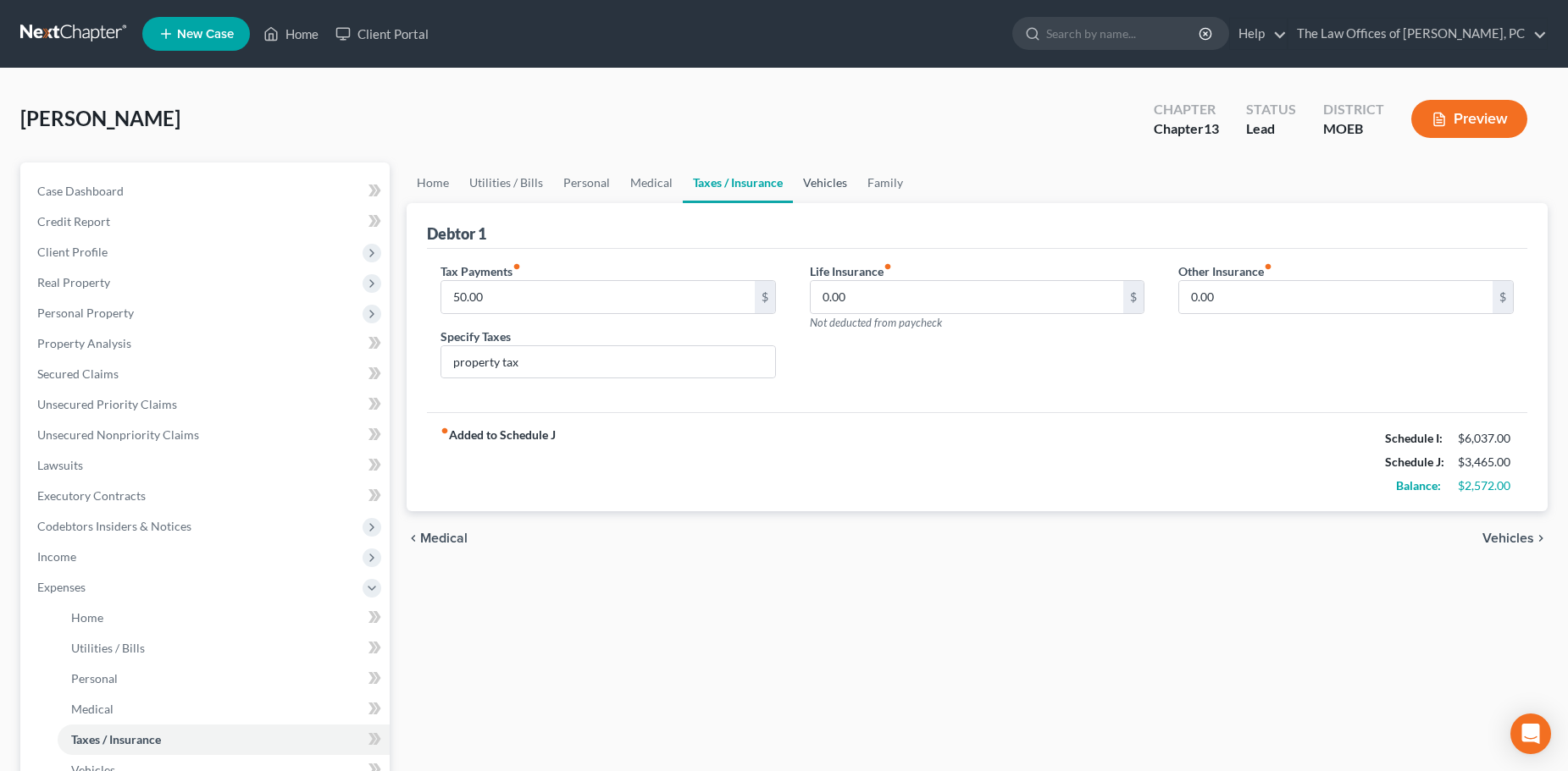
click at [814, 178] on link "Vehicles" at bounding box center [825, 182] width 65 height 40
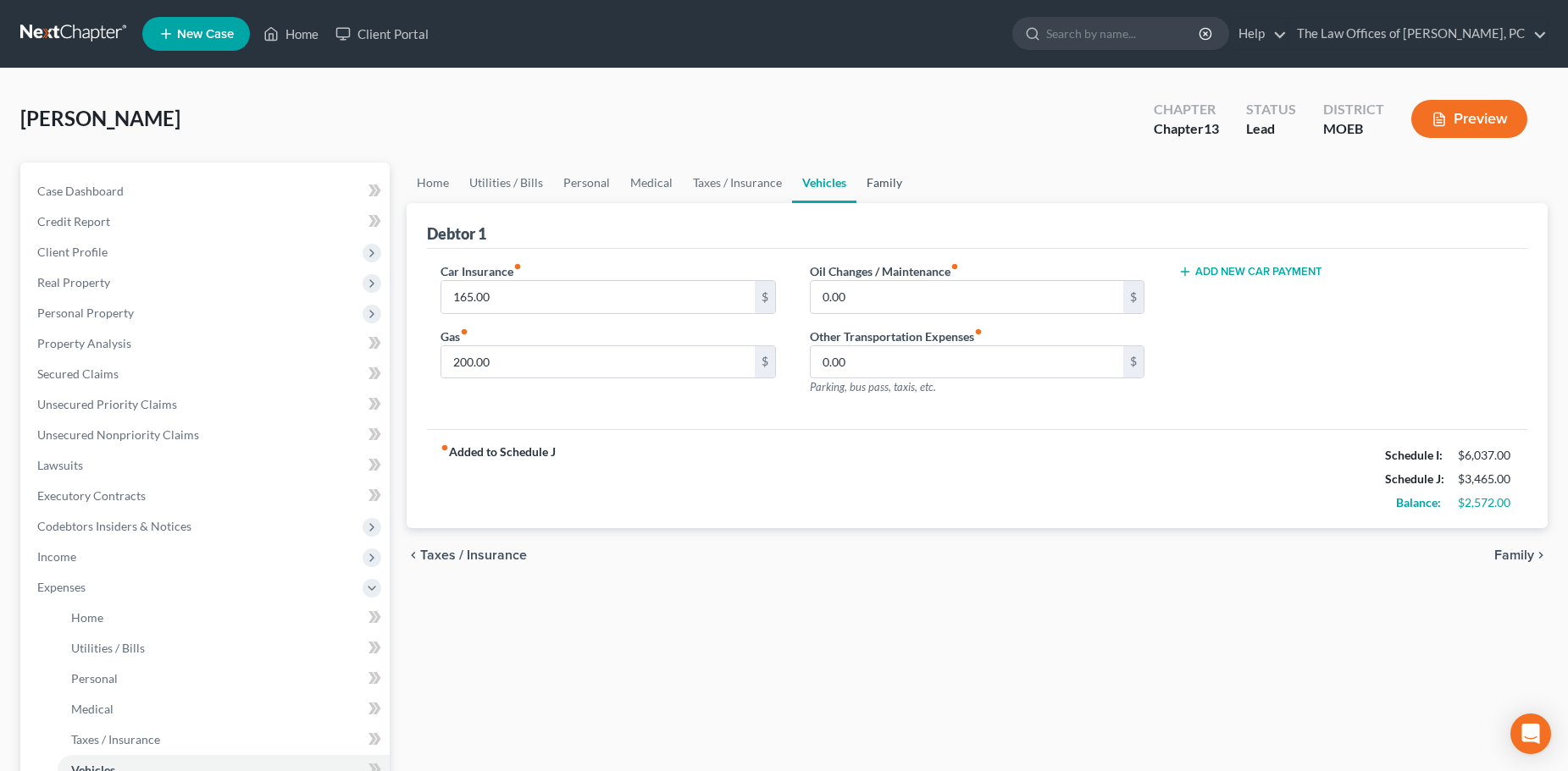
click at [882, 178] on link "Family" at bounding box center [884, 182] width 56 height 40
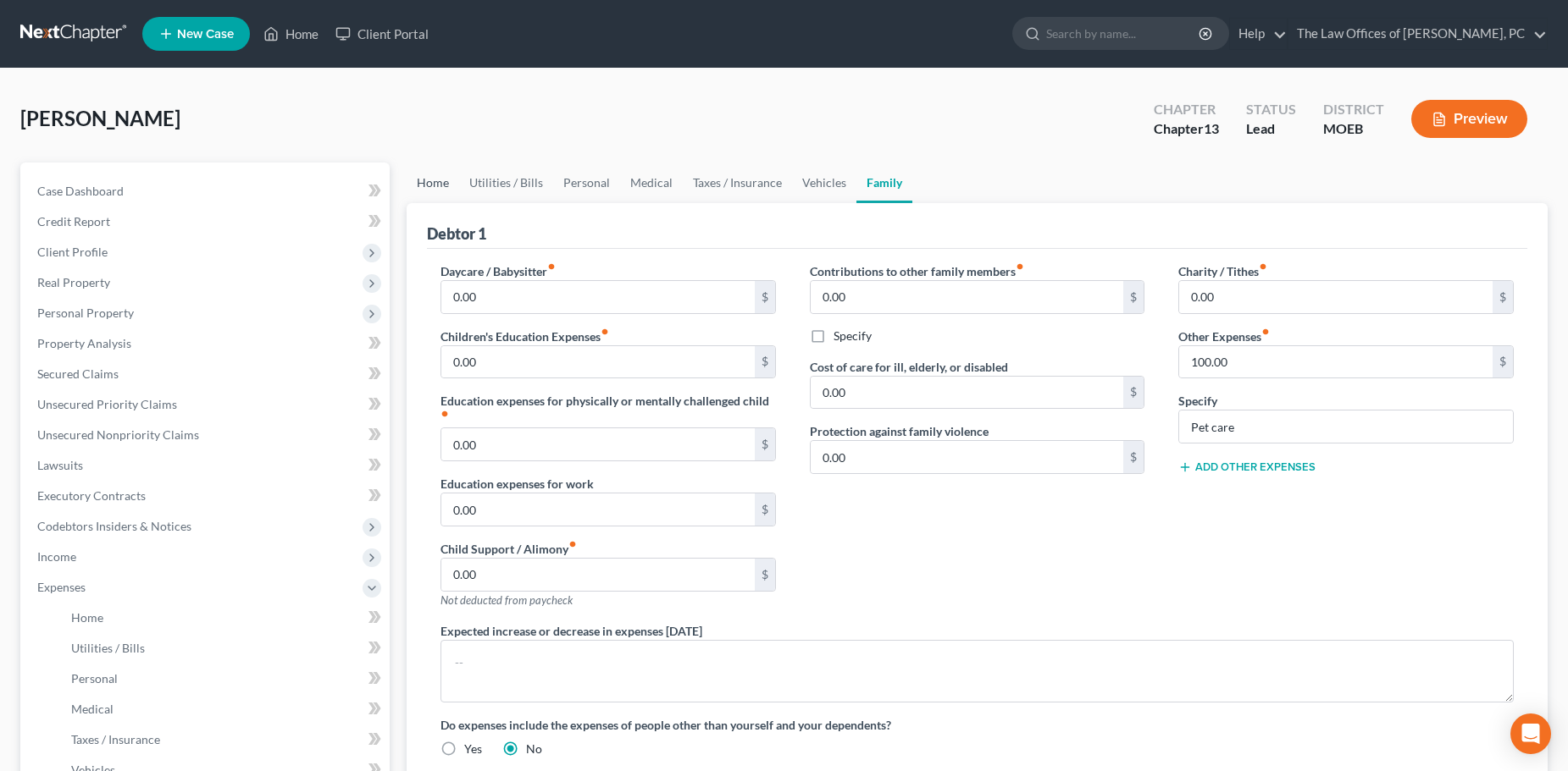
click at [444, 178] on link "Home" at bounding box center [433, 182] width 53 height 40
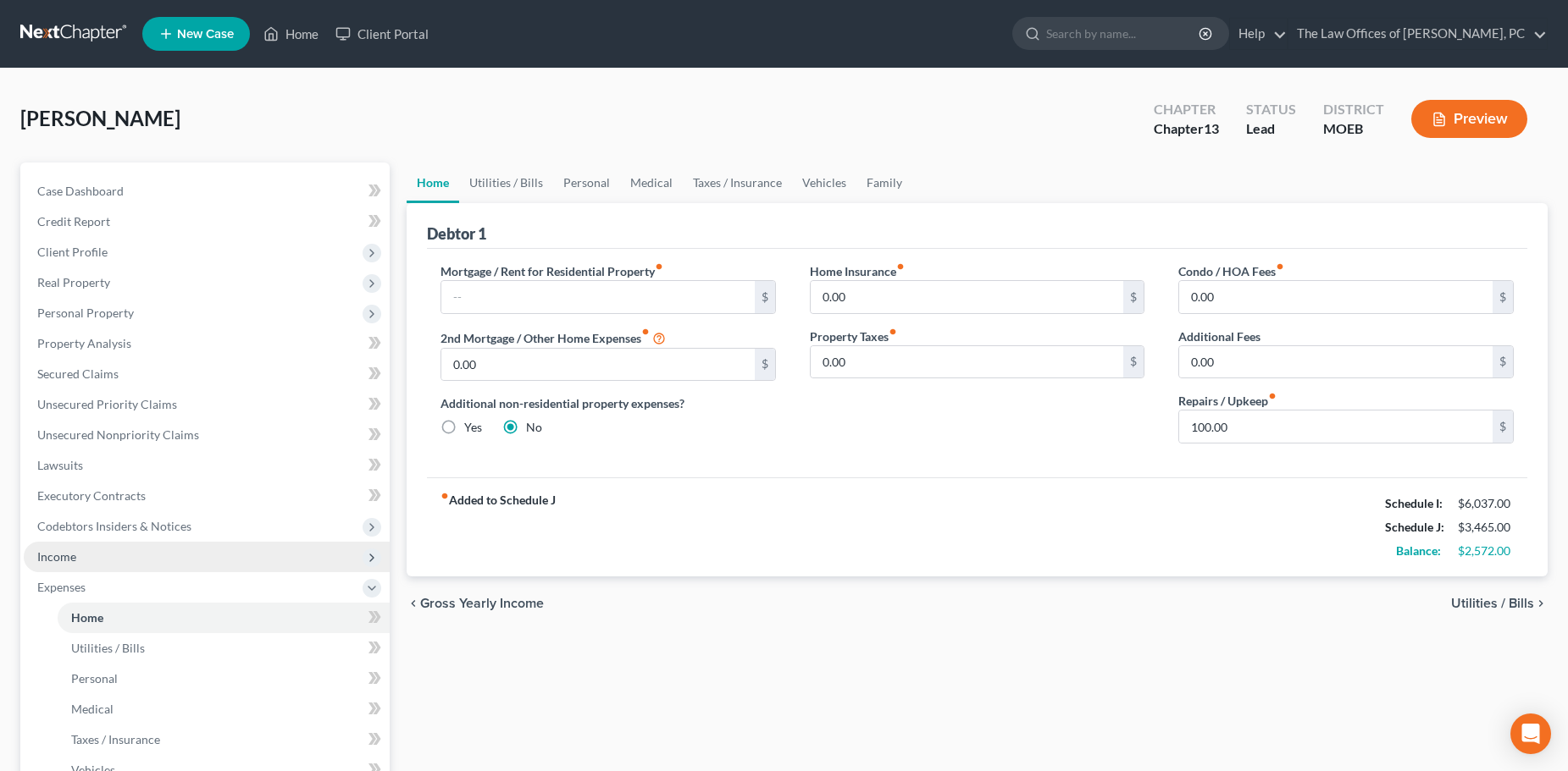
click at [67, 554] on span "Income" at bounding box center [57, 556] width 39 height 15
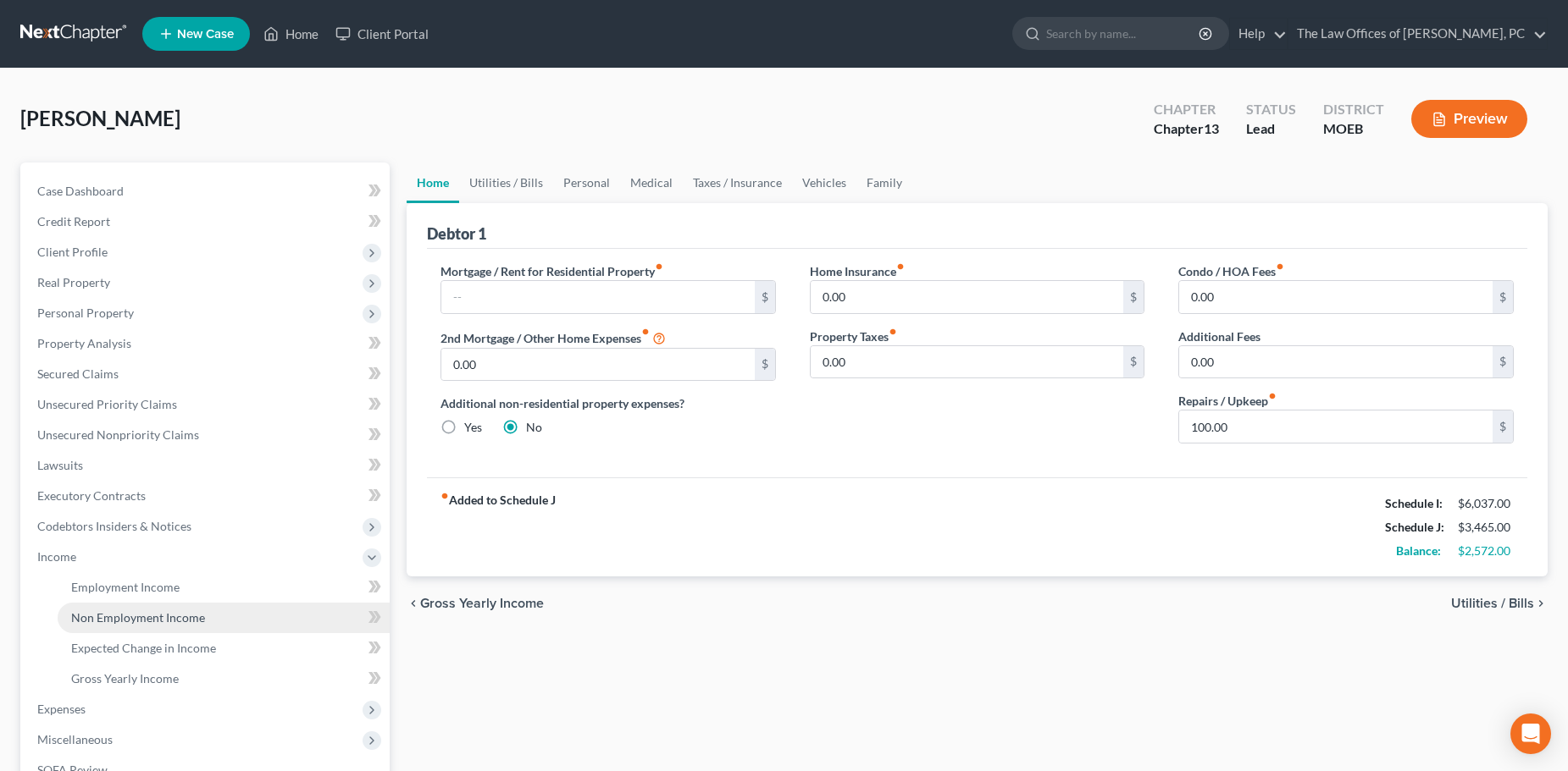
click at [103, 621] on span "Non Employment Income" at bounding box center [138, 617] width 134 height 15
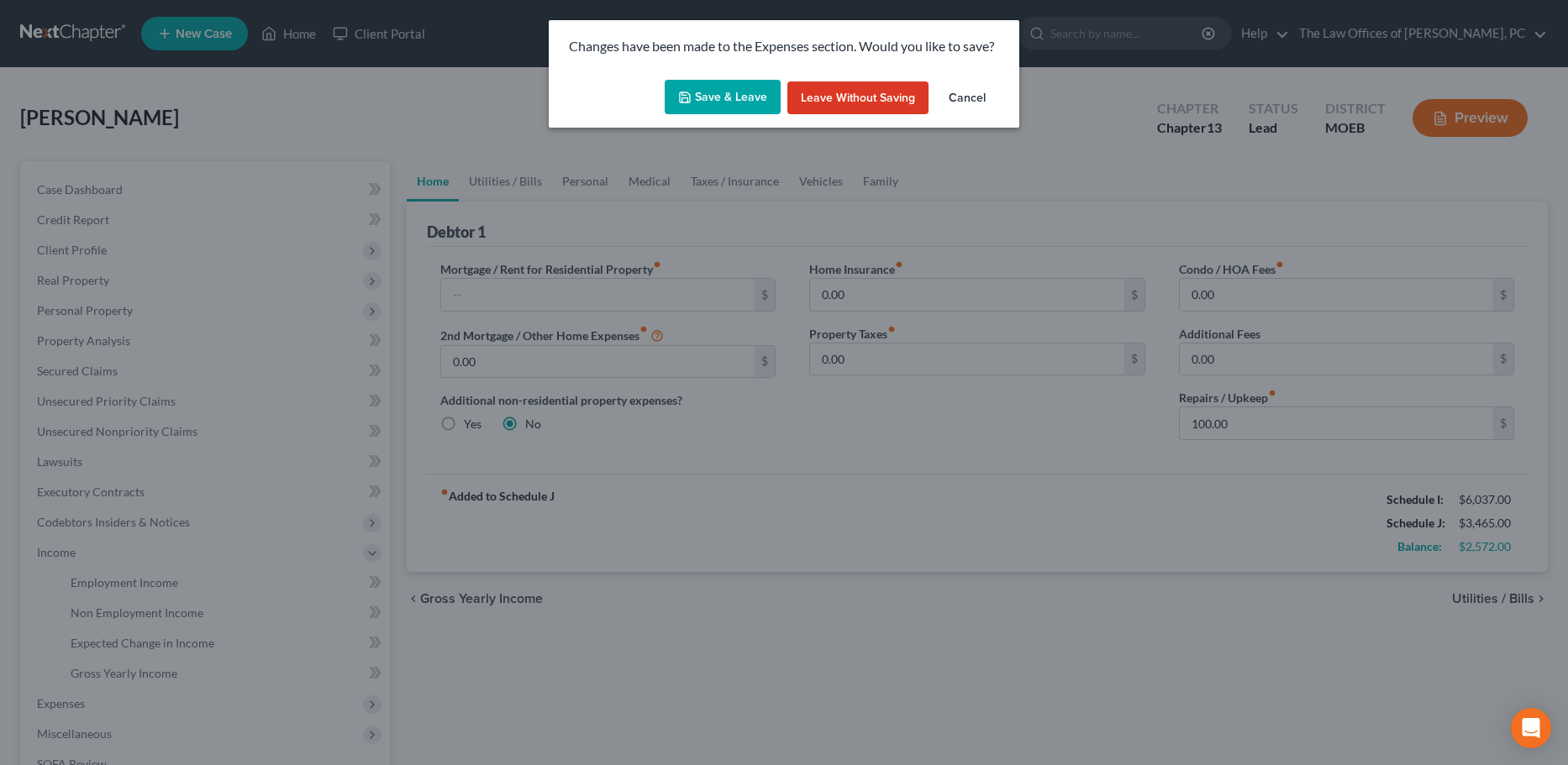
click at [729, 98] on button "Save & Leave" at bounding box center [722, 97] width 116 height 35
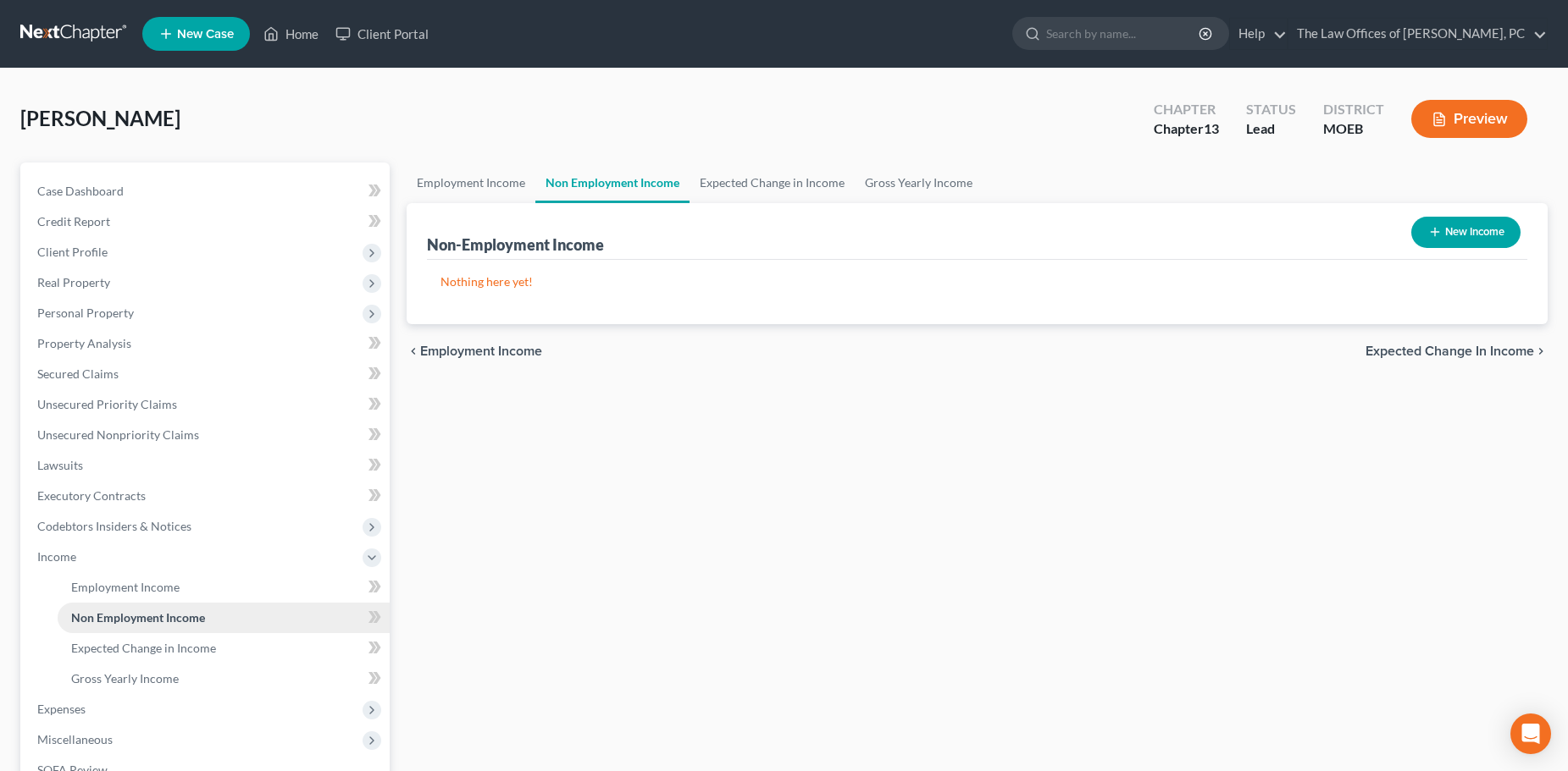
click at [142, 602] on link "Non Employment Income" at bounding box center [223, 617] width 332 height 30
click at [140, 587] on span "Employment Income" at bounding box center [125, 587] width 109 height 15
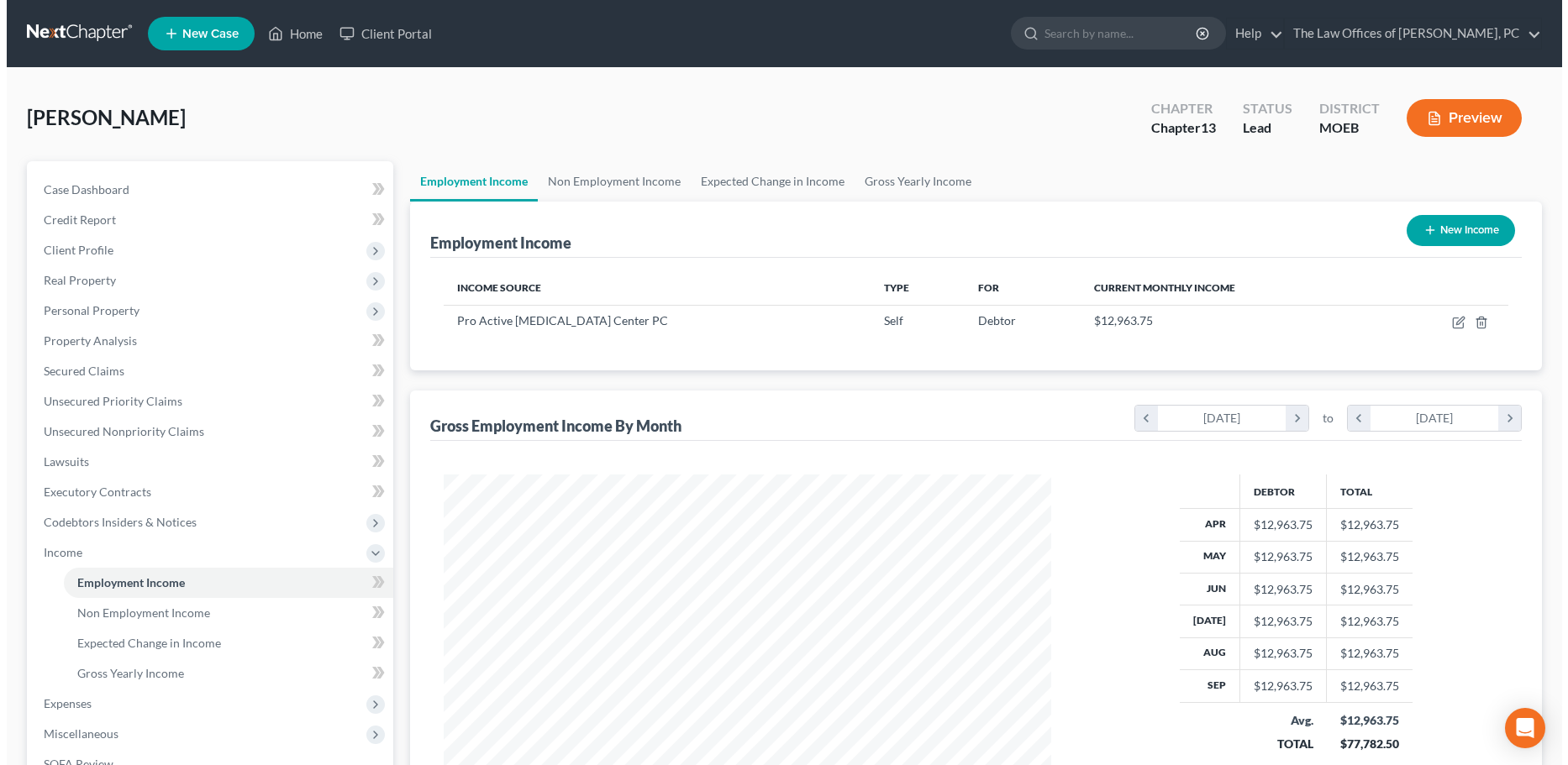
scroll to position [303, 641]
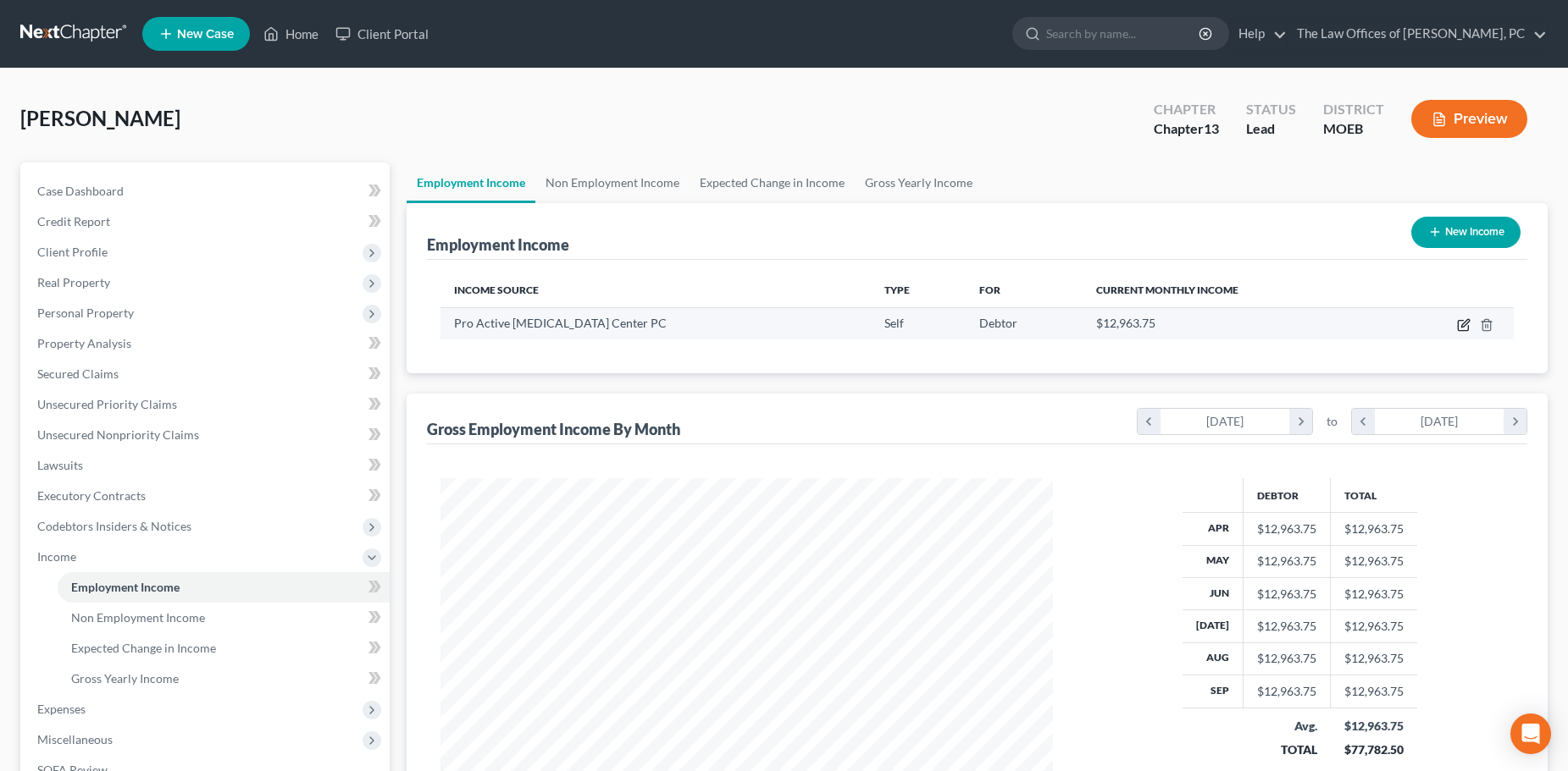
click at [1464, 324] on icon "button" at bounding box center [1465, 323] width 8 height 8
select select "1"
select select "26"
select select "0"
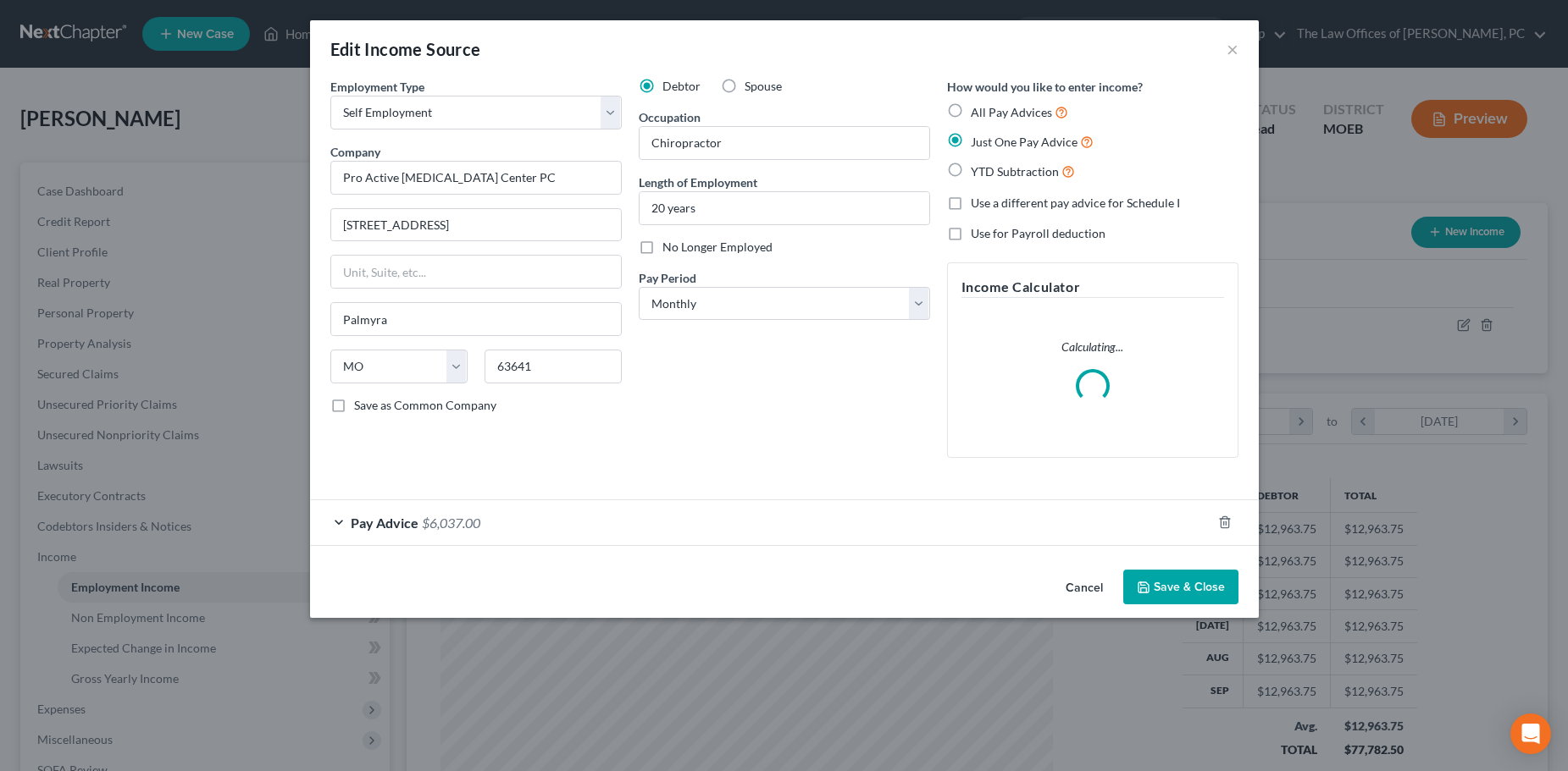
scroll to position [309, 652]
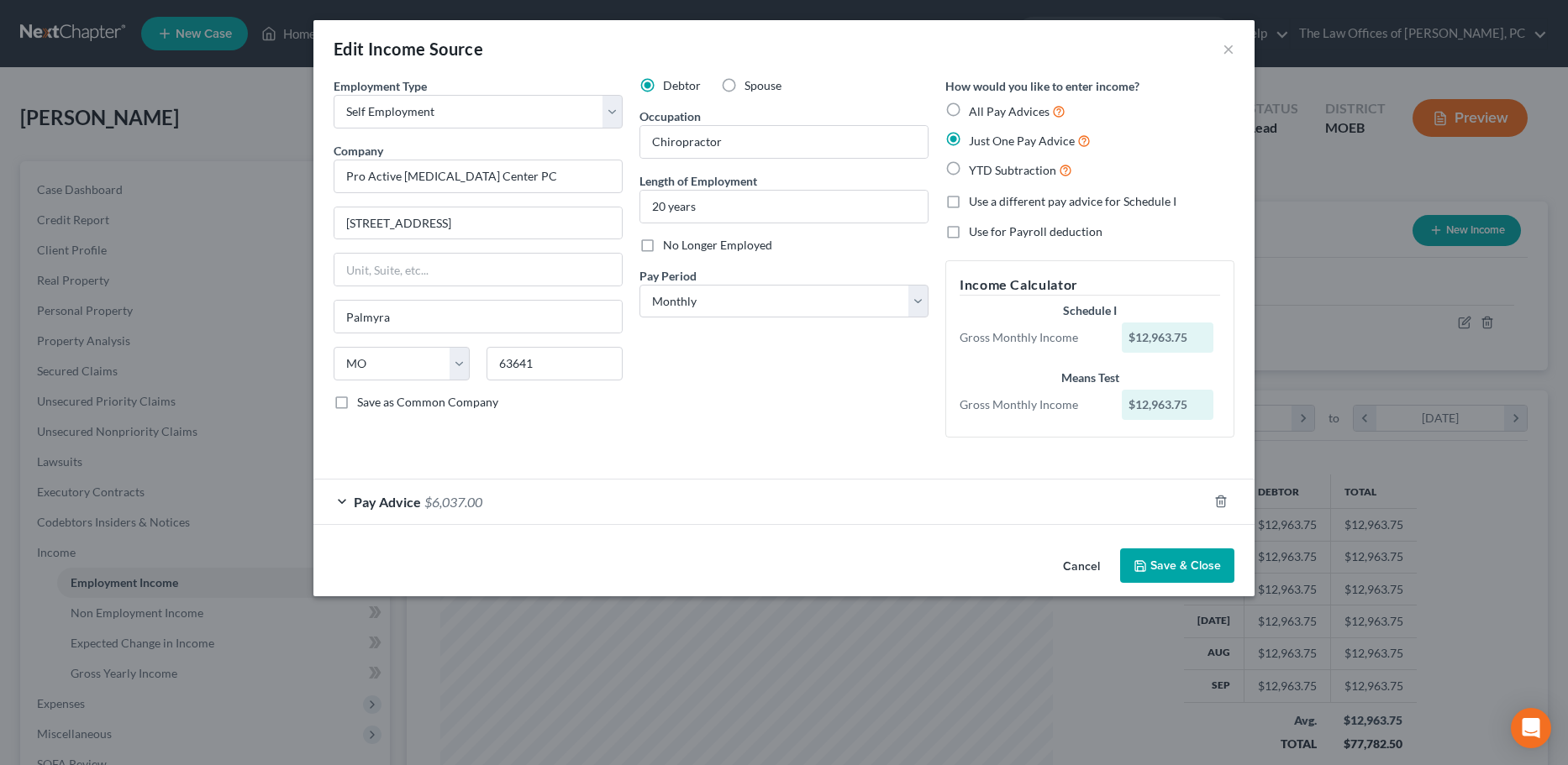
click at [422, 507] on div "Pay Advice $6,037.00" at bounding box center [760, 503] width 894 height 45
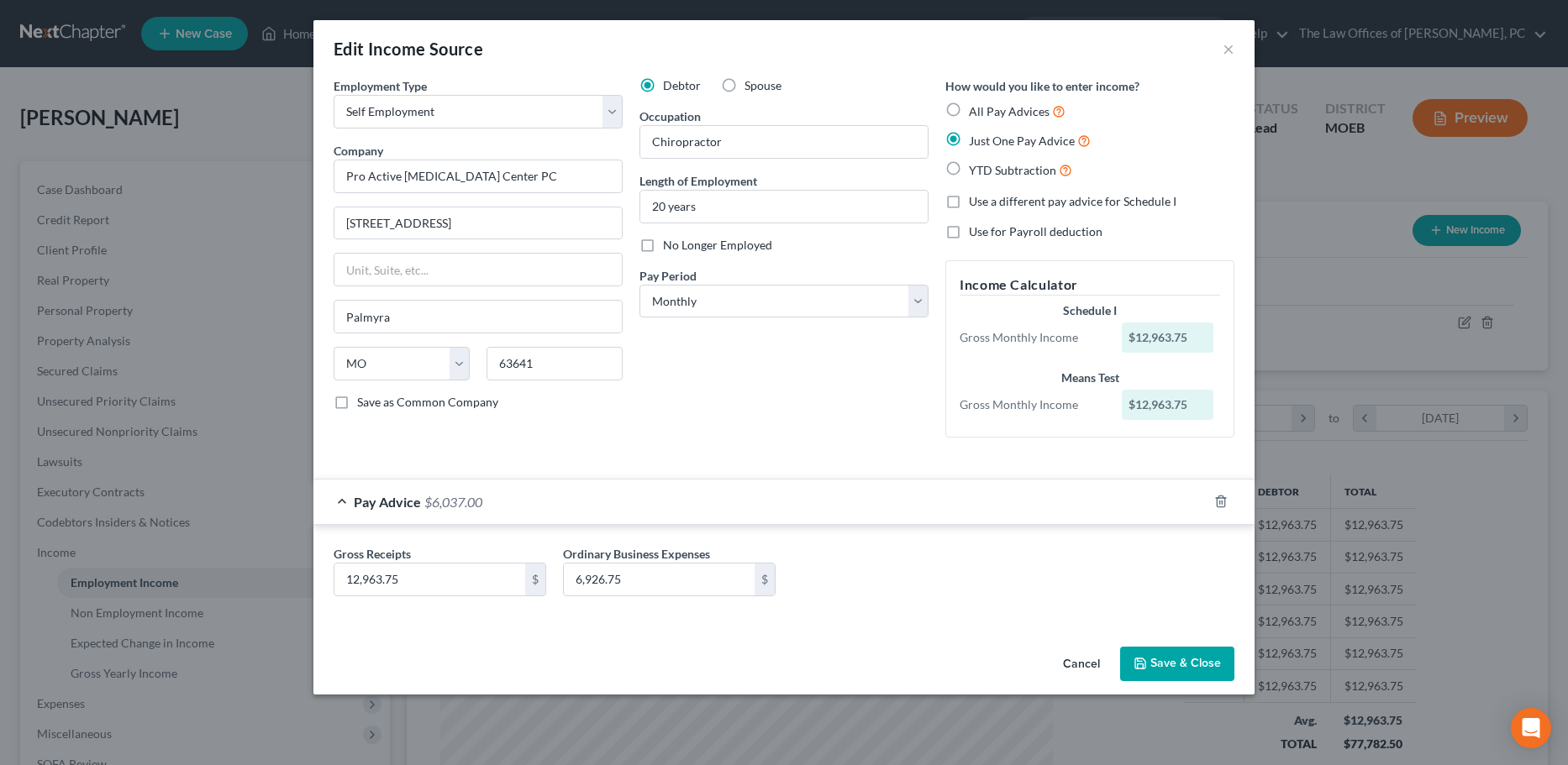
click at [1162, 659] on button "Save & Close" at bounding box center [1177, 665] width 115 height 35
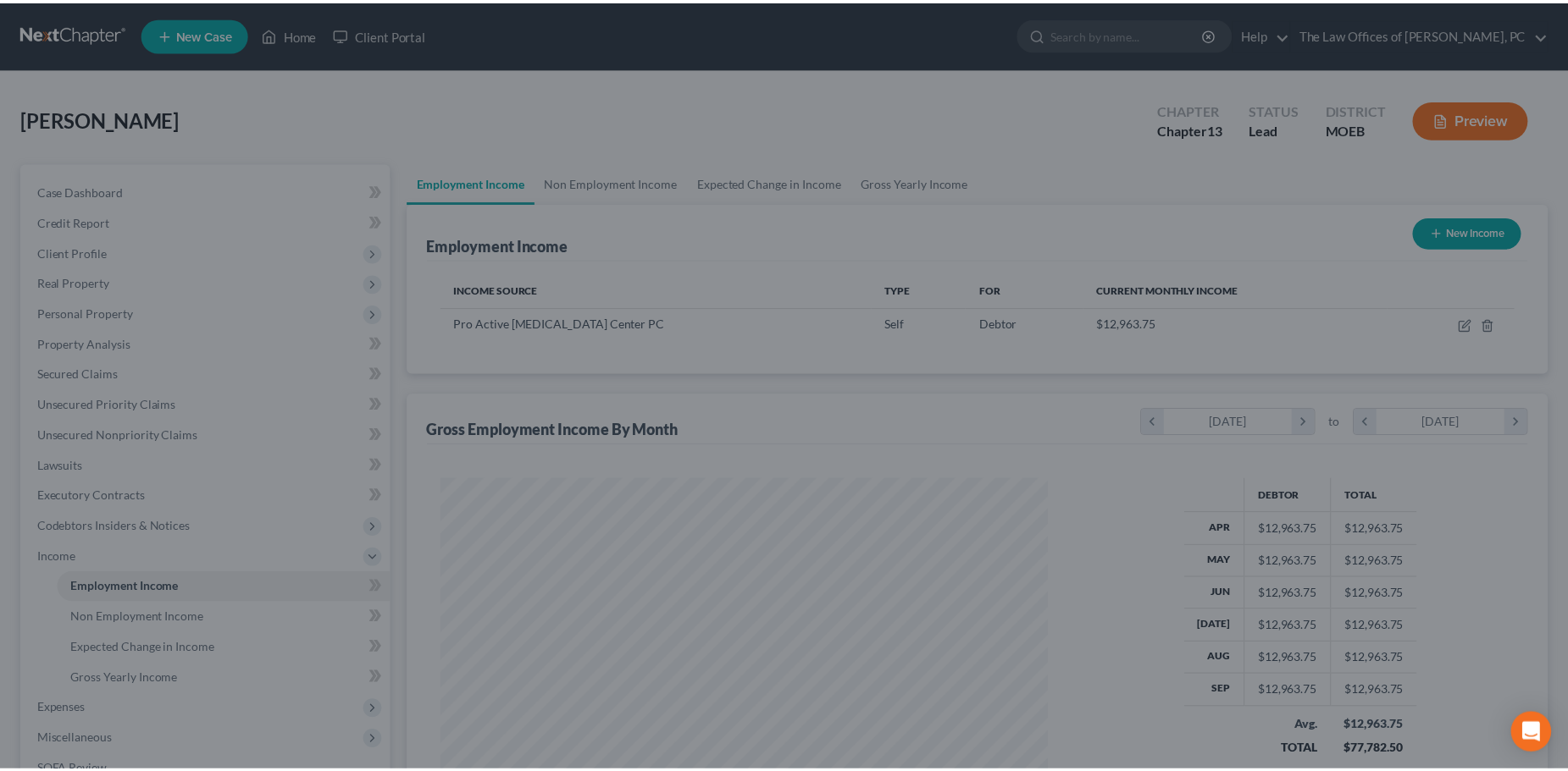
scroll to position [846437, 846382]
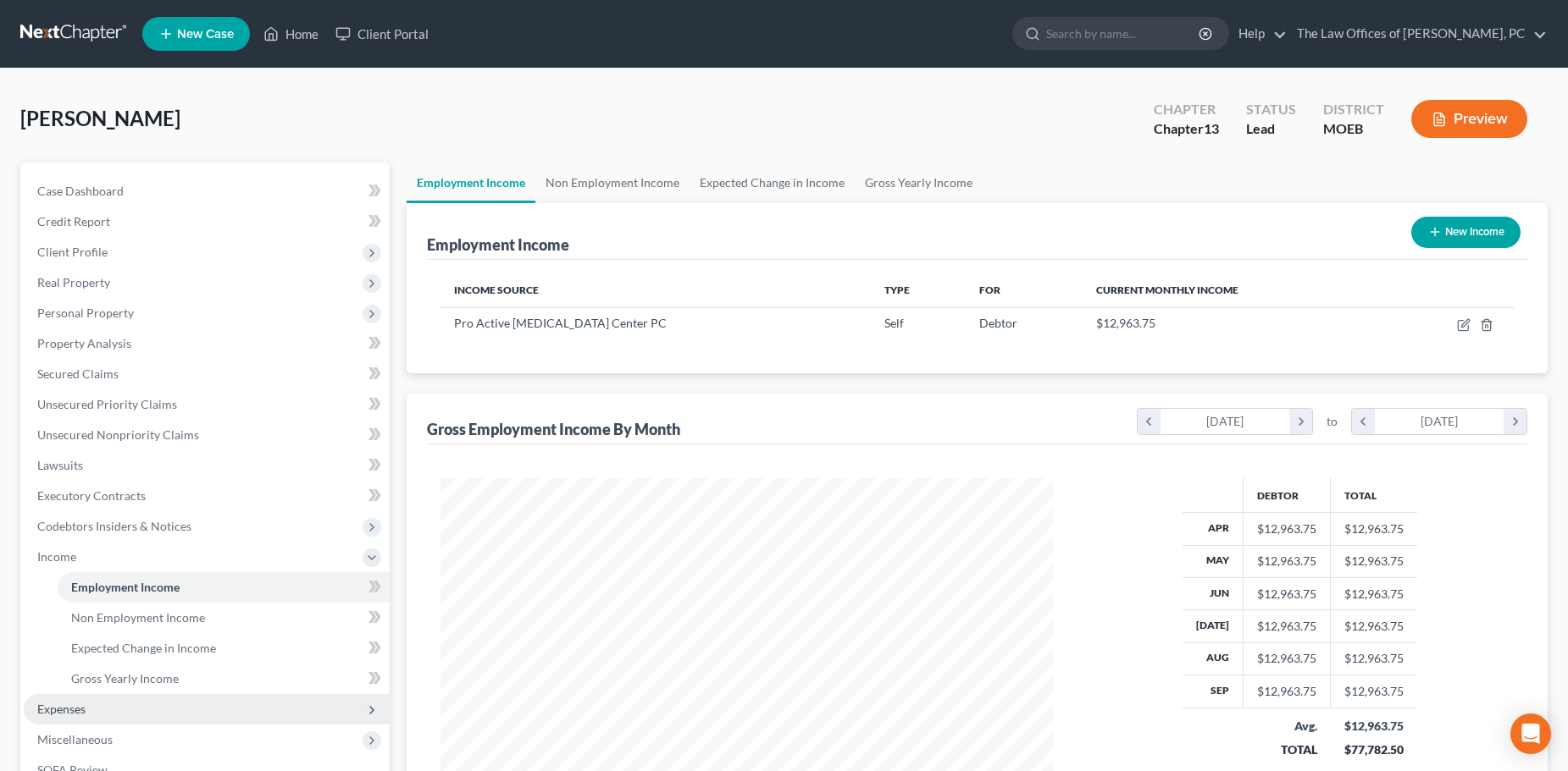
click at [92, 712] on span "Expenses" at bounding box center [206, 709] width 366 height 30
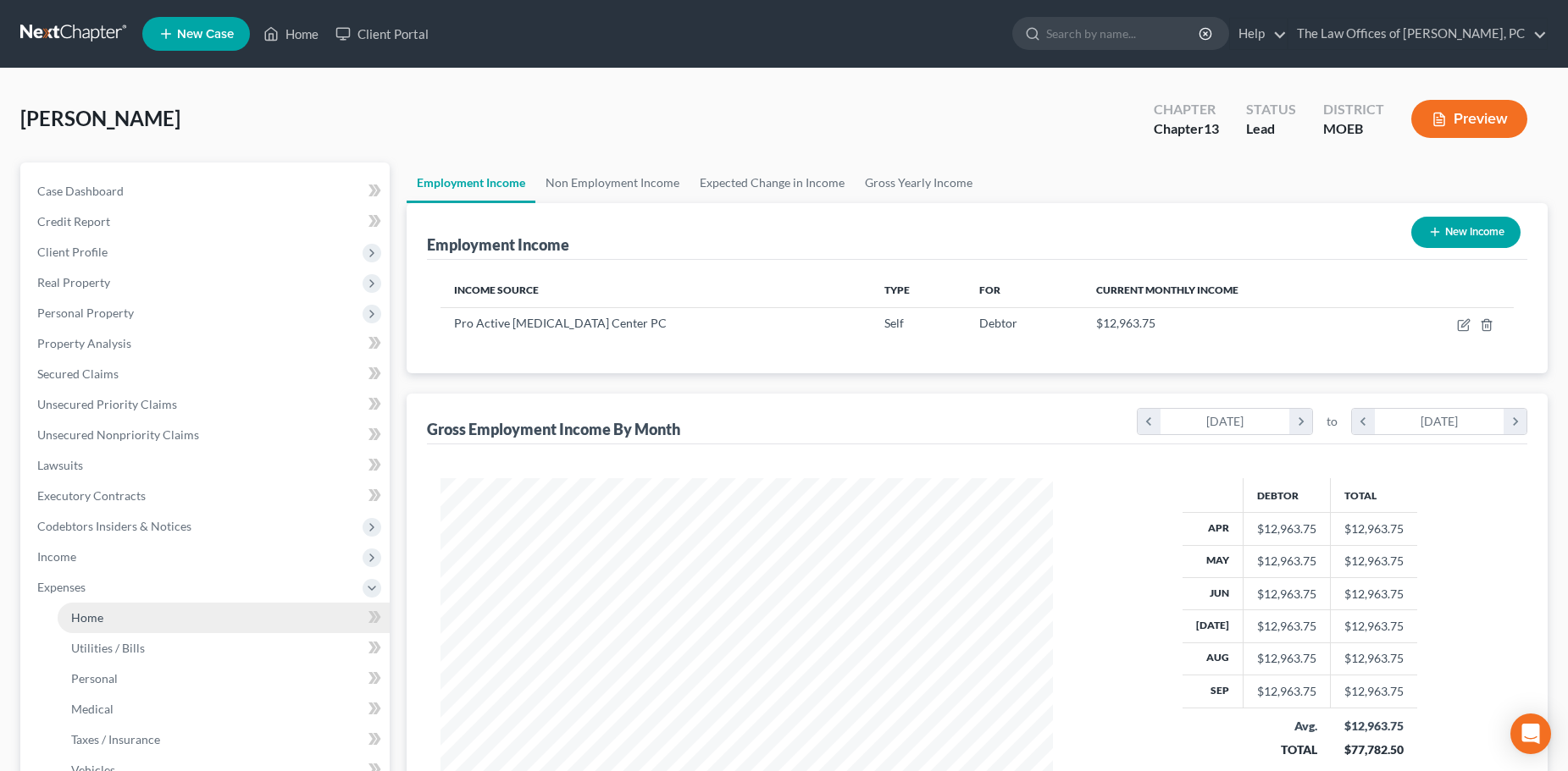
click at [122, 609] on link "Home" at bounding box center [223, 617] width 332 height 30
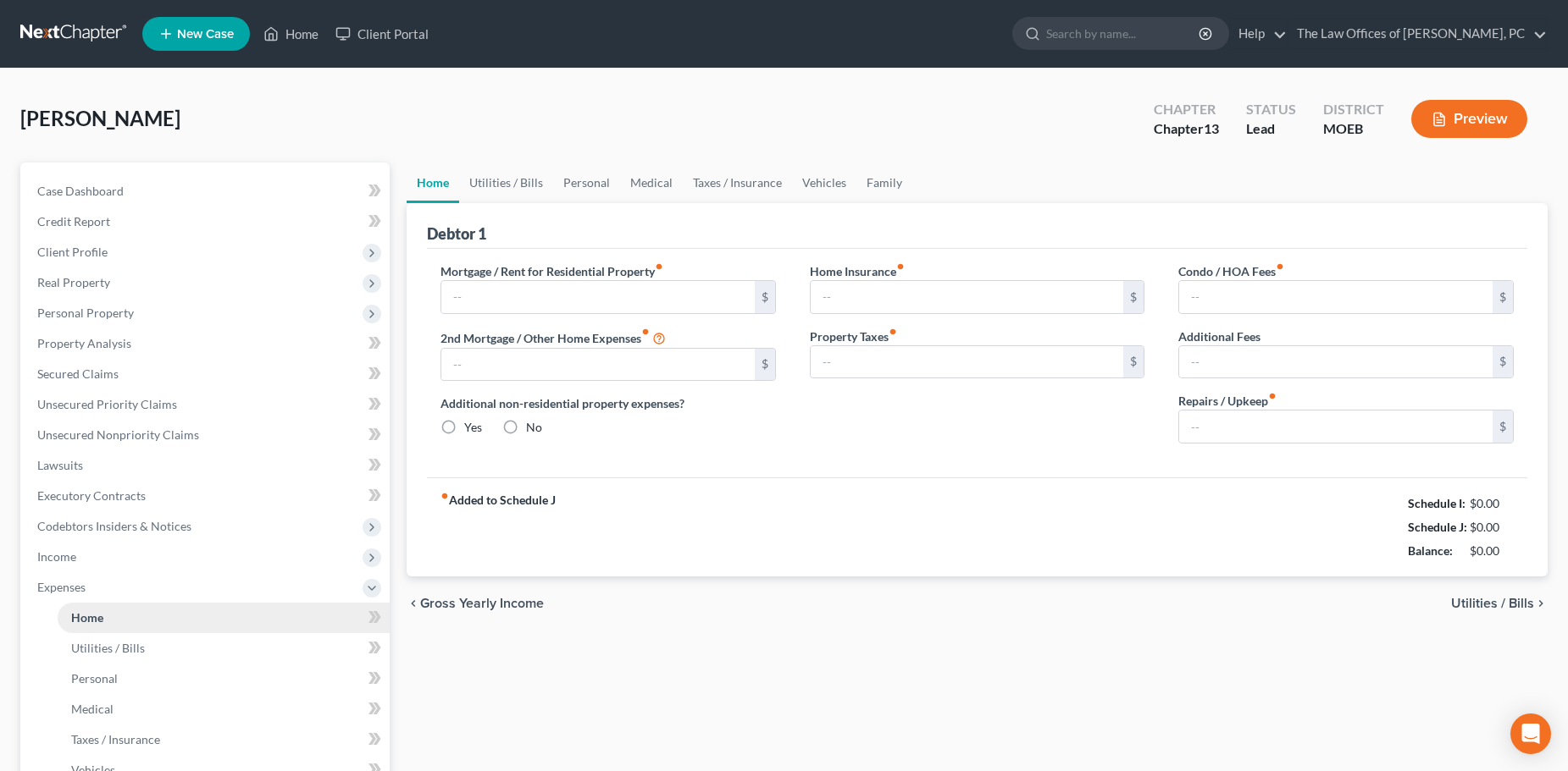
type input "0.00"
radio input "true"
type input "0.00"
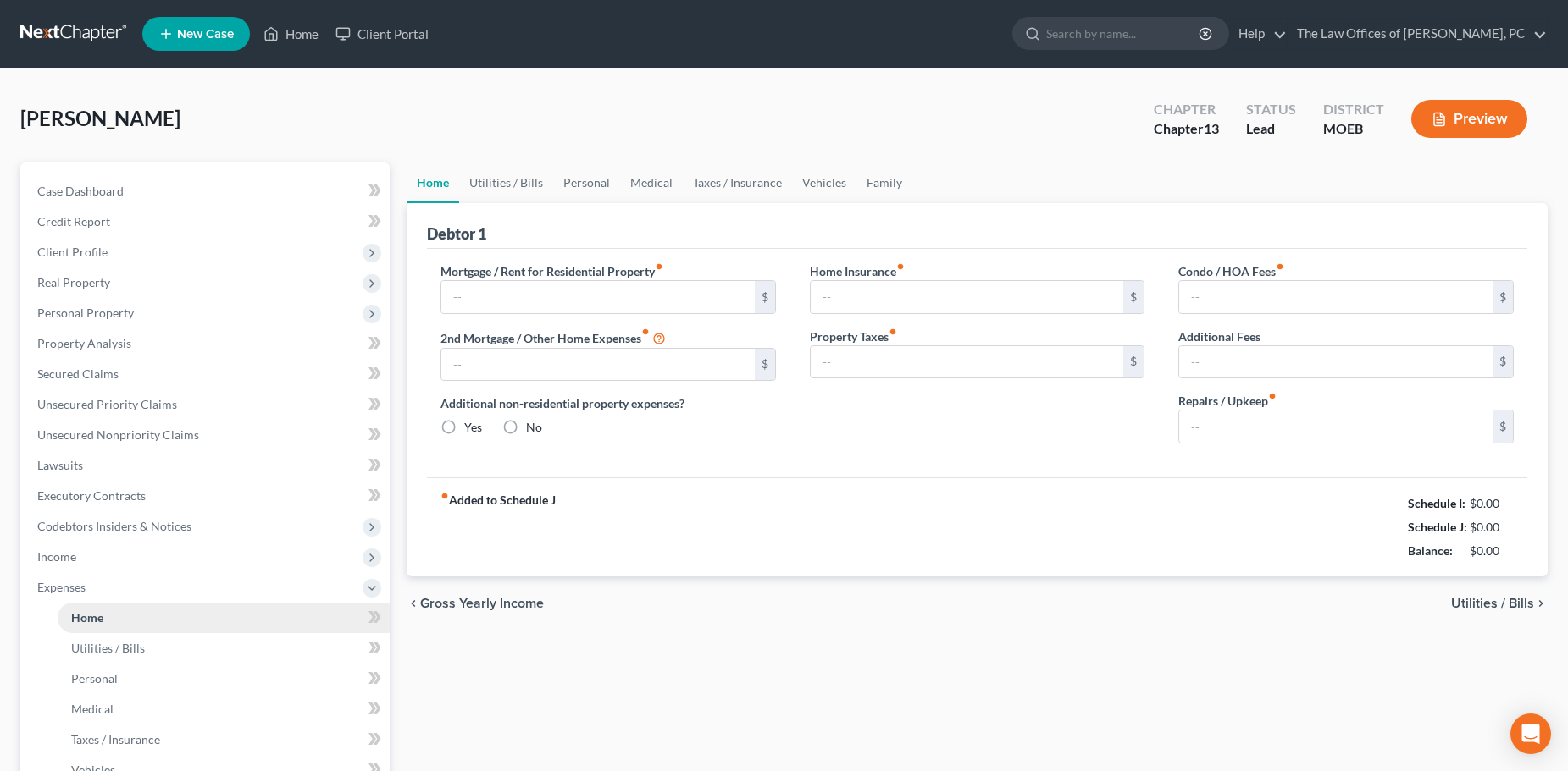
type input "0.00"
type input "100.00"
